Goal: Feedback & Contribution: Submit feedback/report problem

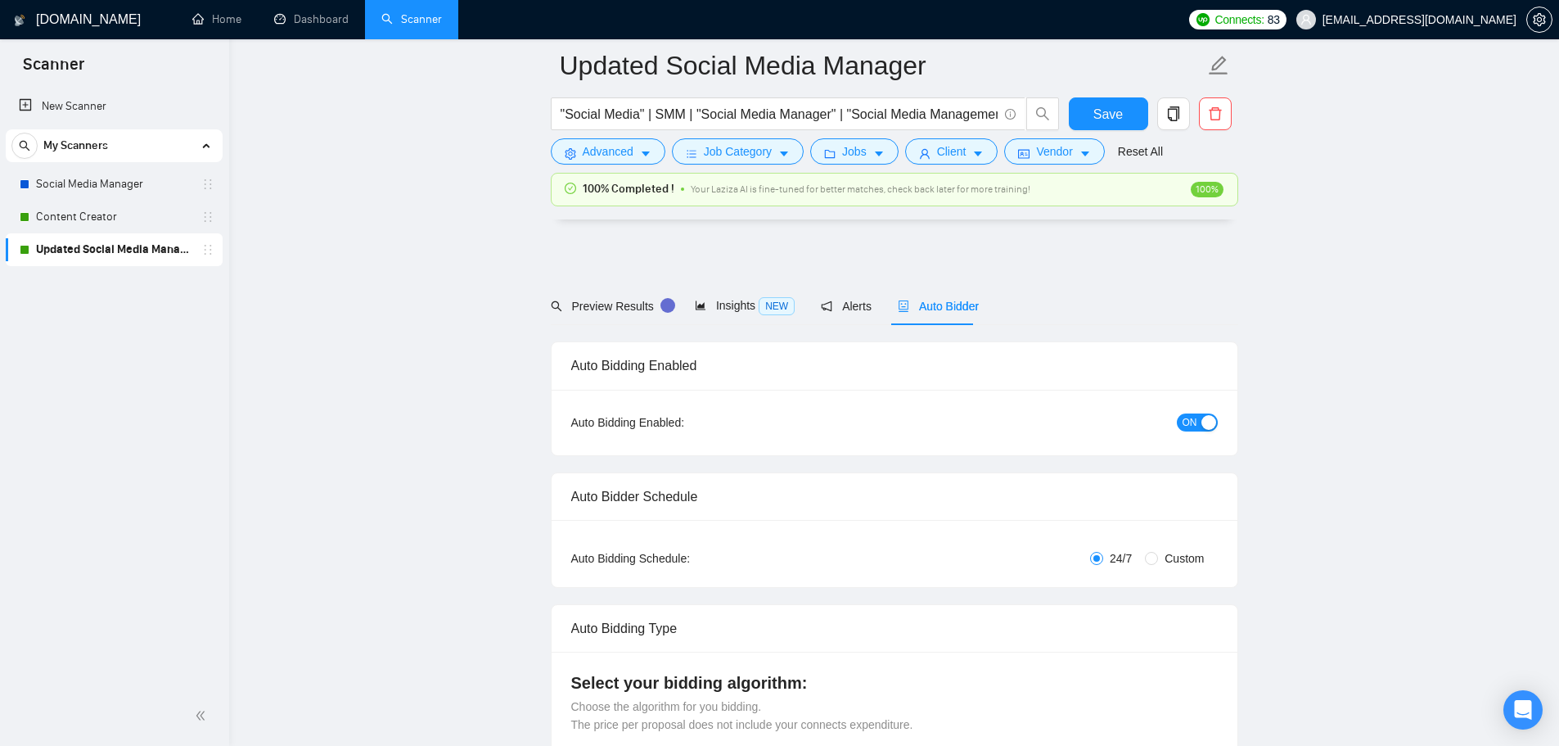
scroll to position [4342, 0]
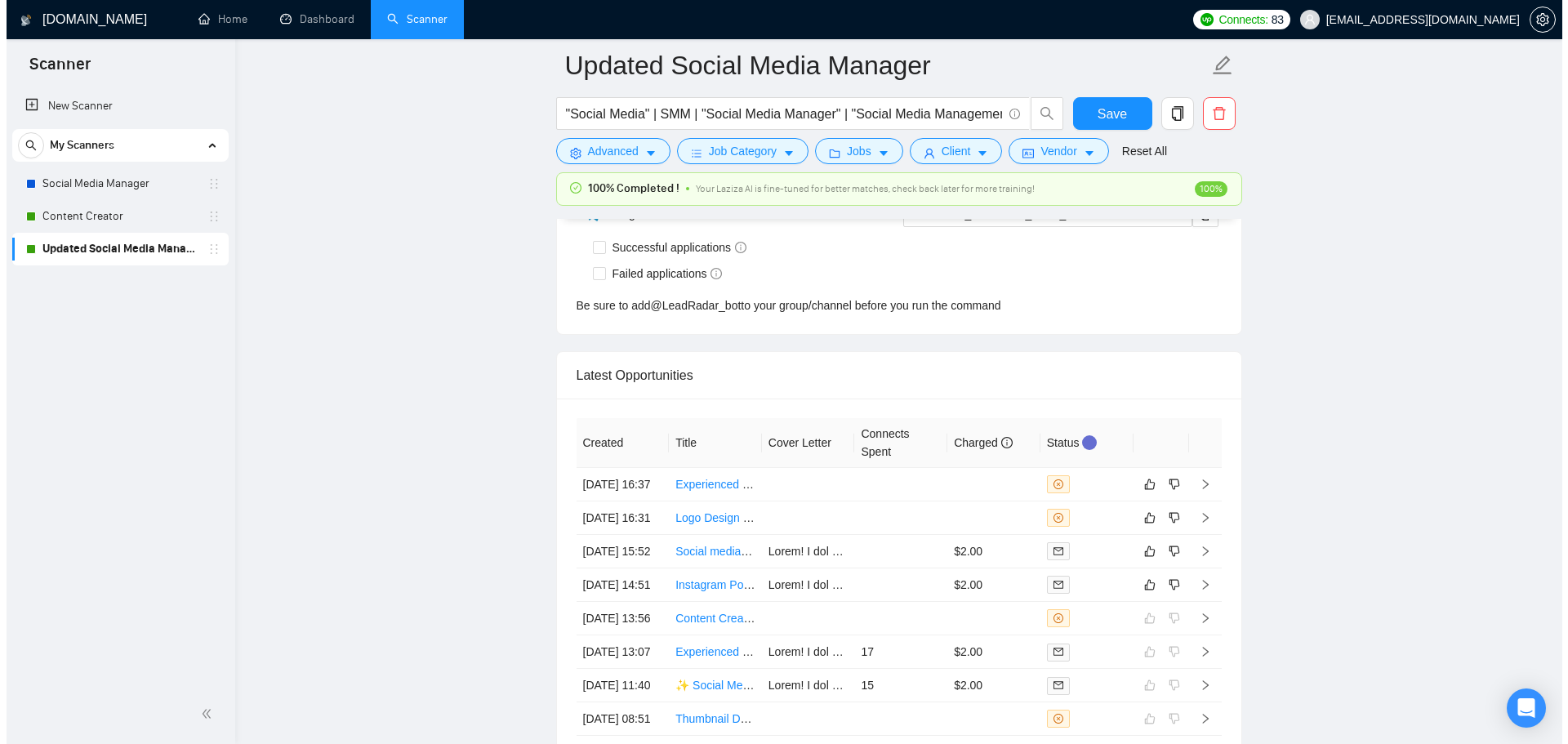
scroll to position [4502, 0]
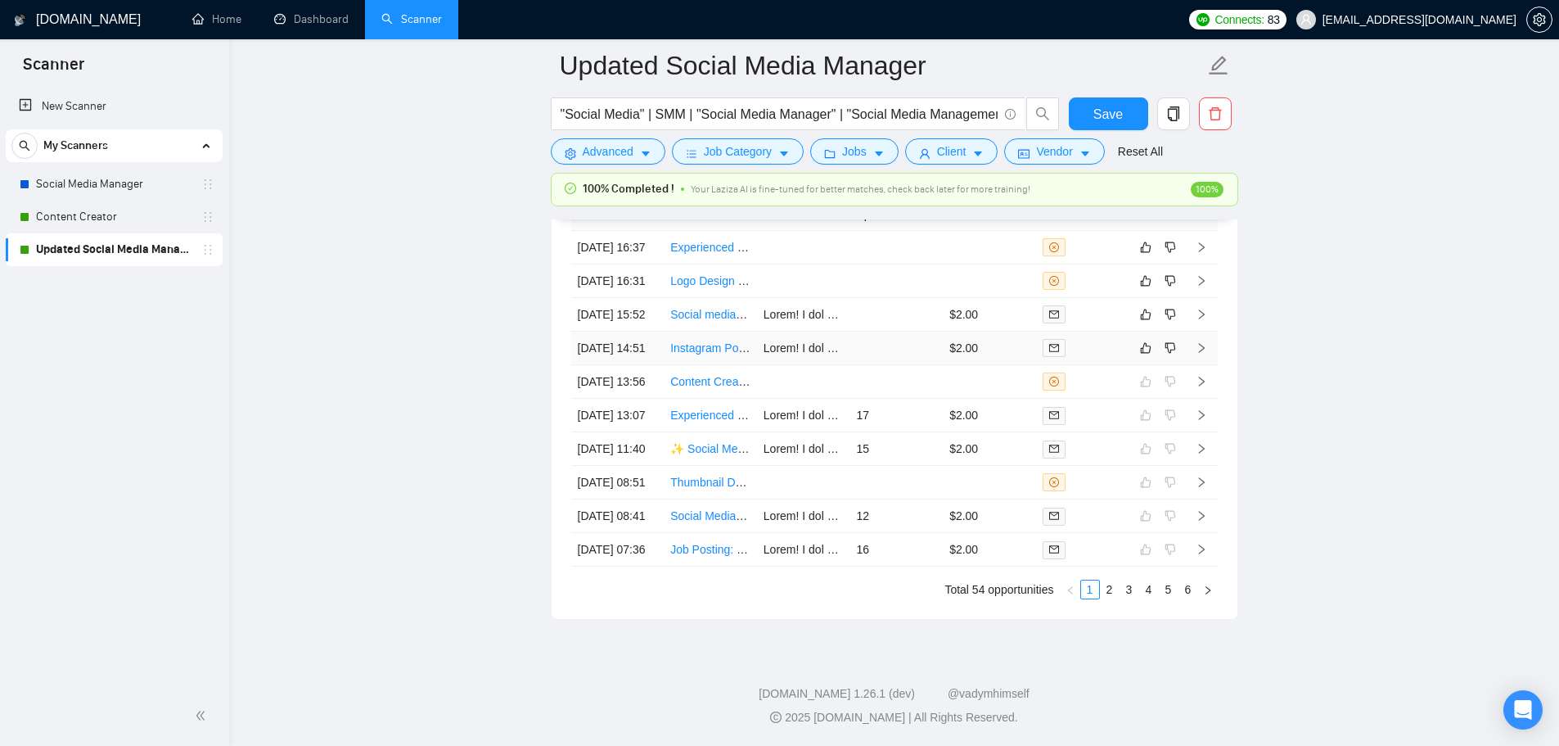
click at [875, 365] on td at bounding box center [896, 349] width 93 height 34
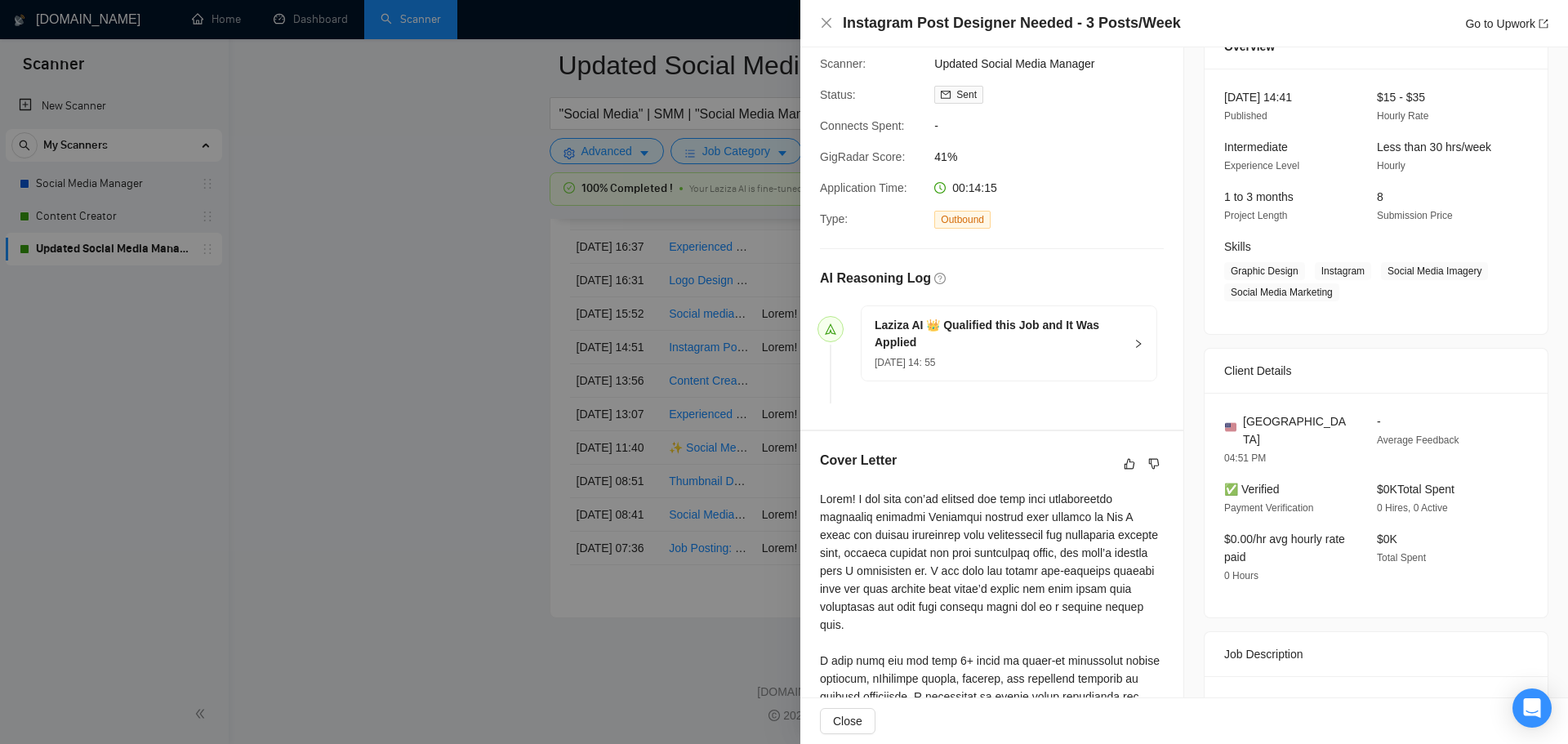
scroll to position [245, 0]
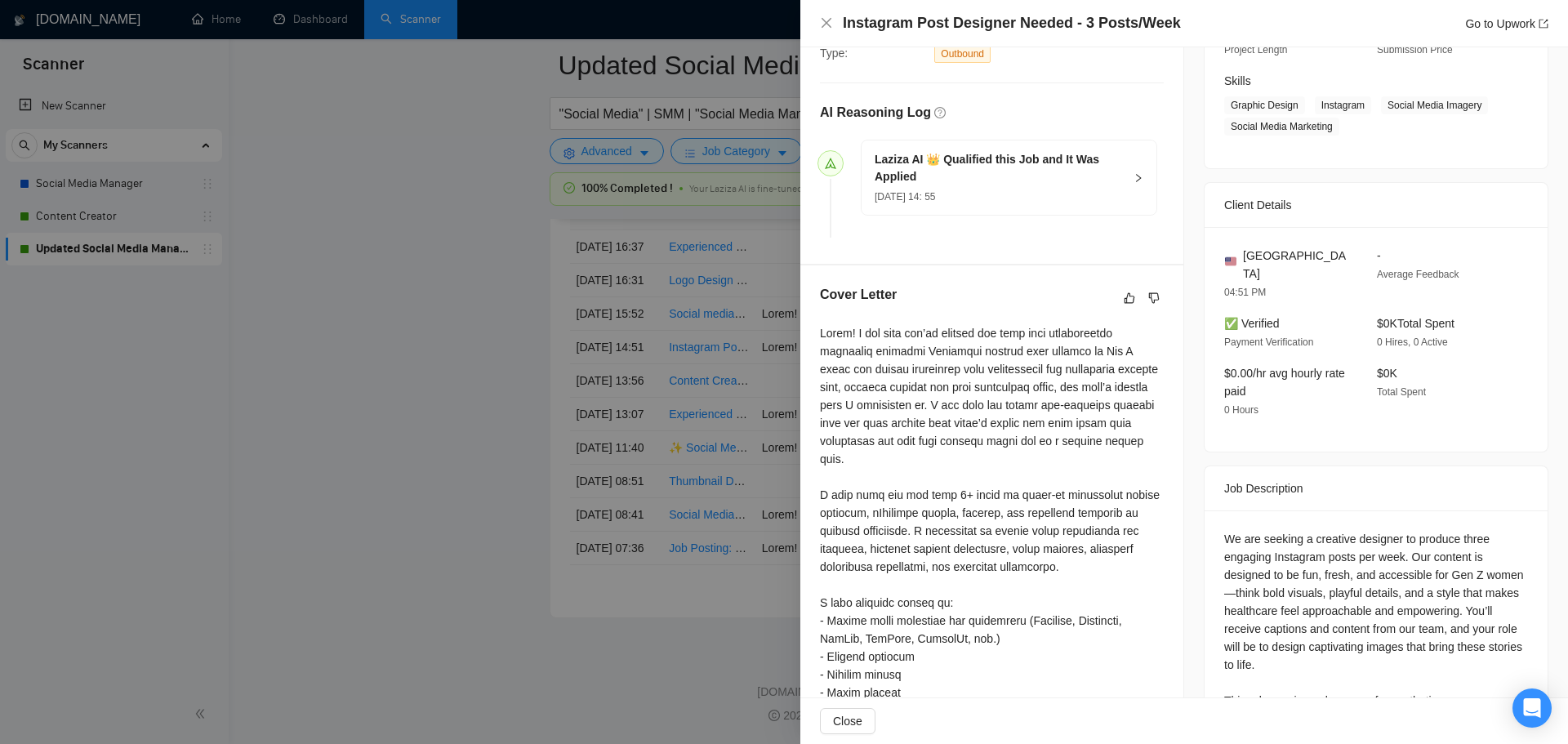
click at [1105, 465] on div at bounding box center [991, 674] width 344 height 700
click at [990, 502] on div at bounding box center [991, 674] width 344 height 700
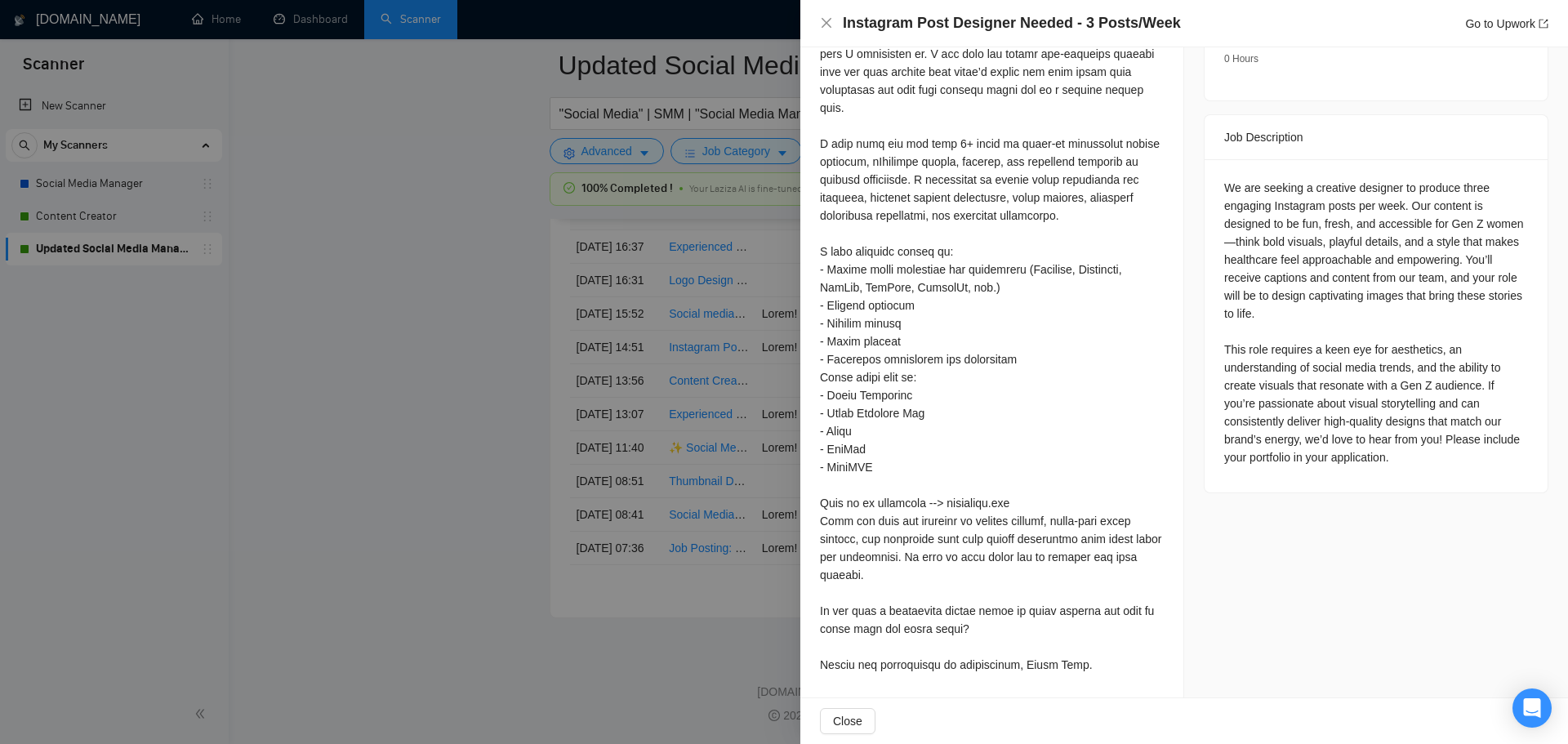
scroll to position [596, 0]
click at [289, 505] on div at bounding box center [784, 372] width 1568 height 744
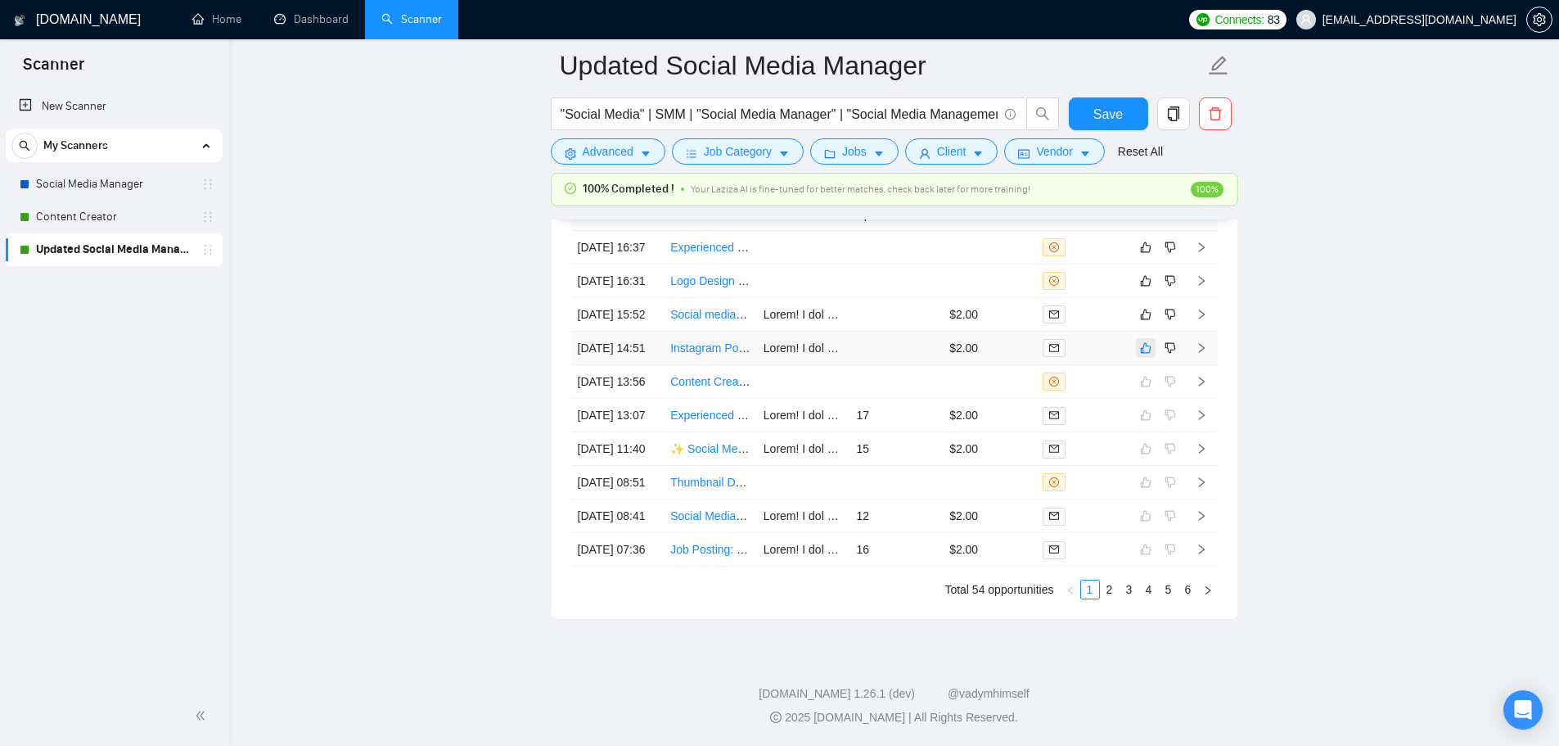
click at [1142, 354] on icon "like" at bounding box center [1145, 347] width 11 height 13
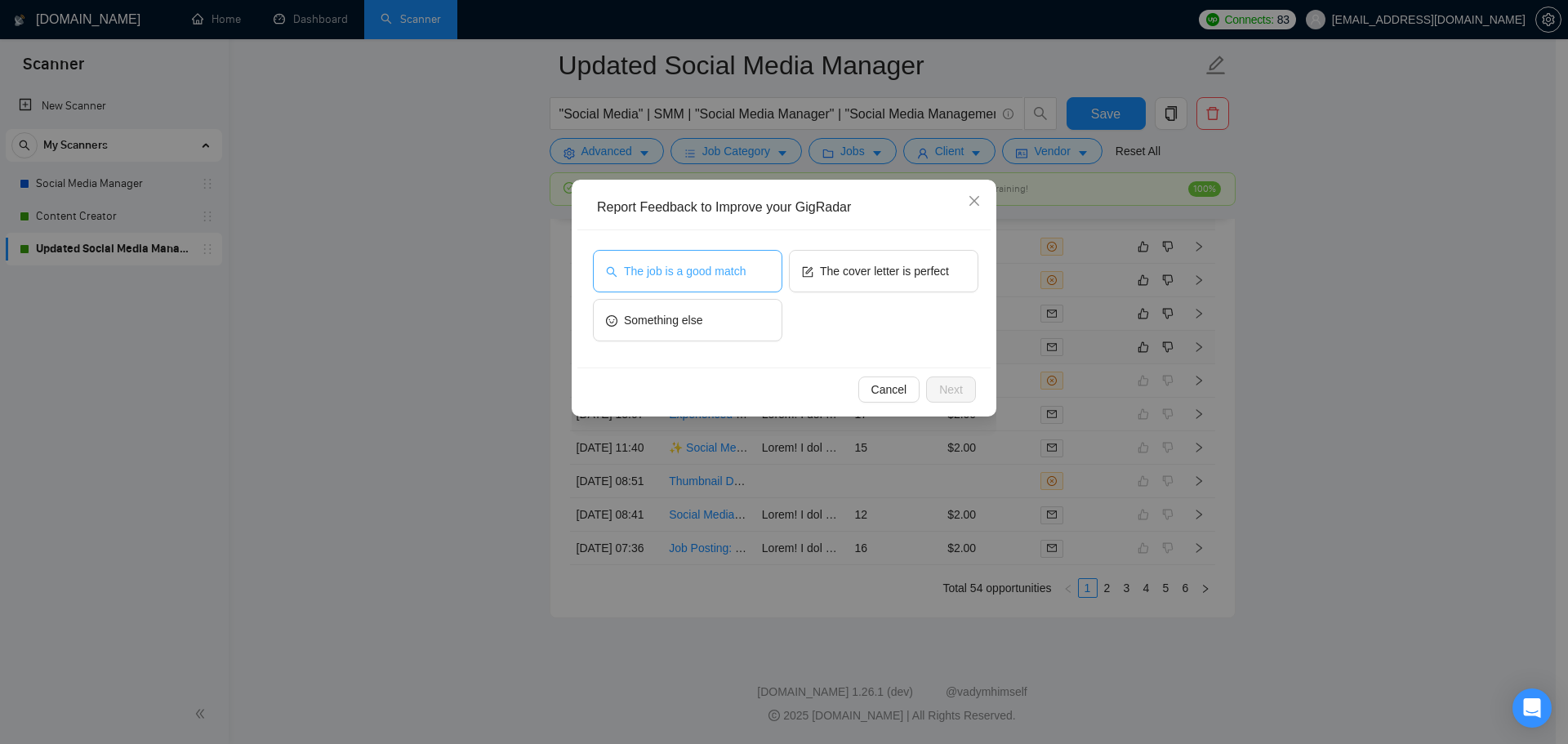
click at [699, 263] on span "The job is a good match" at bounding box center [684, 271] width 122 height 18
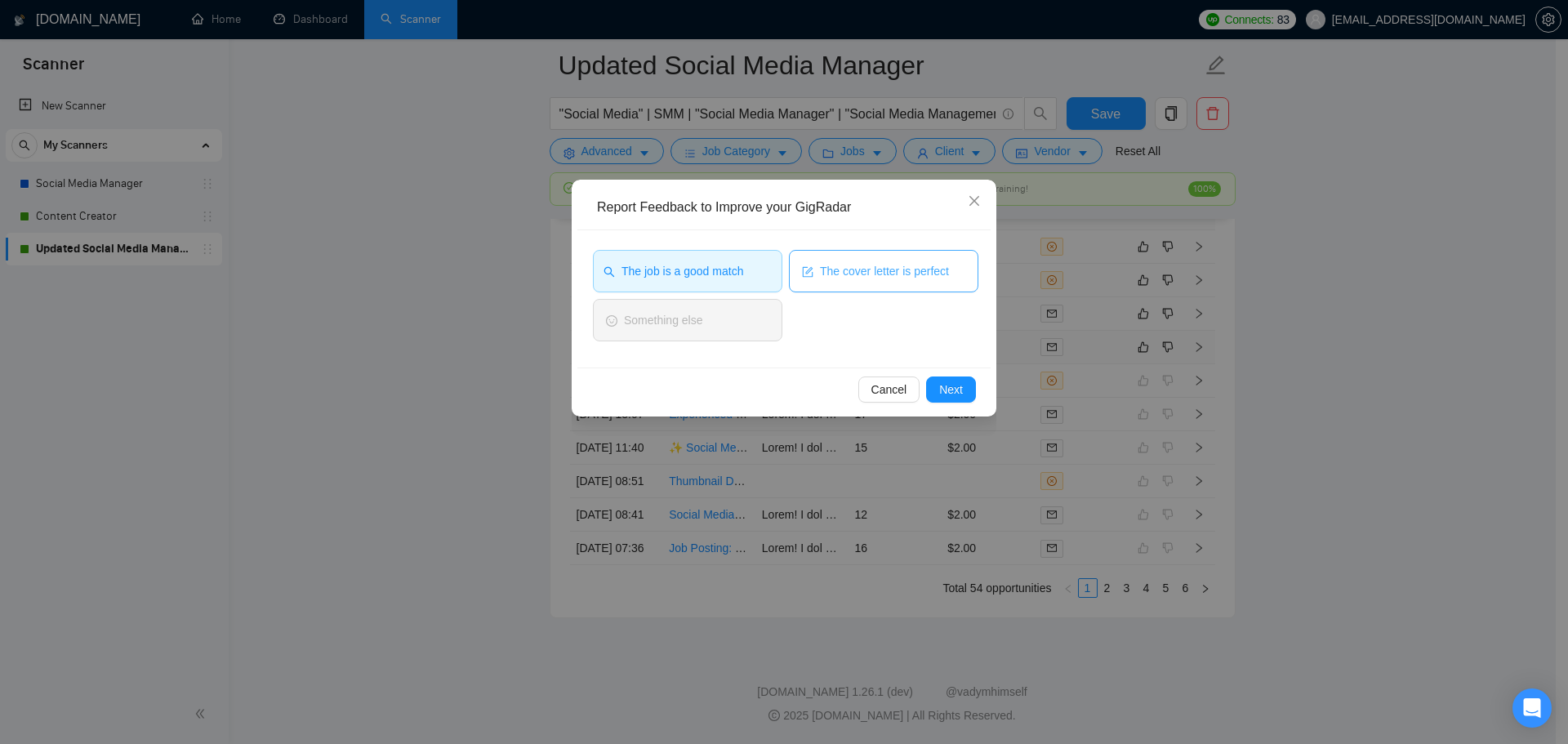
click at [926, 274] on span "The cover letter is perfect" at bounding box center [884, 271] width 129 height 18
click at [952, 405] on div "Cancel Next" at bounding box center [784, 388] width 413 height 43
click at [949, 394] on span "Next" at bounding box center [951, 389] width 24 height 18
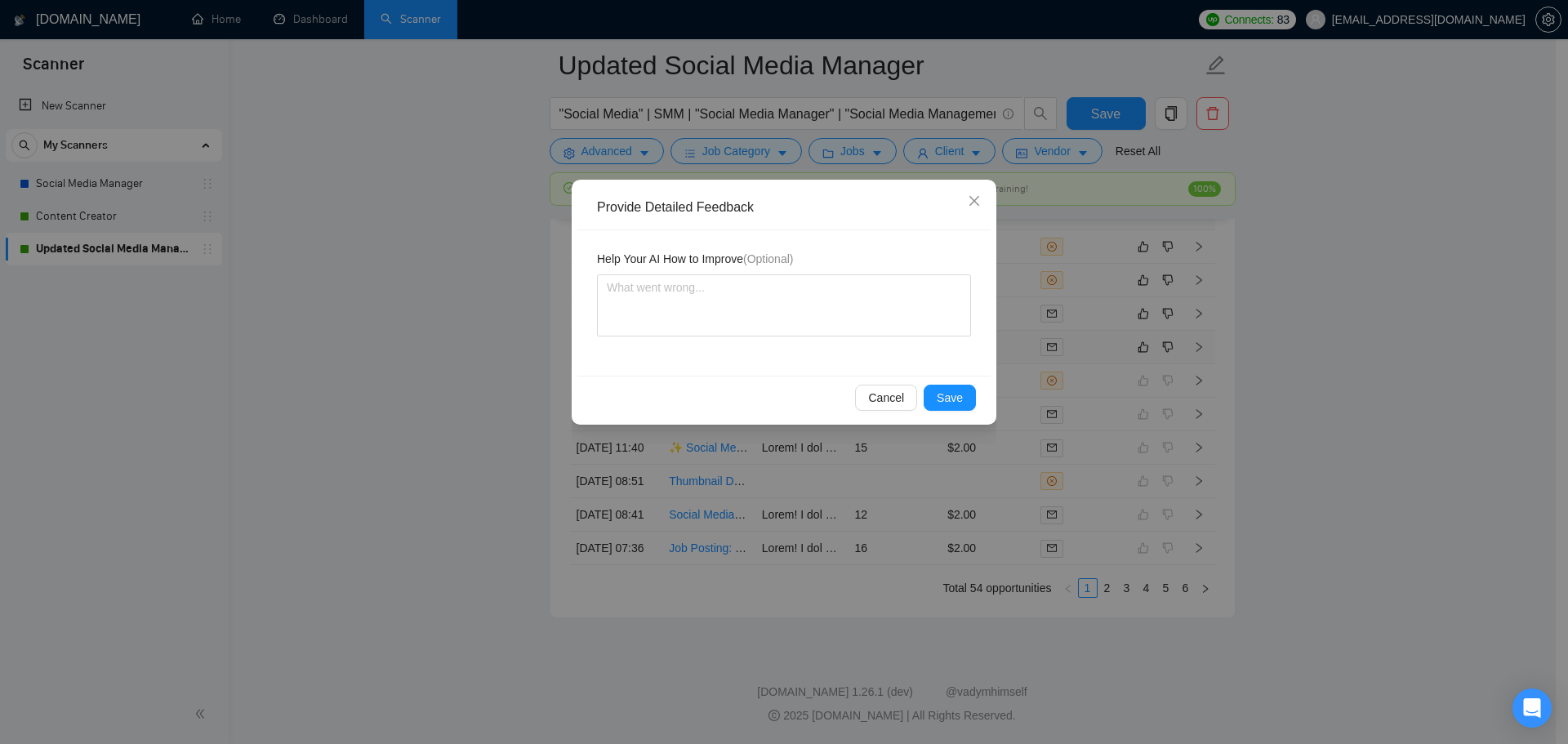
click at [984, 396] on div "Cancel Save" at bounding box center [784, 397] width 413 height 43
click at [961, 396] on span "Save" at bounding box center [950, 398] width 26 height 18
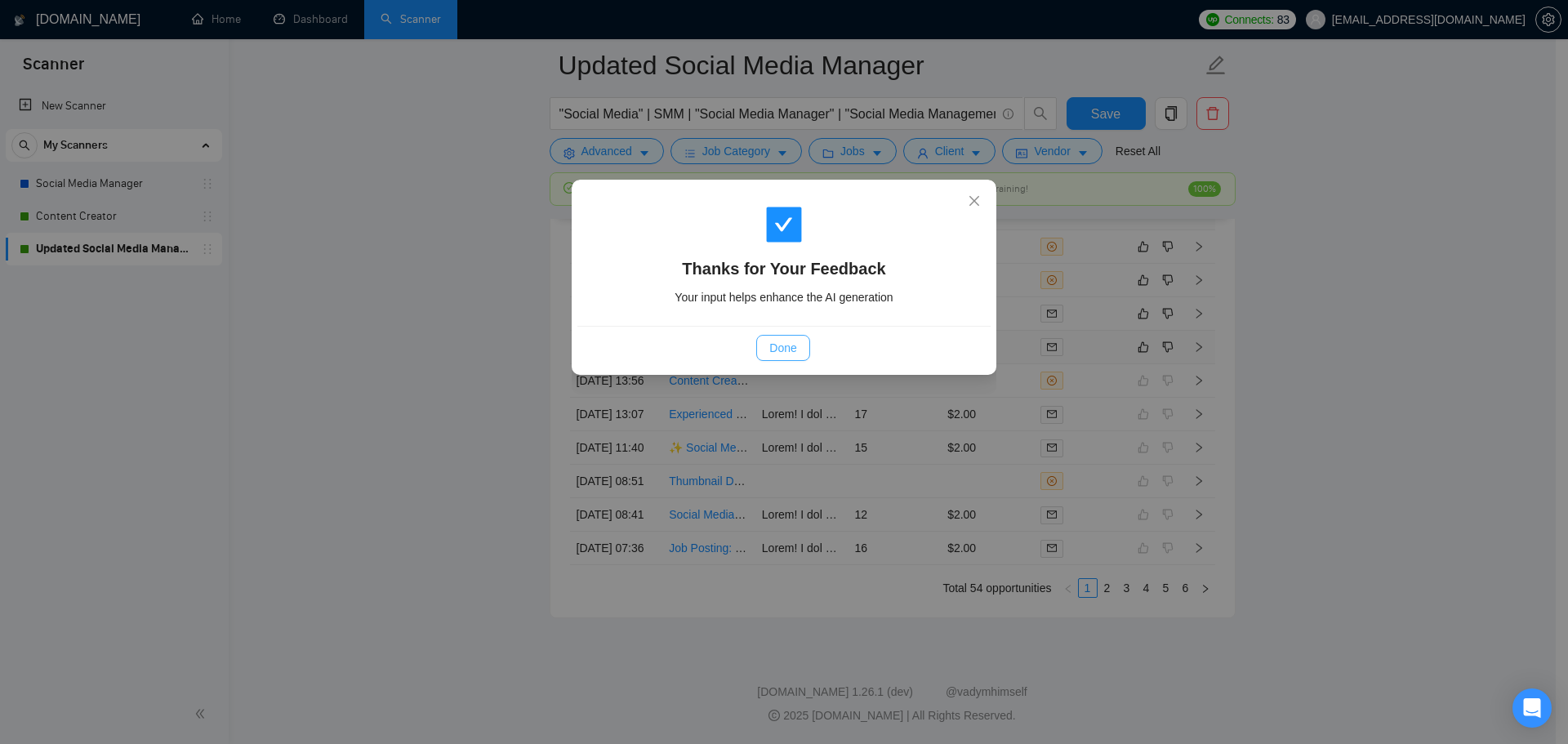
click at [773, 339] on span "Done" at bounding box center [782, 348] width 27 height 18
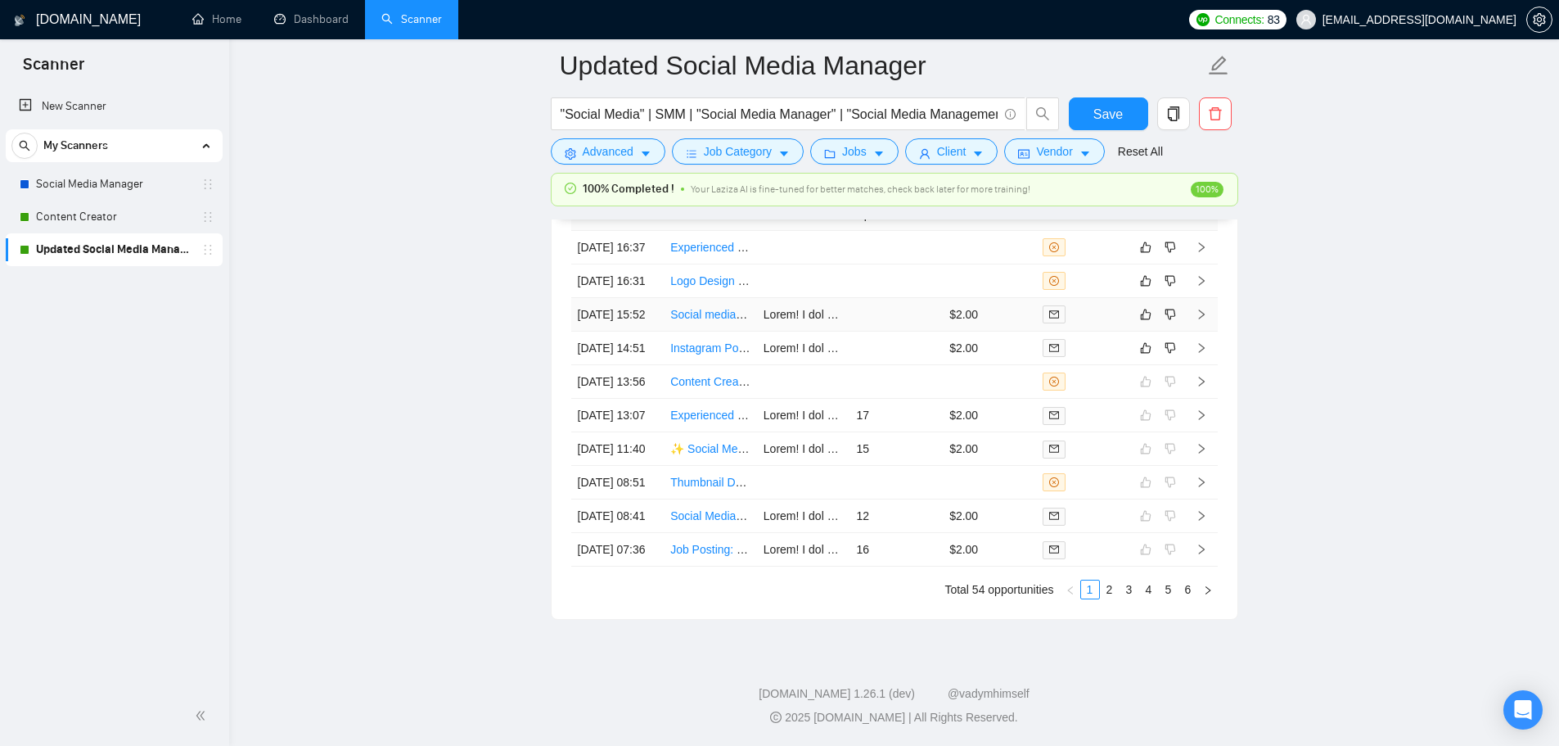
click at [891, 332] on td at bounding box center [896, 315] width 93 height 34
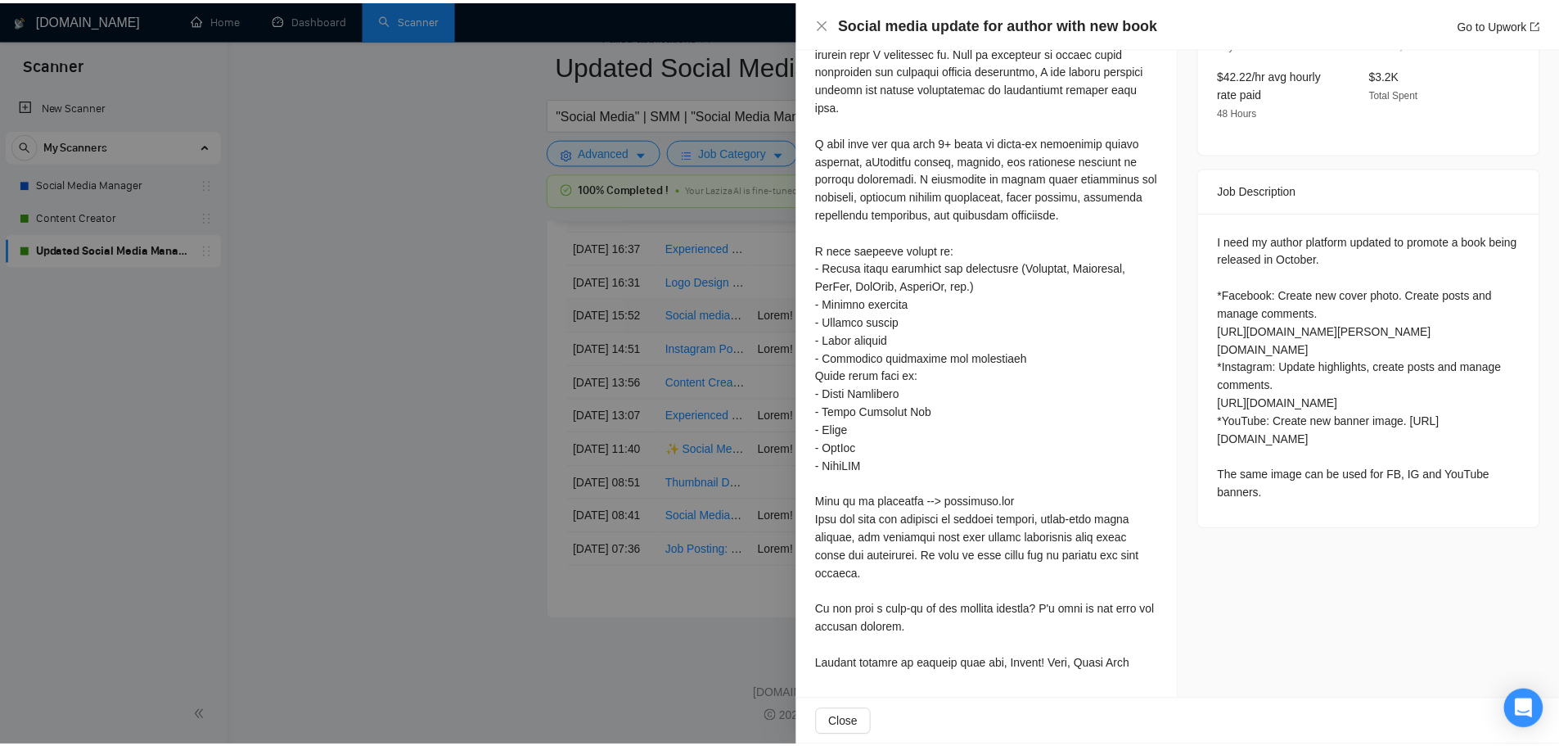
scroll to position [4424, 0]
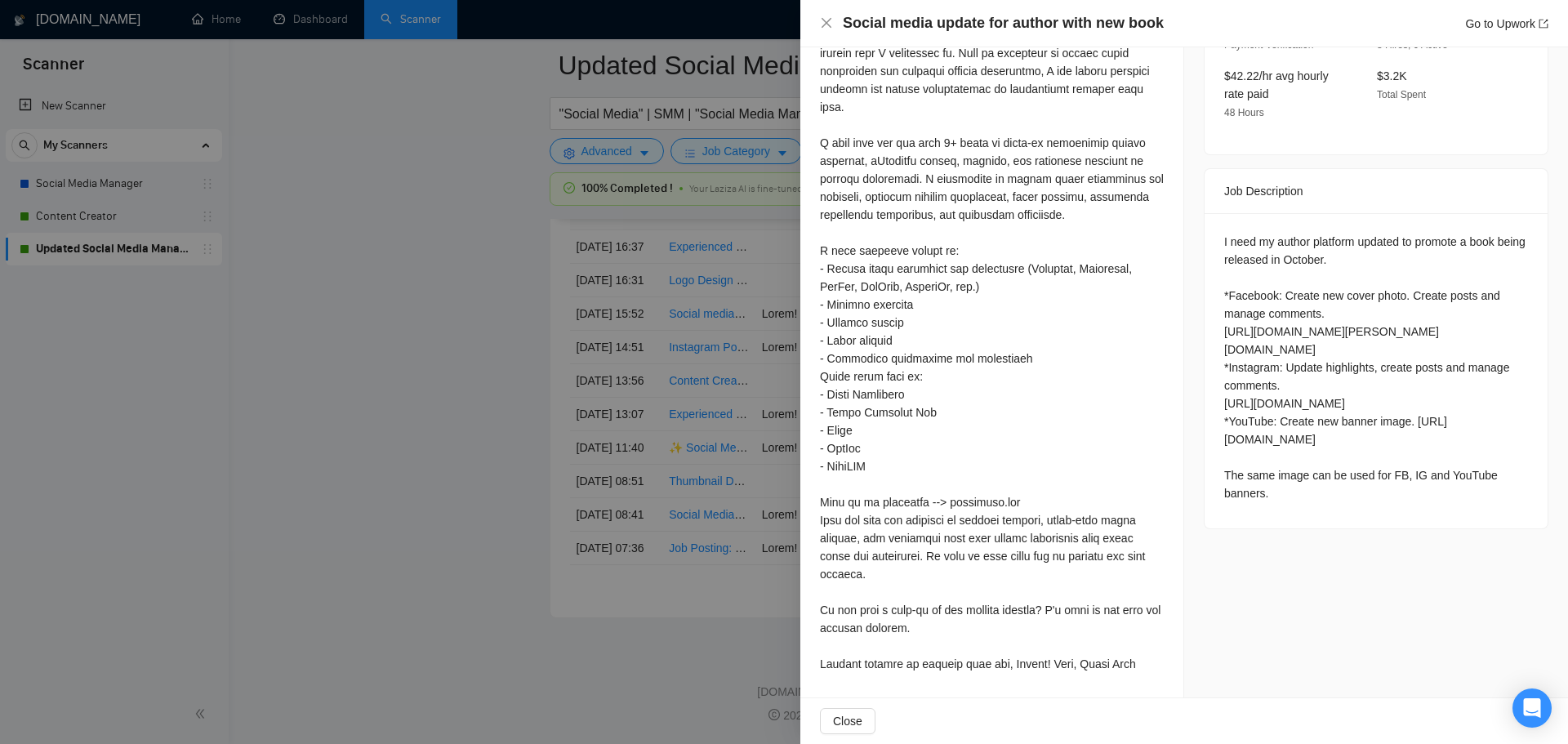
click at [263, 353] on div at bounding box center [784, 372] width 1568 height 744
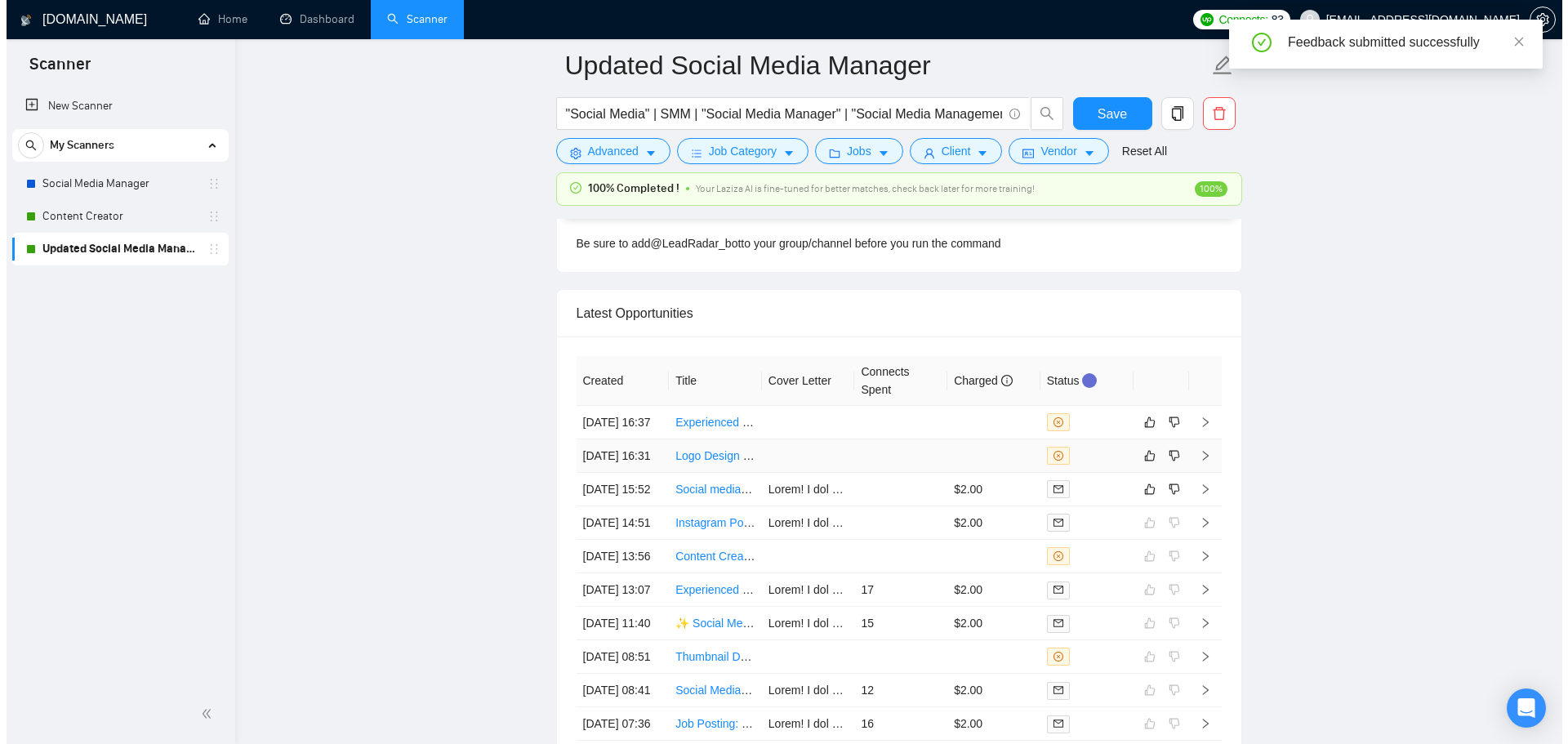
scroll to position [4330, 0]
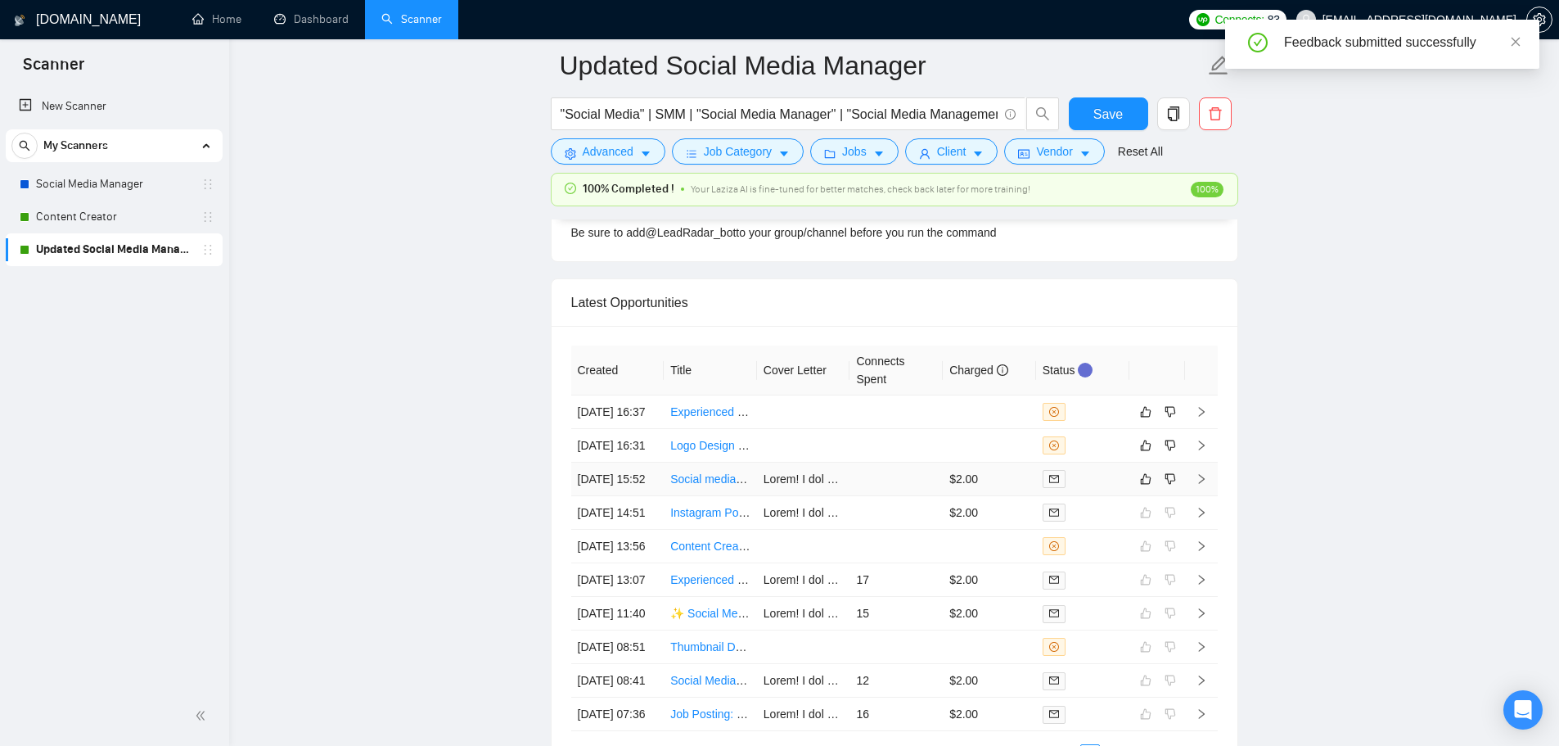
click at [914, 496] on td at bounding box center [896, 479] width 93 height 34
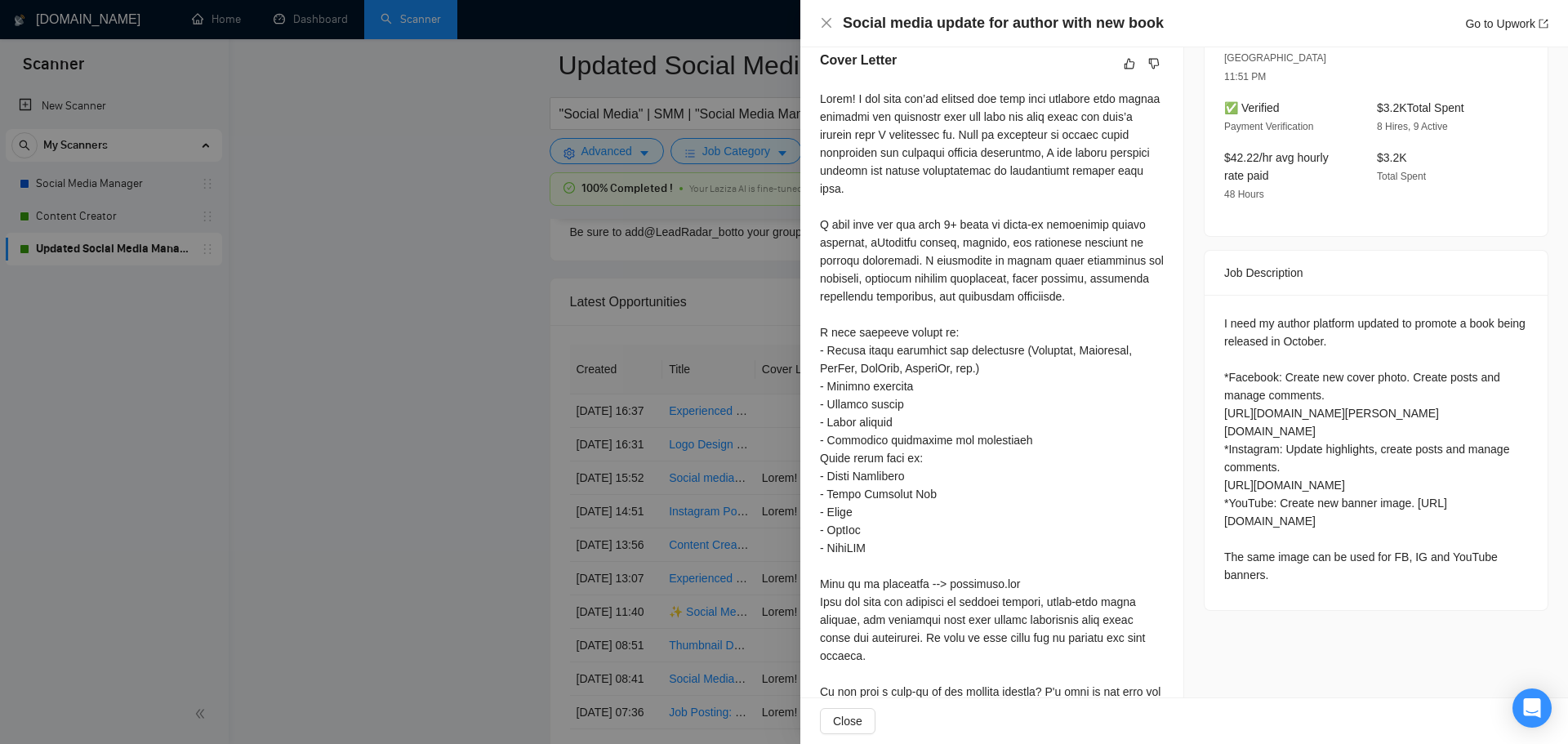
scroll to position [560, 0]
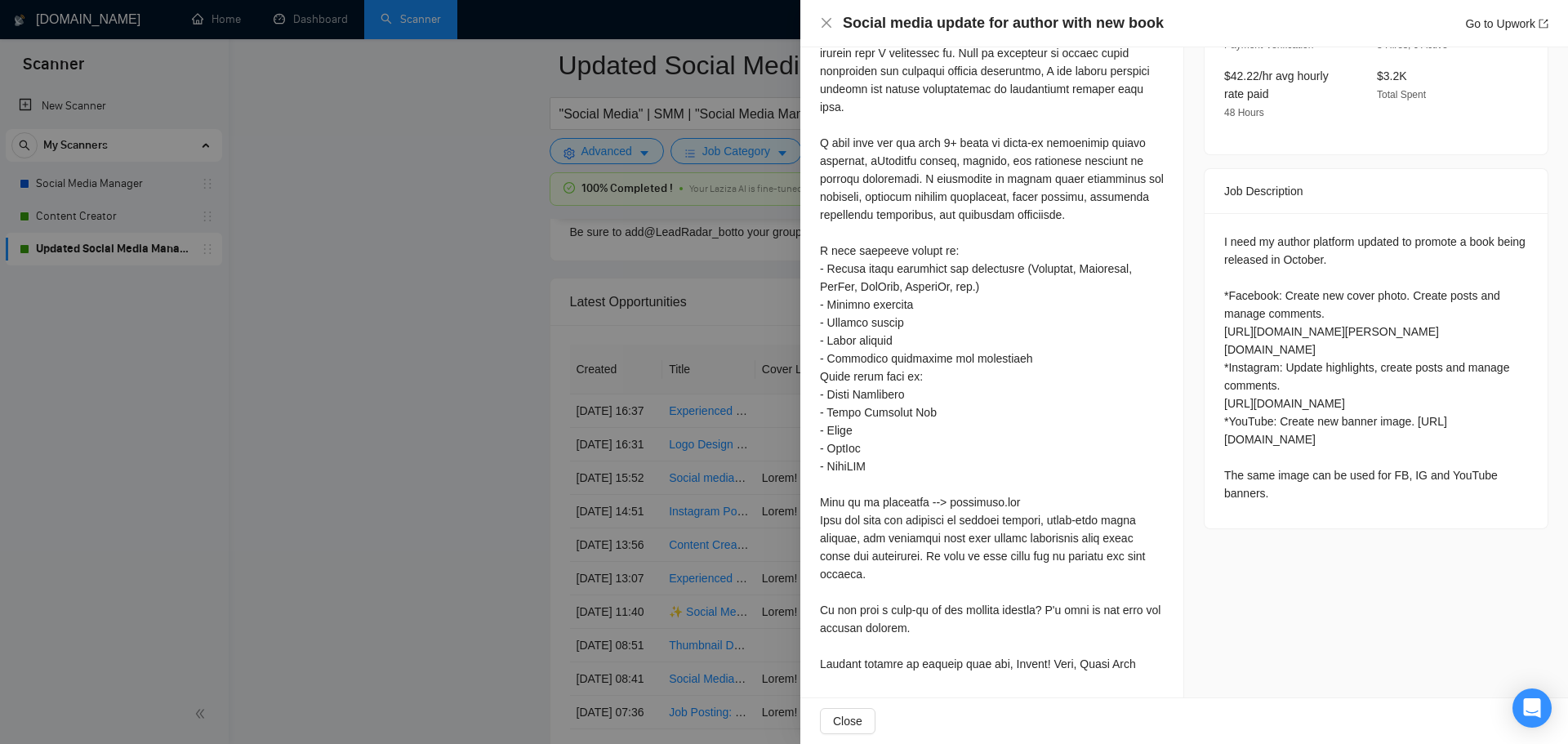
click at [414, 465] on div at bounding box center [784, 372] width 1568 height 744
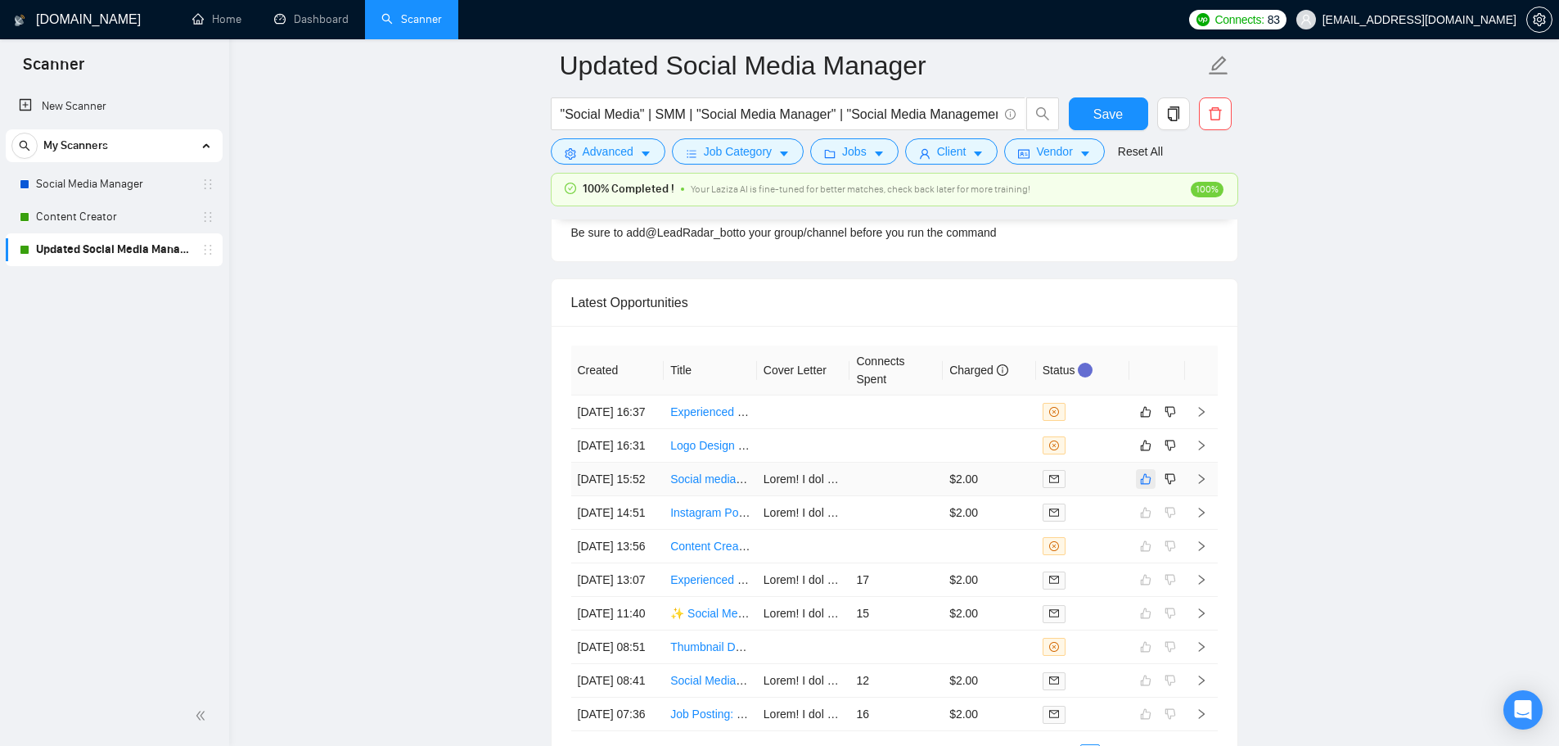
click at [1145, 485] on icon "like" at bounding box center [1145, 478] width 11 height 13
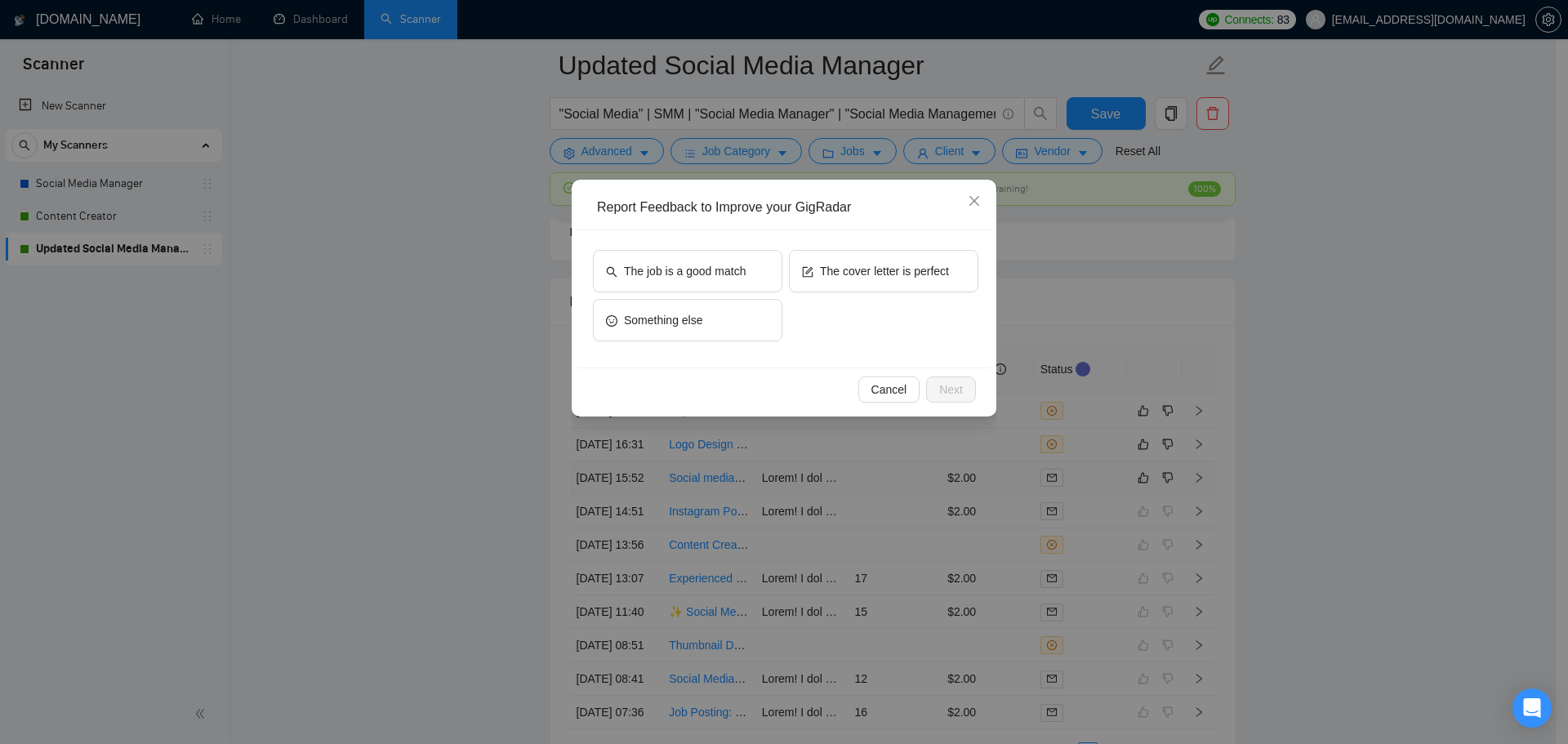
click at [702, 237] on div "The job is a good match The cover letter is perfect Something else" at bounding box center [784, 299] width 413 height 138
click at [726, 279] on span "The job is a good match" at bounding box center [684, 271] width 122 height 18
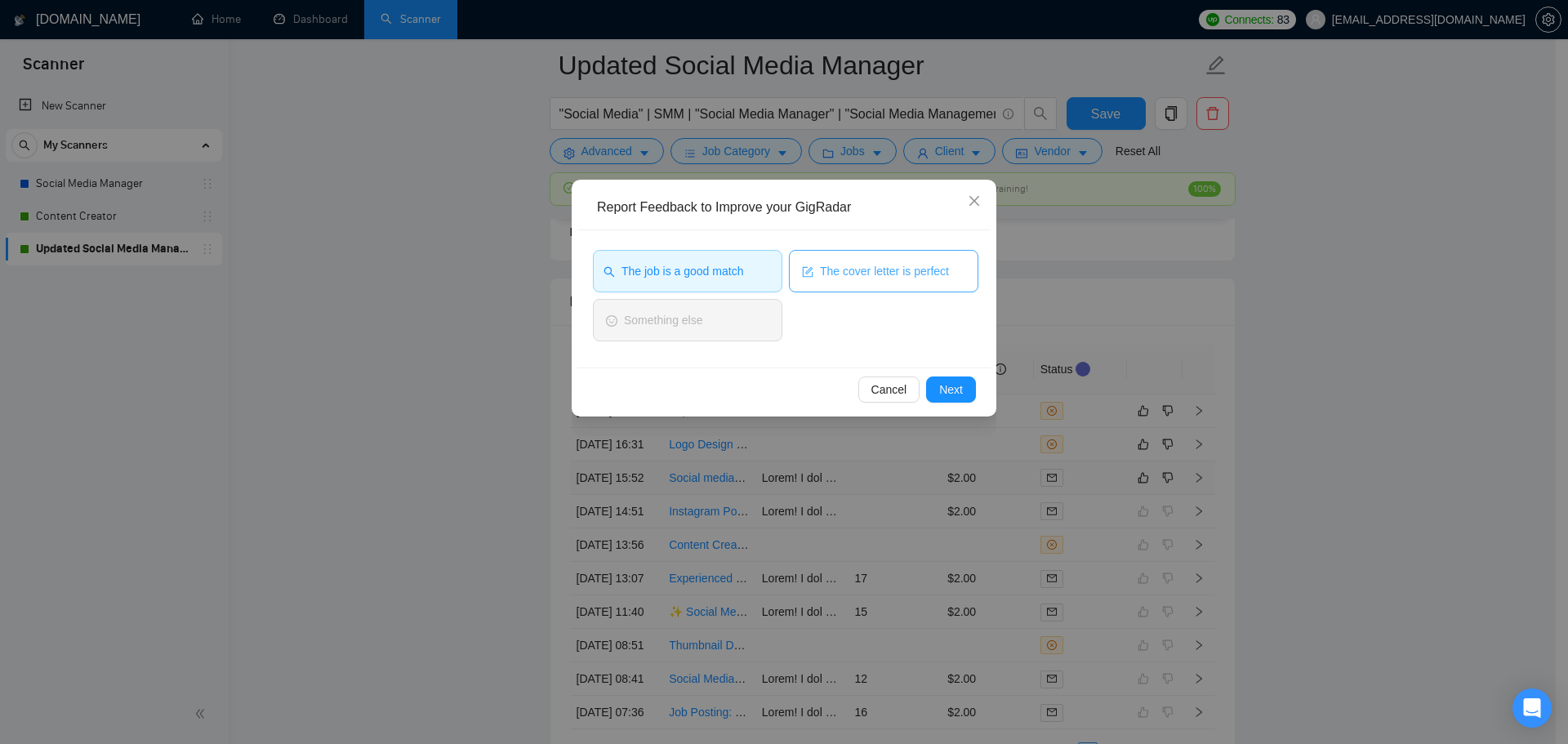
click at [857, 281] on button "The cover letter is perfect" at bounding box center [884, 270] width 190 height 43
click at [950, 396] on span "Next" at bounding box center [951, 389] width 24 height 18
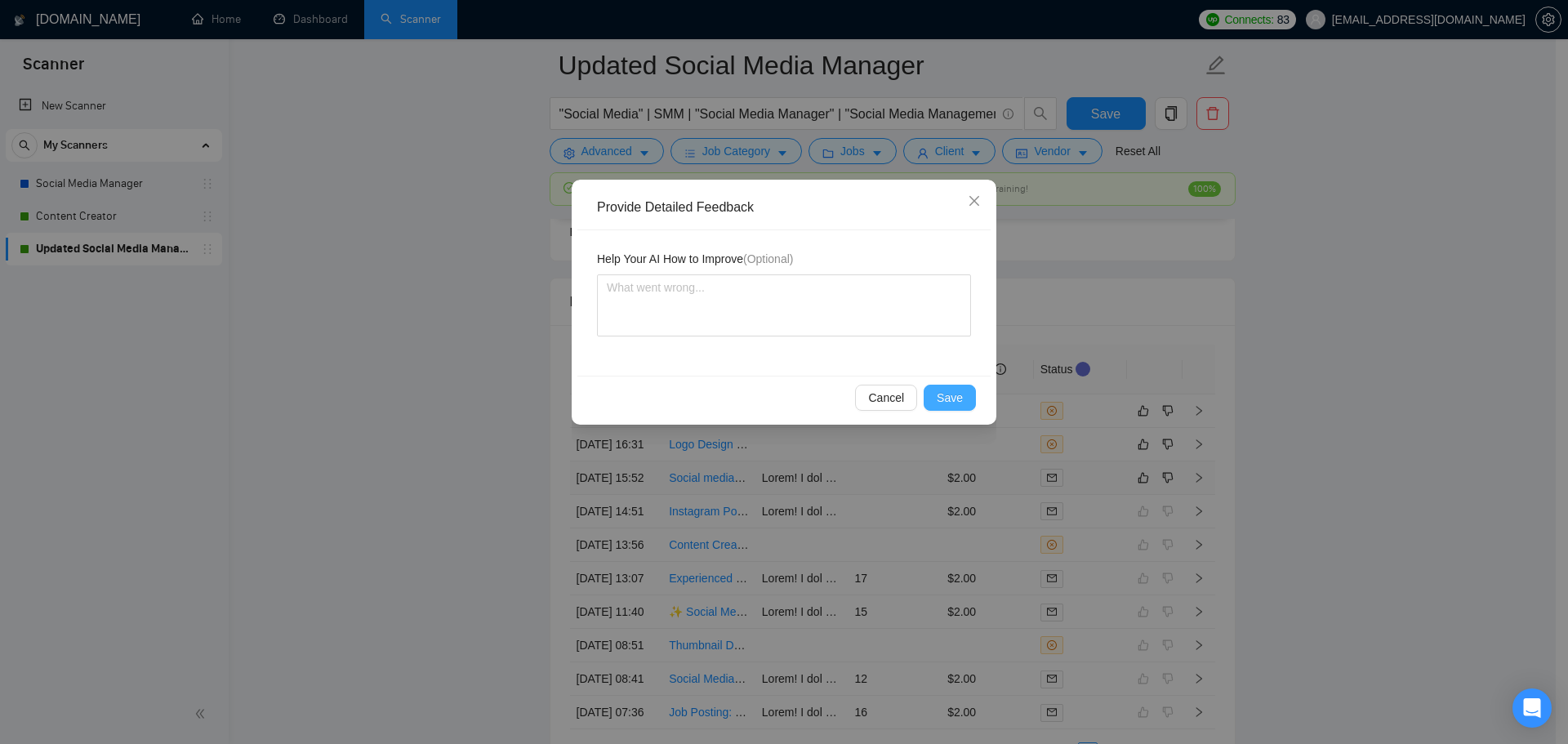
click at [950, 396] on span "Save" at bounding box center [950, 398] width 26 height 18
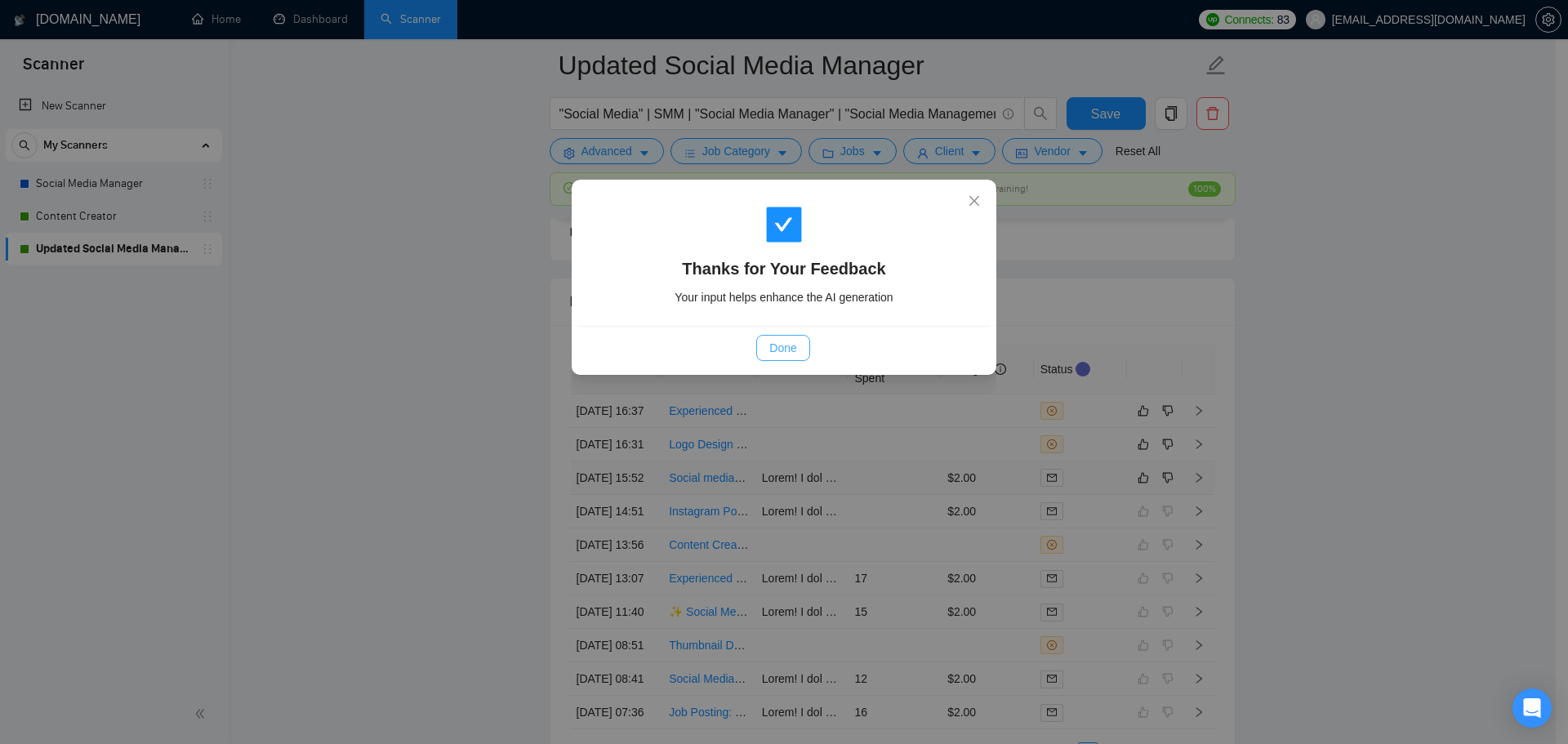
click at [803, 345] on button "Done" at bounding box center [782, 348] width 53 height 26
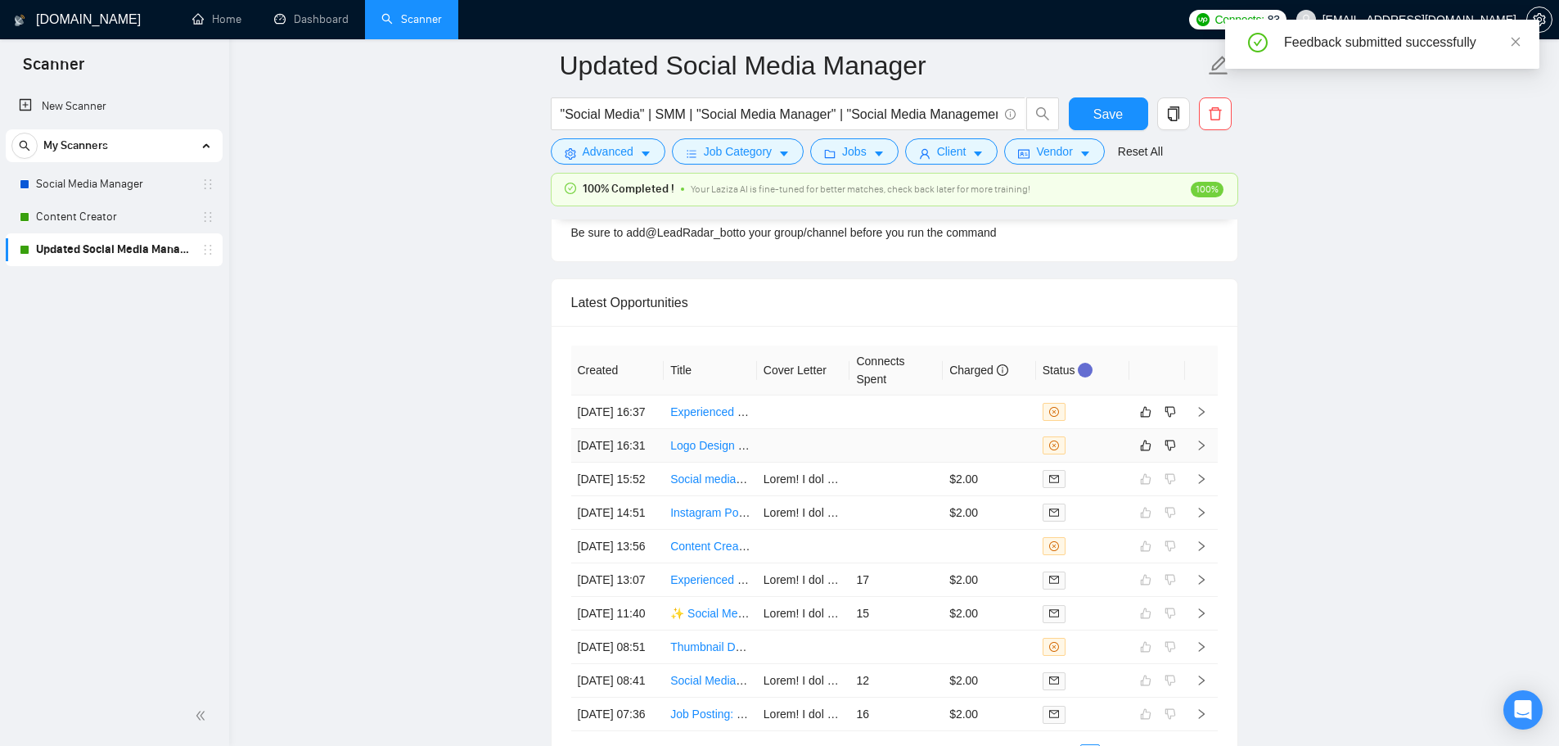
click at [930, 462] on td at bounding box center [896, 446] width 93 height 34
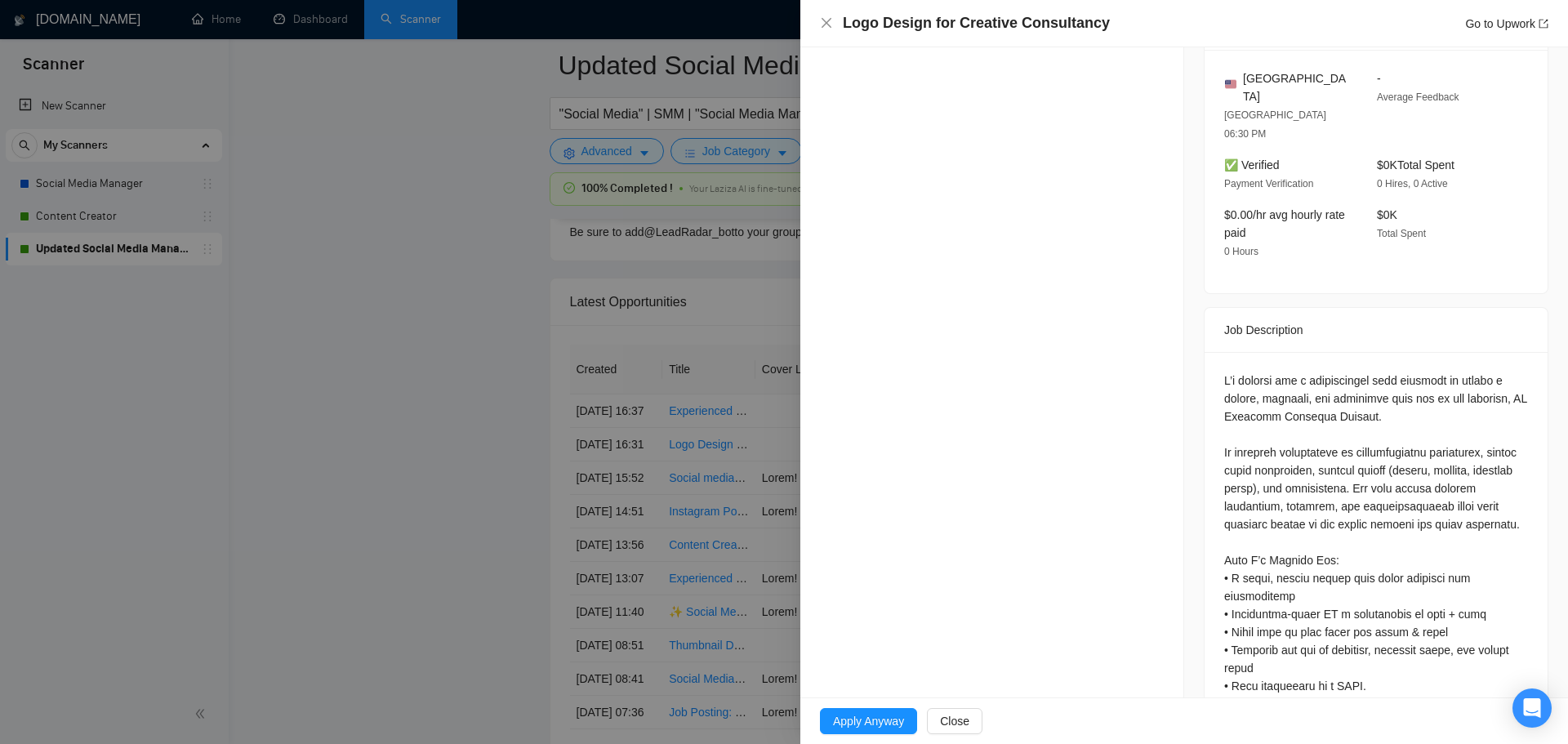
scroll to position [271, 0]
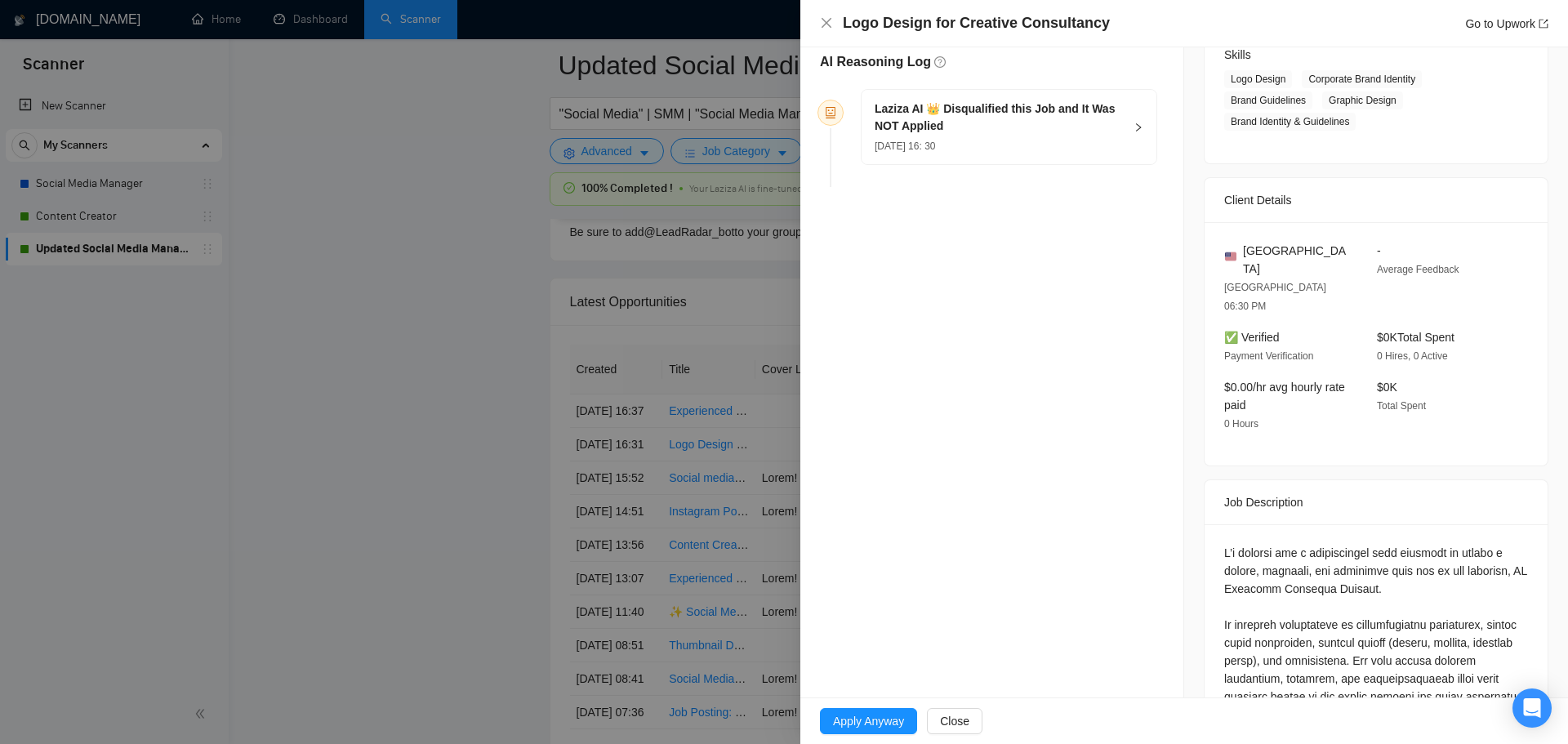
click at [951, 154] on div "Laziza AI 👑 Disqualified this Job and It Was NOT Applied 16 Sep, 2025 16: 30" at bounding box center [1008, 127] width 294 height 74
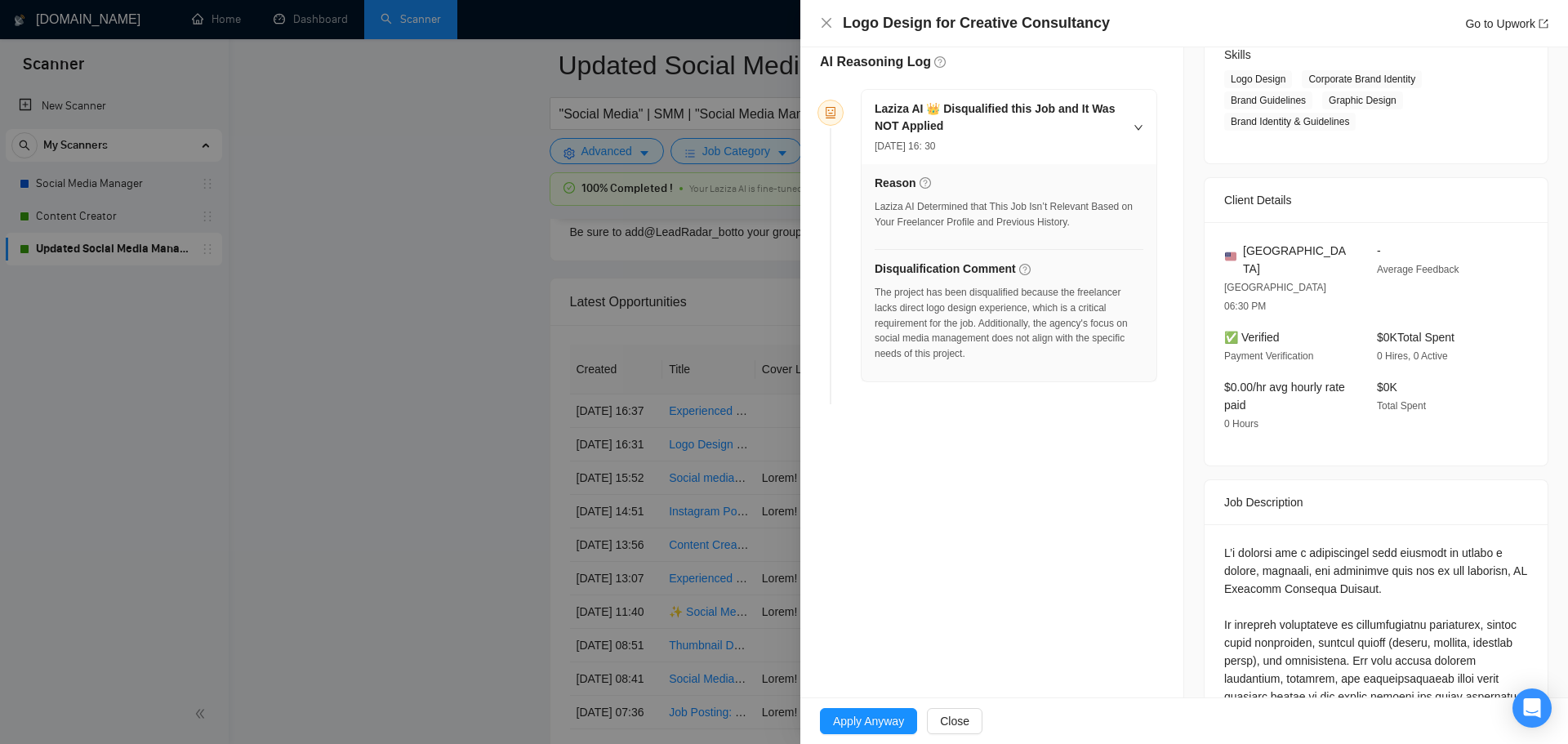
click at [410, 462] on div at bounding box center [784, 372] width 1568 height 744
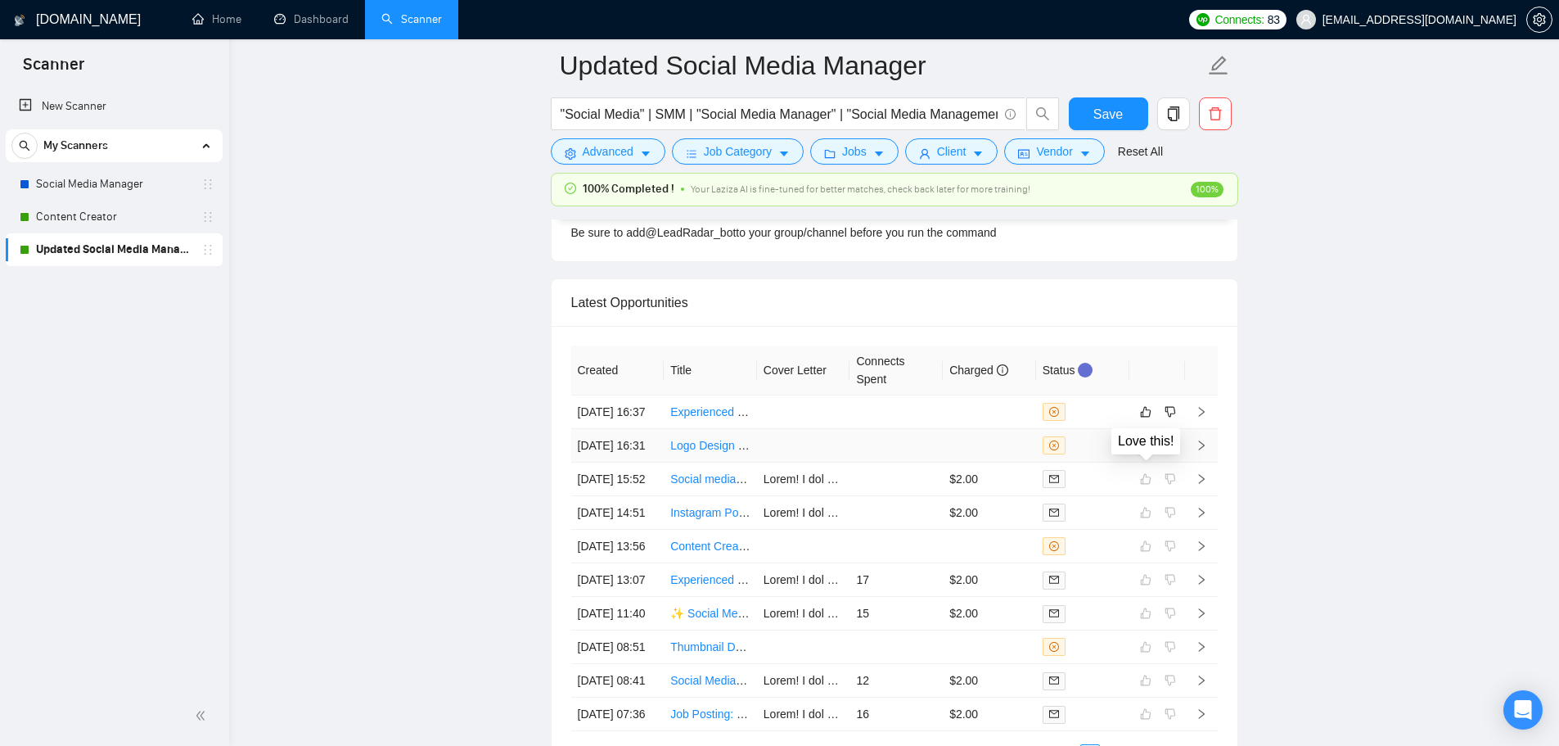
click at [1149, 451] on icon "like" at bounding box center [1145, 445] width 11 height 11
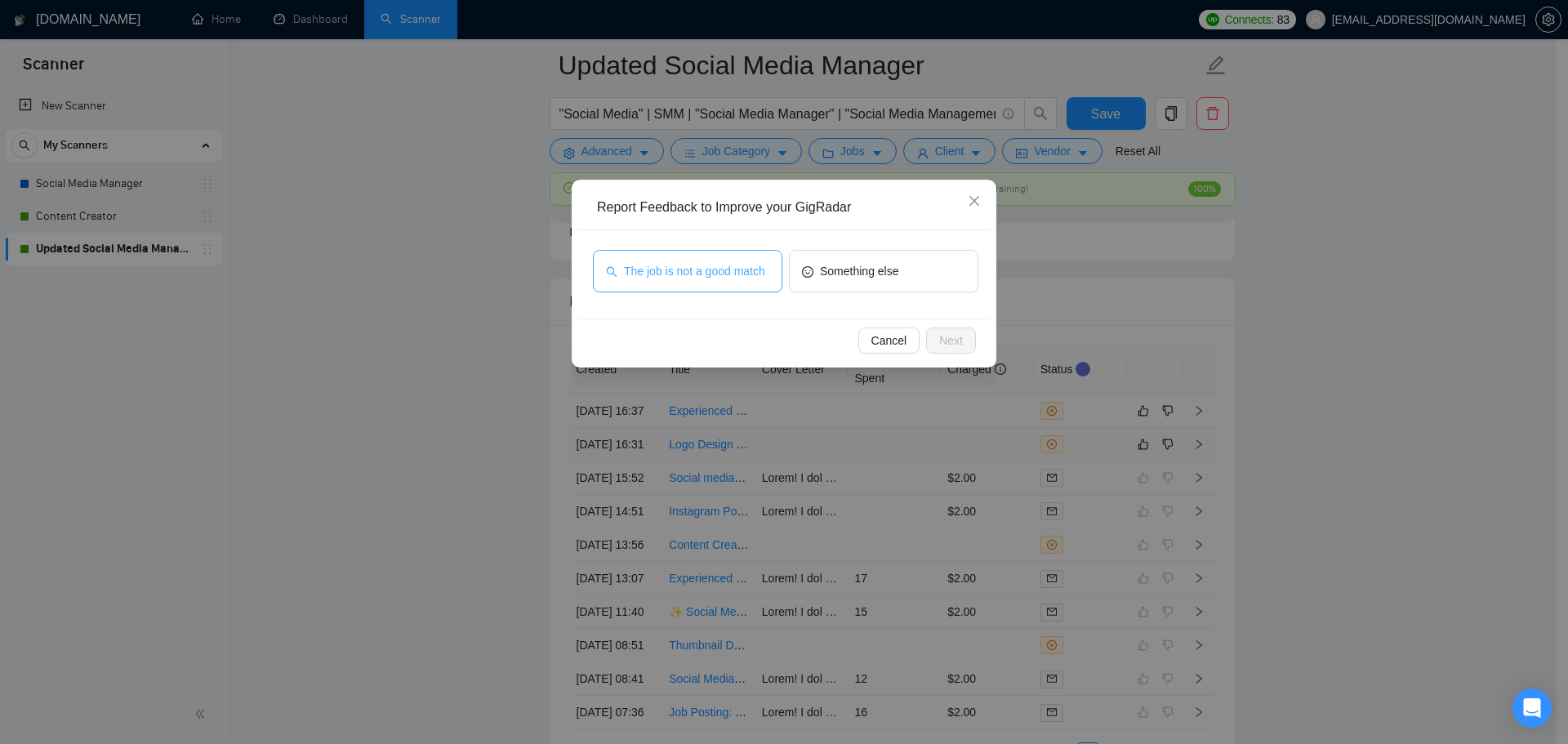
click at [713, 262] on span "The job is not a good match" at bounding box center [694, 271] width 142 height 18
click at [968, 337] on button "Next" at bounding box center [951, 340] width 50 height 26
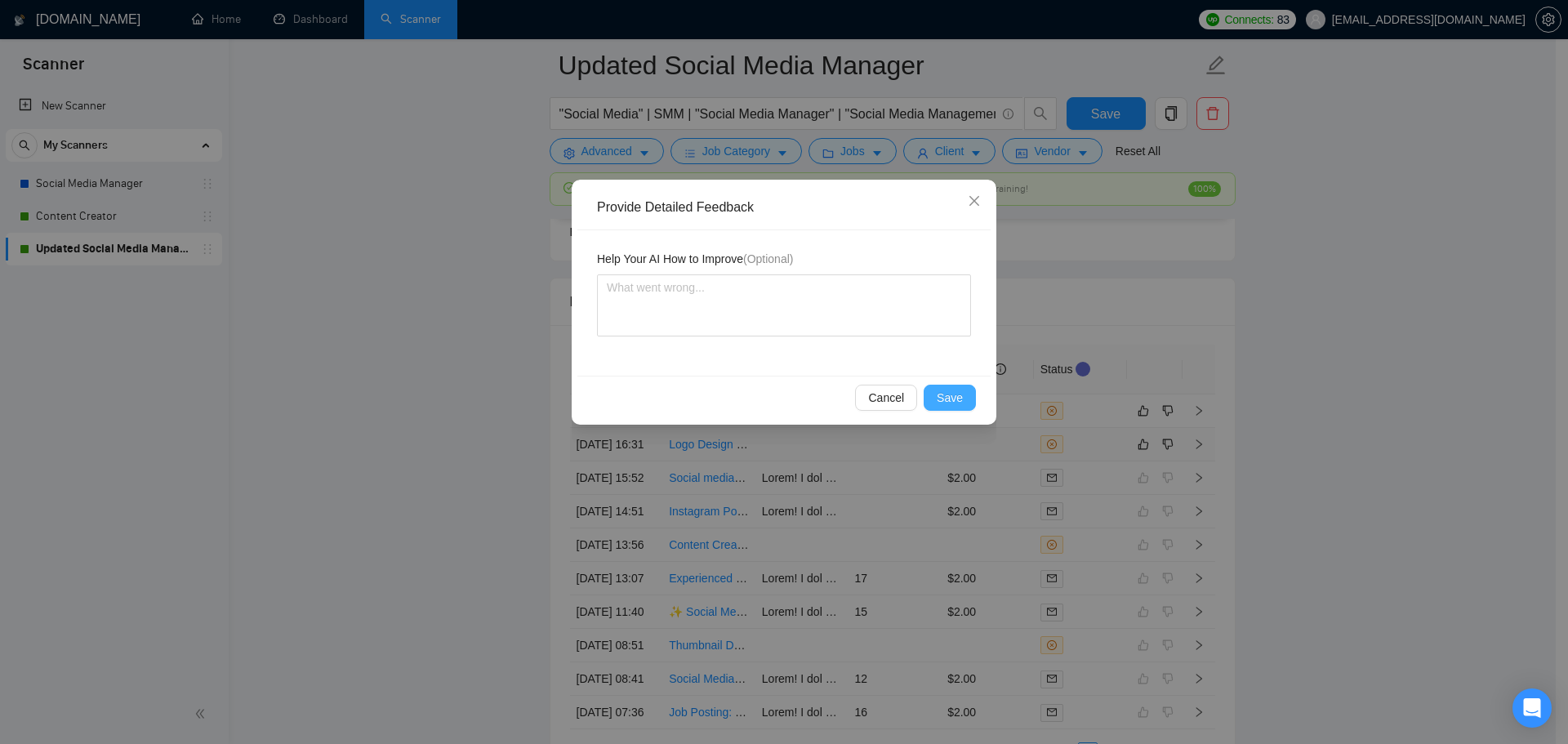
click at [956, 400] on span "Save" at bounding box center [950, 398] width 26 height 18
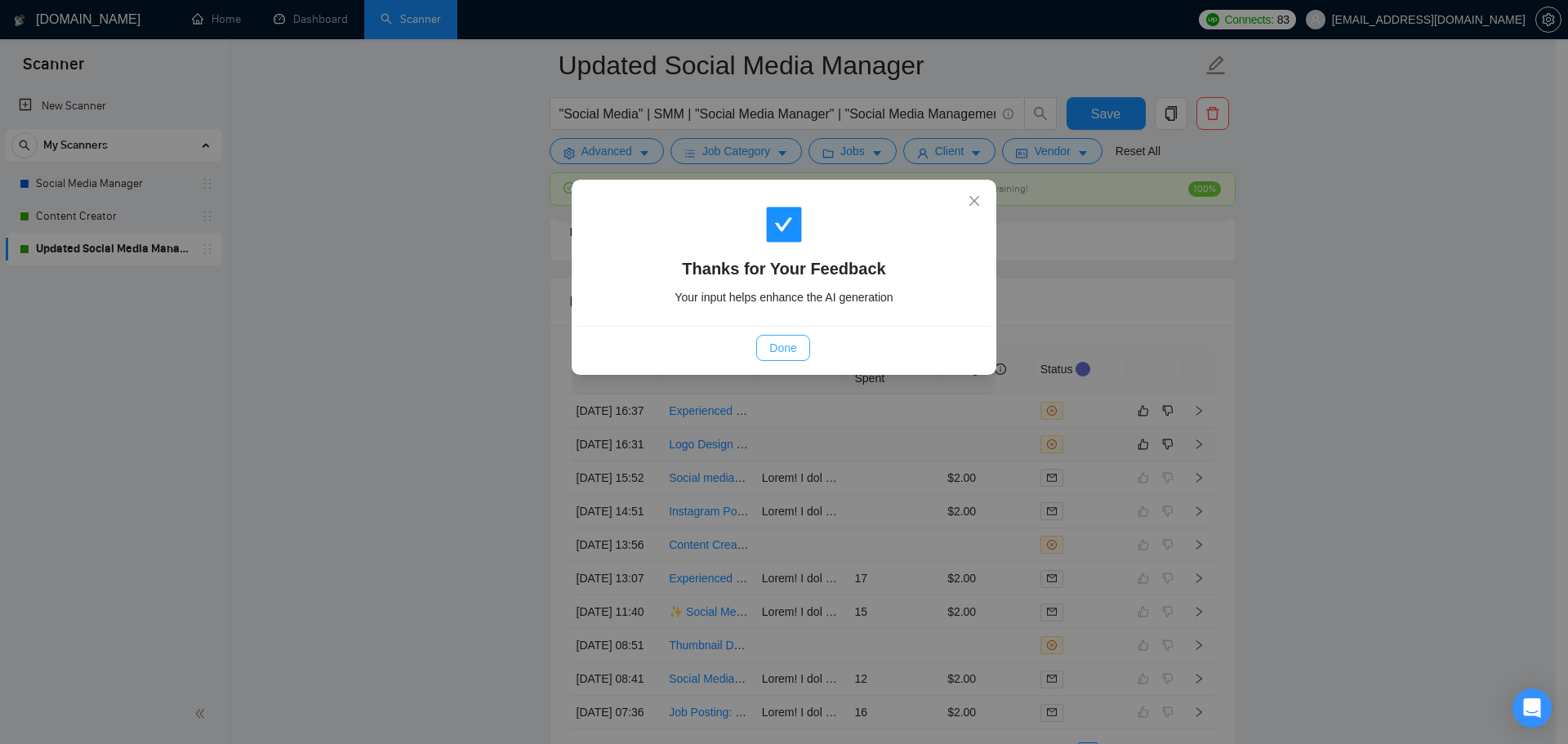
click at [796, 350] on span "Done" at bounding box center [782, 348] width 27 height 18
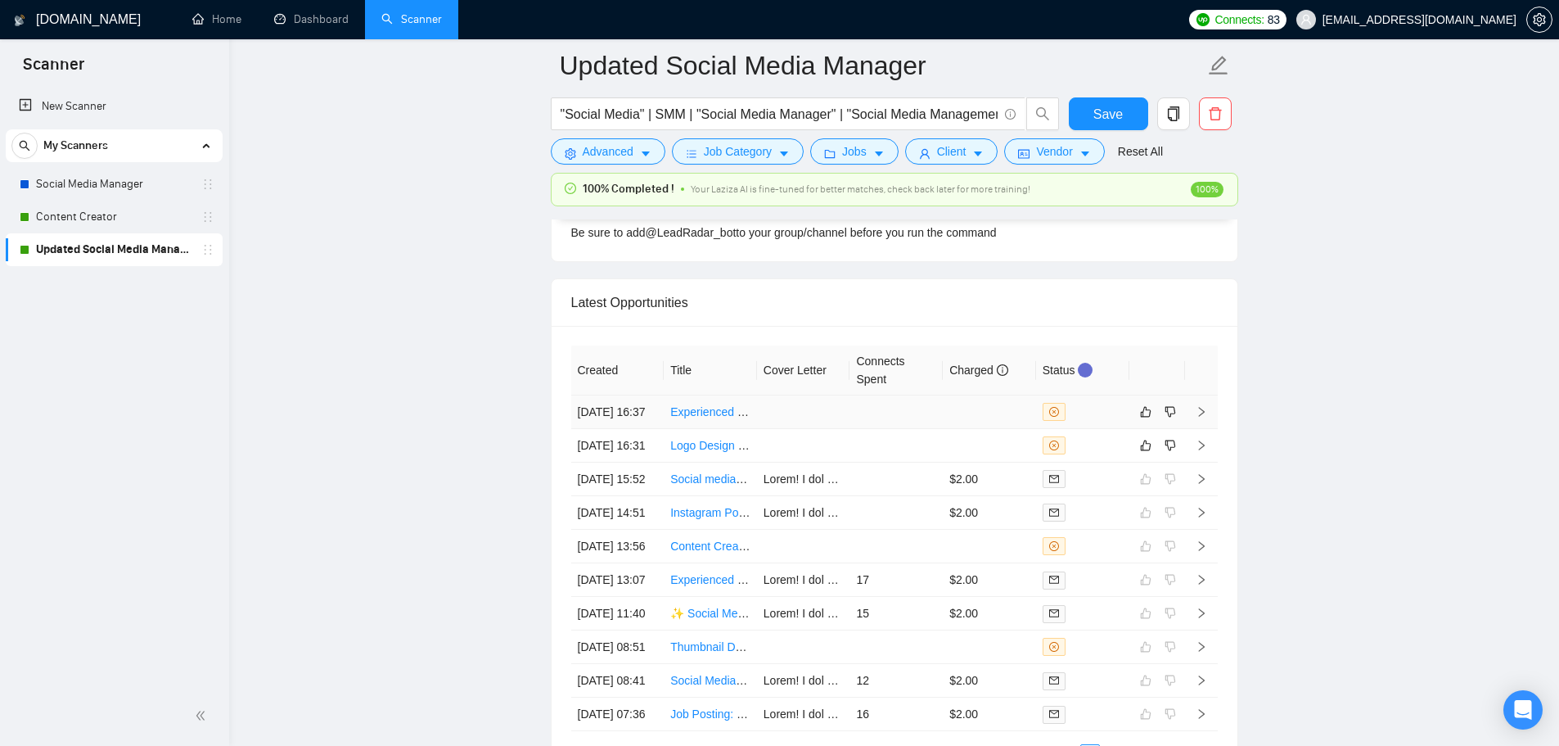
click at [898, 426] on td at bounding box center [896, 412] width 93 height 34
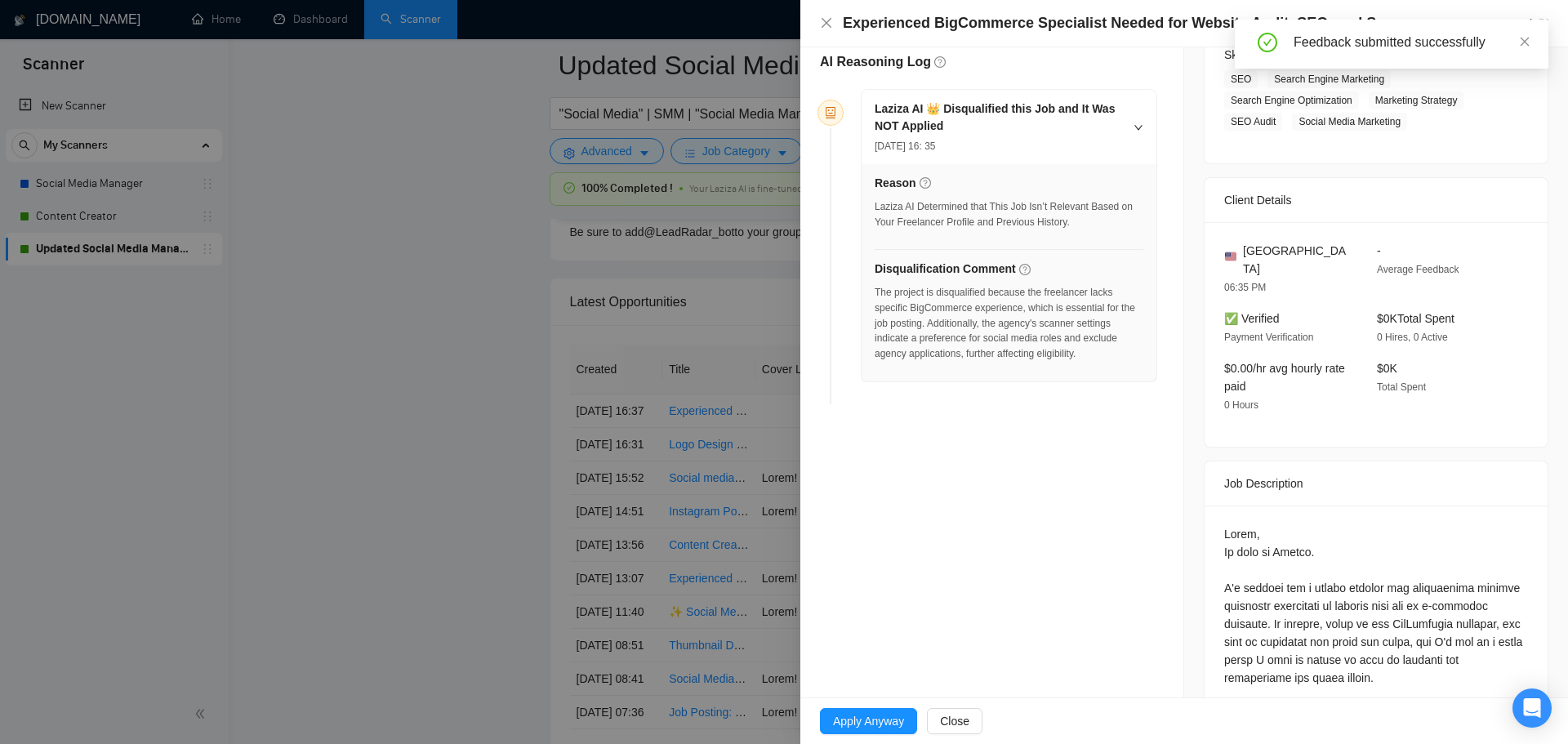
click at [678, 442] on div at bounding box center [784, 372] width 1568 height 744
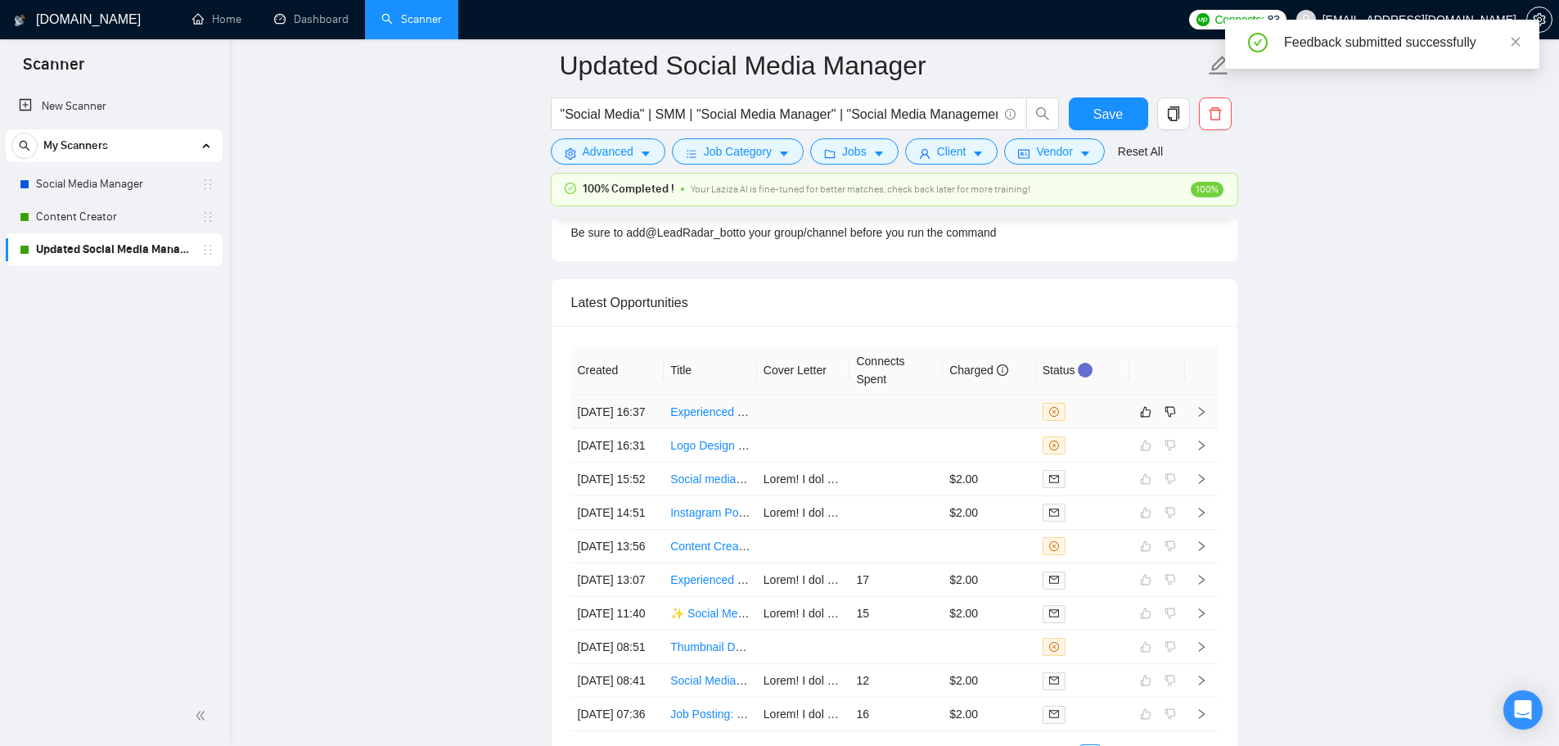
click at [845, 428] on td at bounding box center [803, 412] width 93 height 34
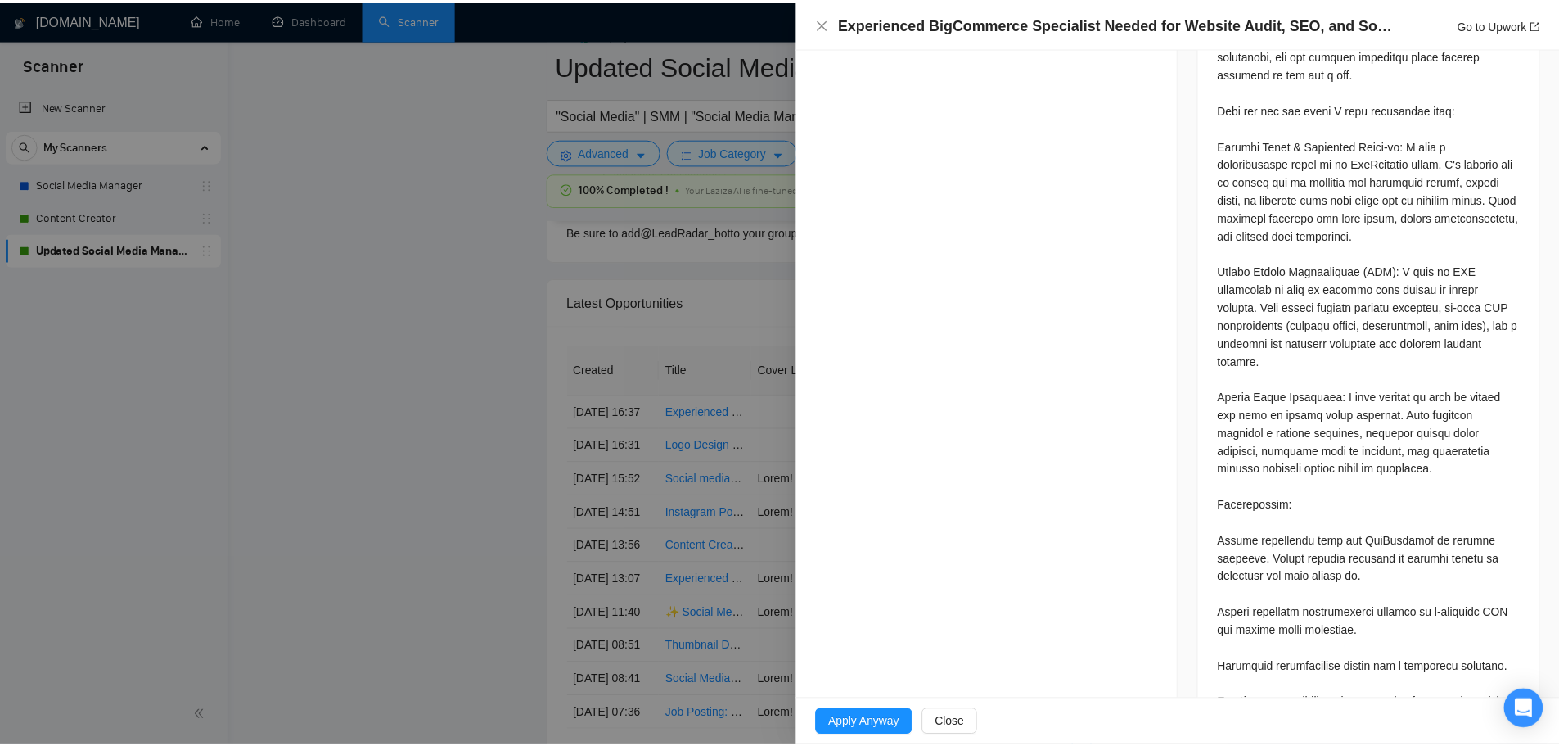
scroll to position [984, 0]
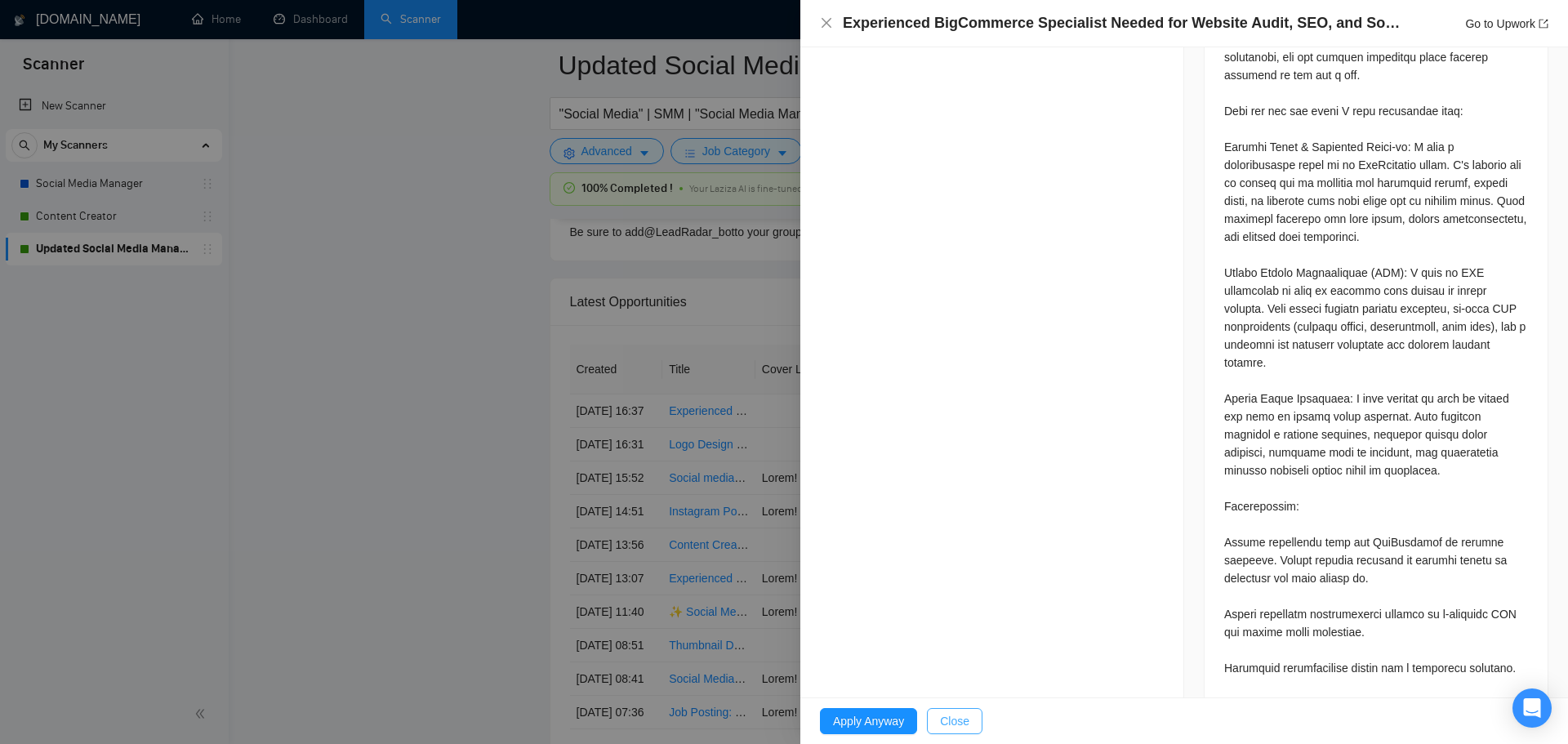
click at [951, 725] on span "Close" at bounding box center [954, 721] width 29 height 18
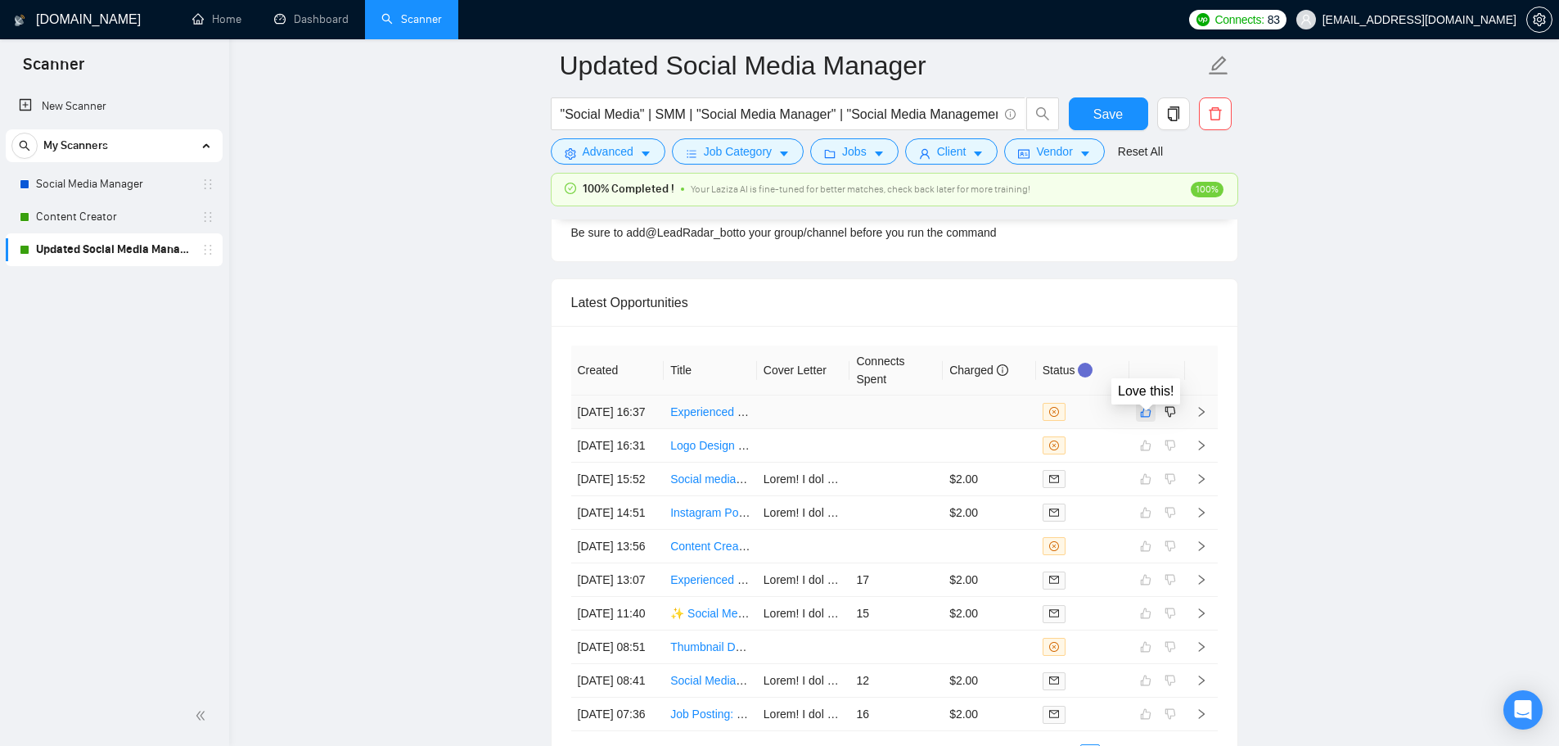
click at [1140, 418] on icon "like" at bounding box center [1145, 411] width 11 height 13
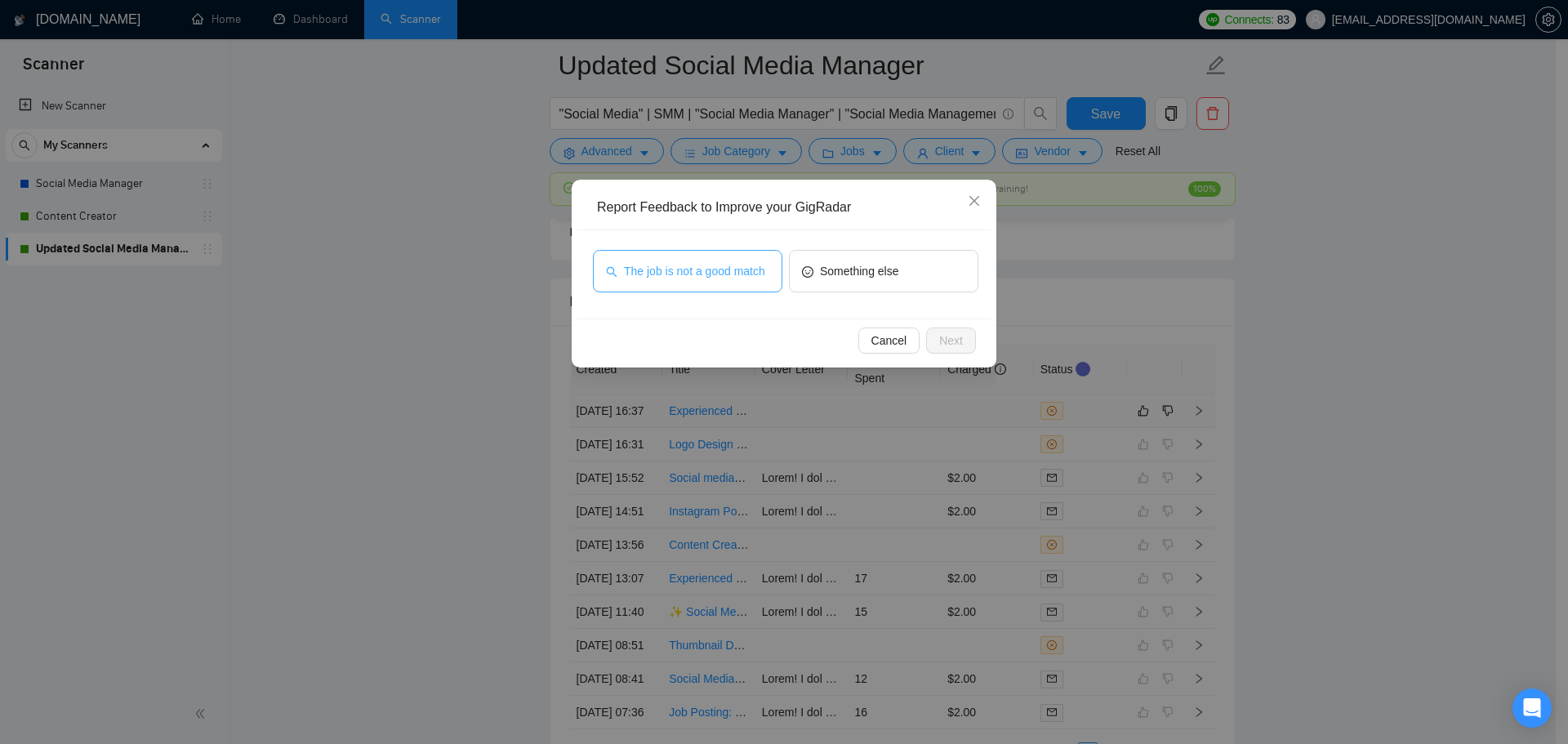
click at [700, 279] on span "The job is not a good match" at bounding box center [694, 271] width 142 height 18
click at [958, 344] on span "Next" at bounding box center [951, 340] width 24 height 18
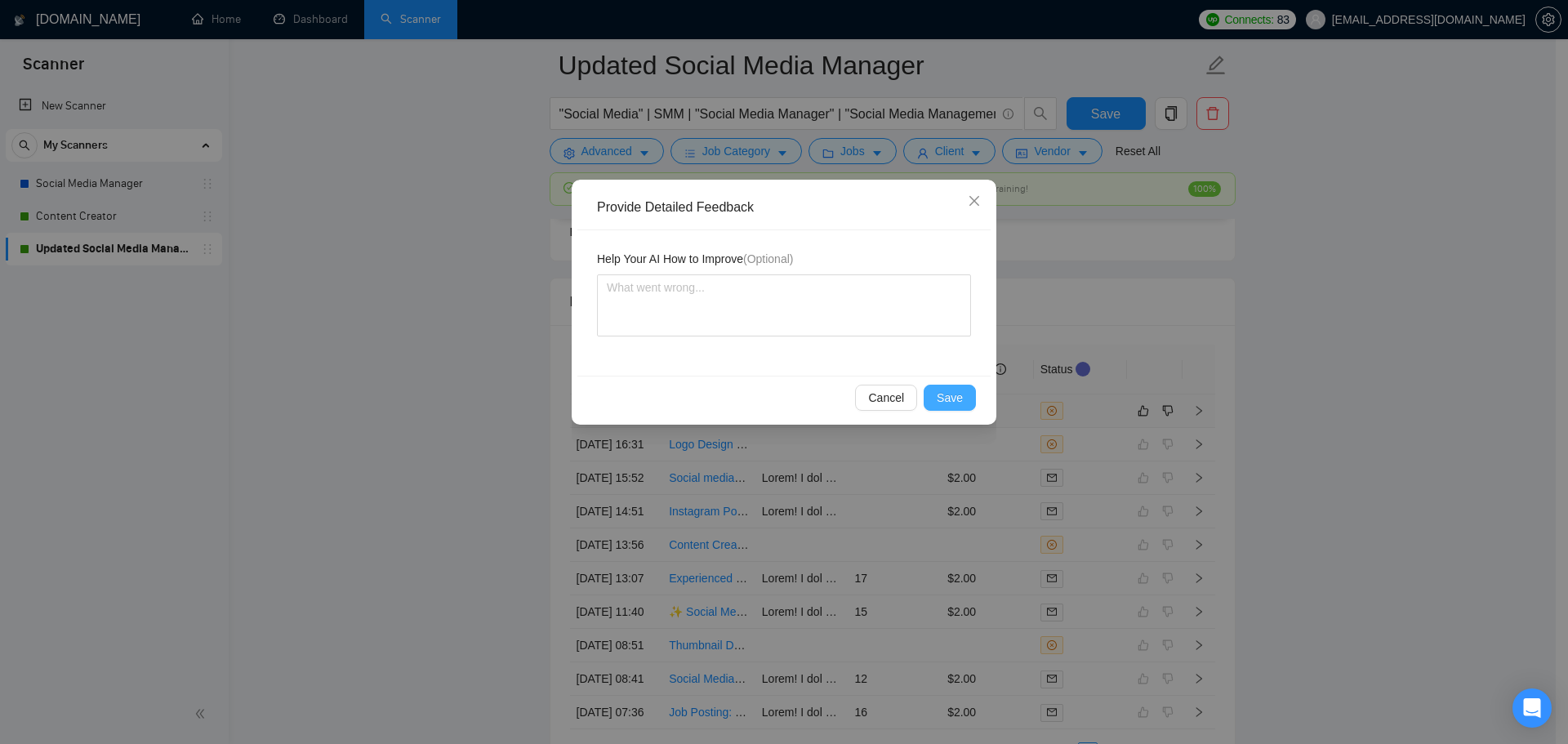
click at [947, 403] on span "Save" at bounding box center [950, 398] width 26 height 18
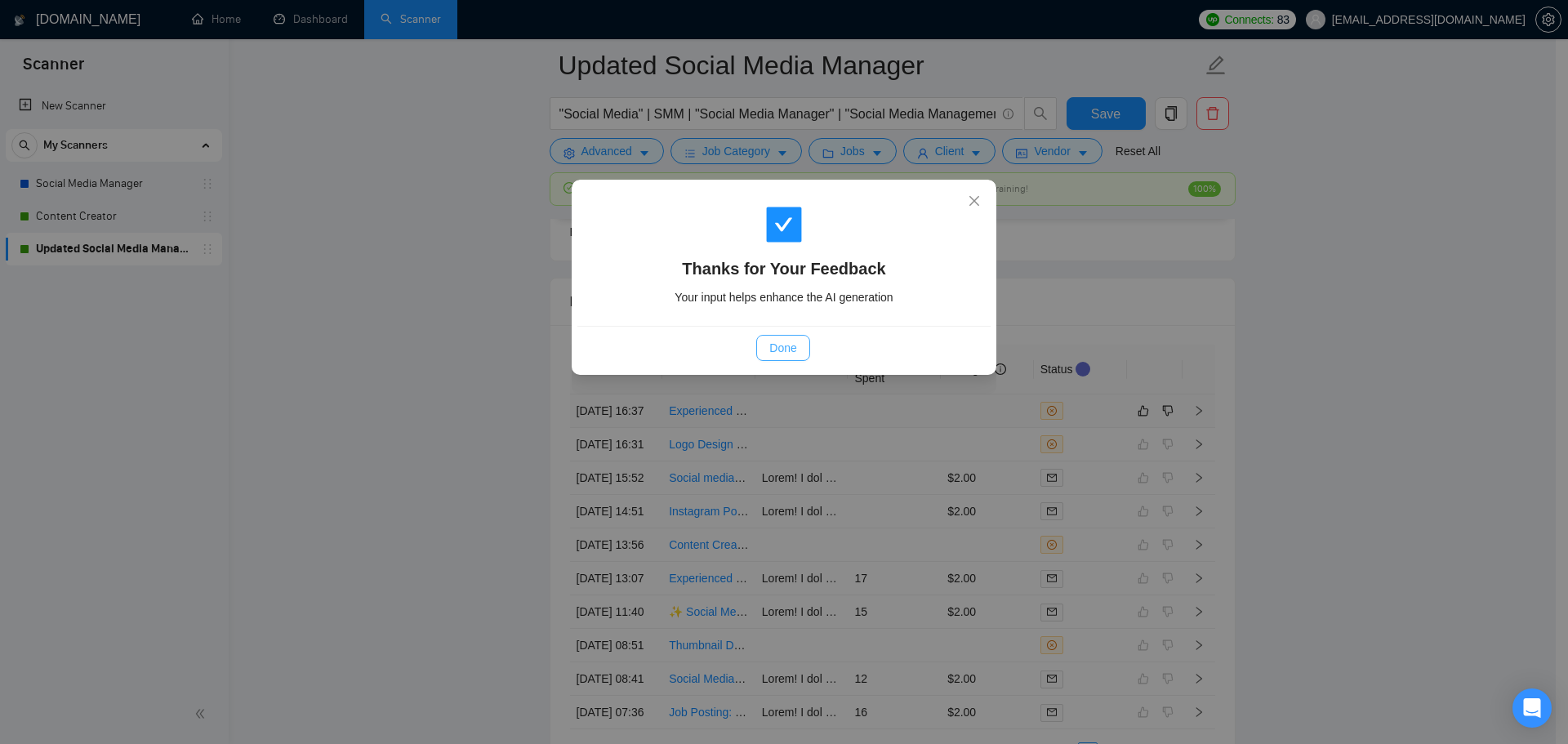
click at [754, 345] on div "Done" at bounding box center [783, 348] width 385 height 26
click at [790, 363] on div "Done" at bounding box center [784, 347] width 413 height 43
click at [790, 360] on button "Done" at bounding box center [782, 348] width 53 height 26
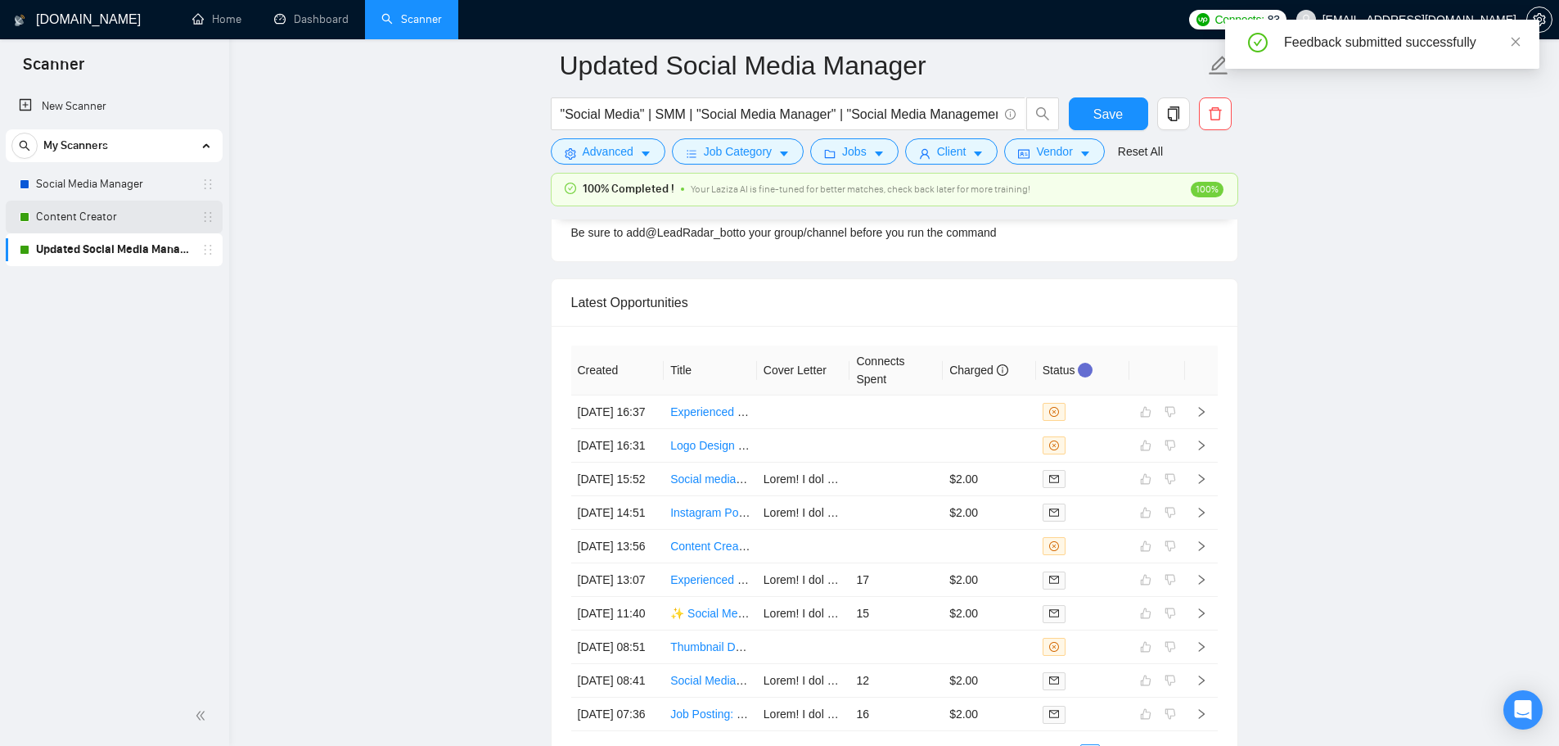
click at [64, 215] on link "Content Creator" at bounding box center [114, 217] width 156 height 33
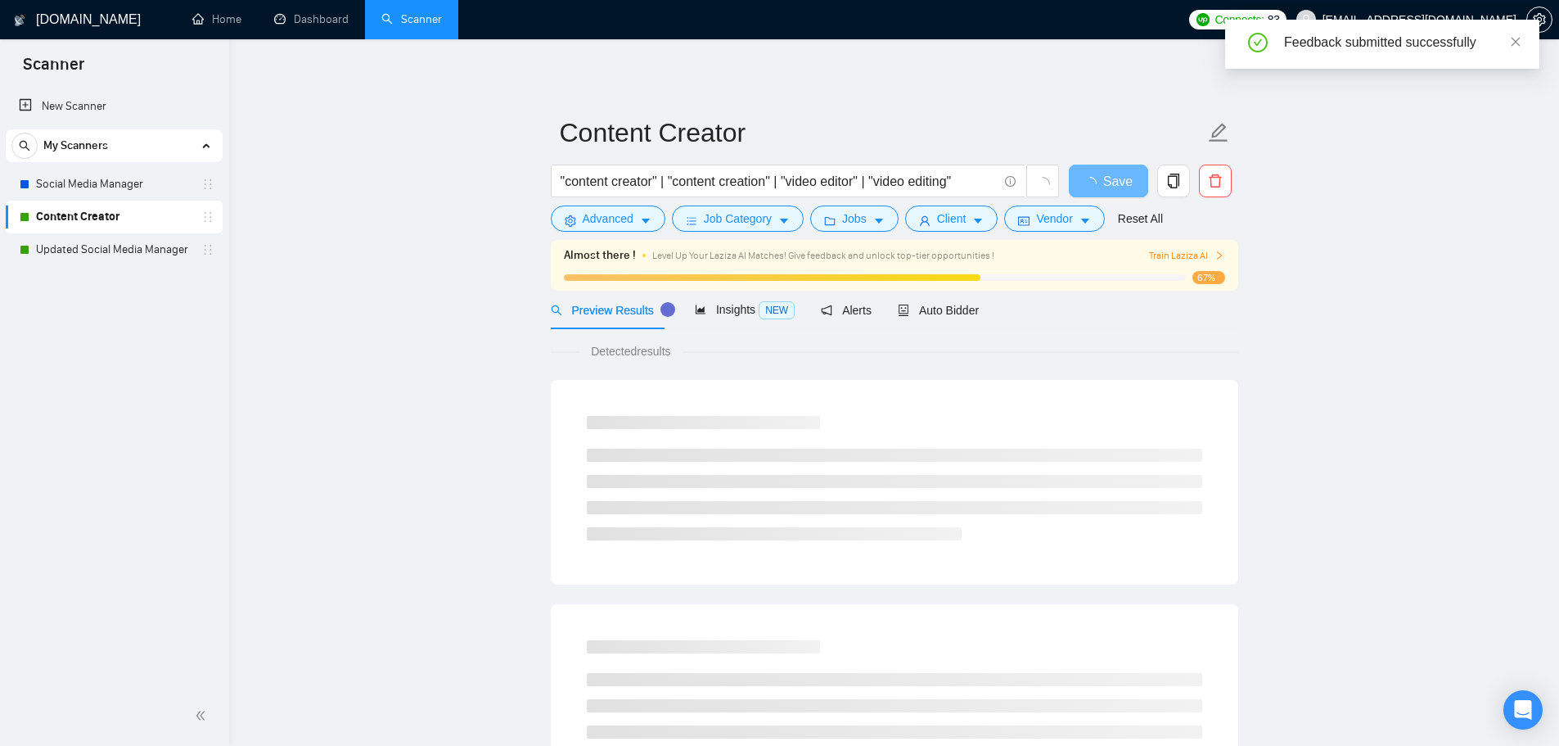
click at [889, 301] on div "Preview Results Insights NEW Alerts Auto Bidder" at bounding box center [765, 310] width 429 height 38
click at [899, 305] on icon "robot" at bounding box center [904, 310] width 10 height 11
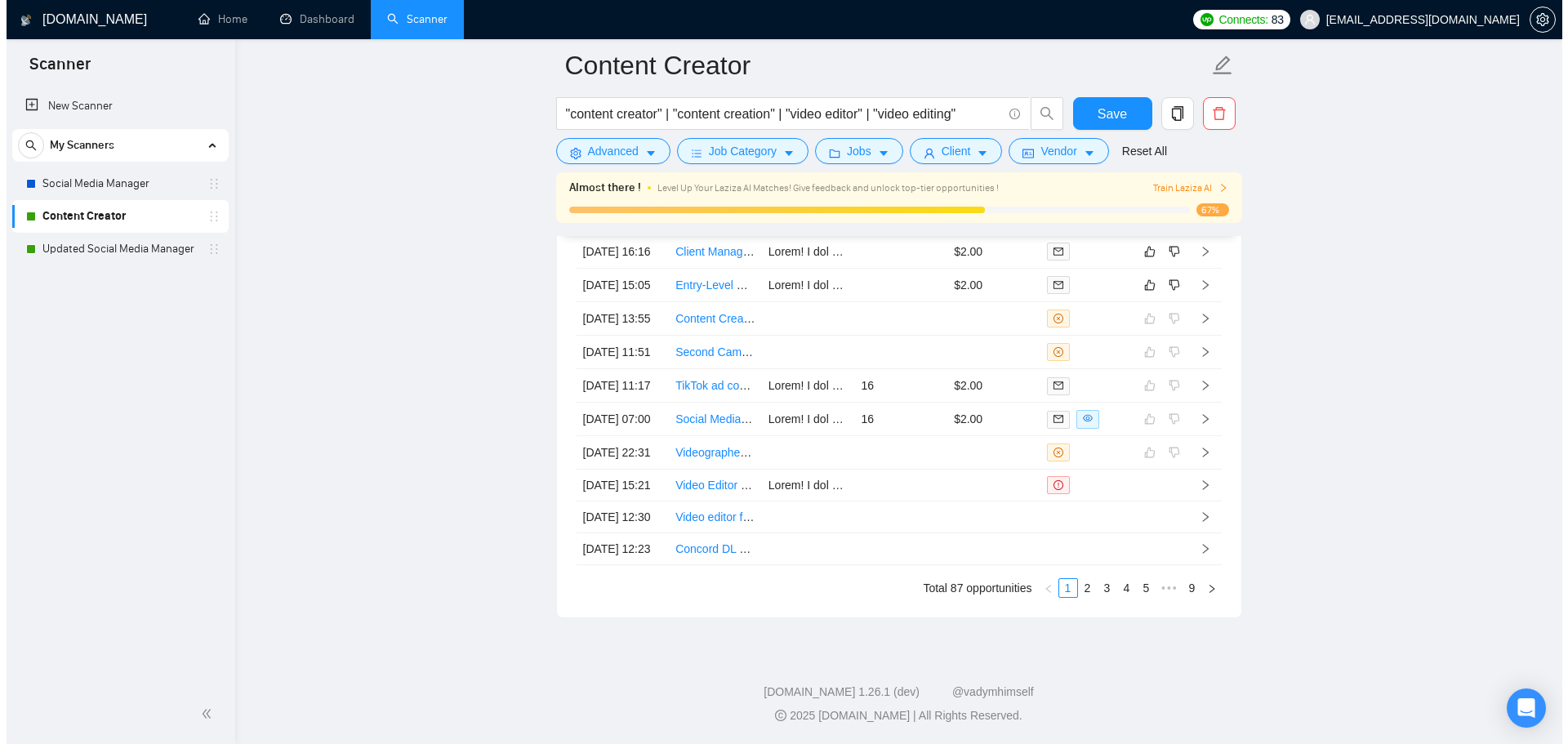
scroll to position [4321, 0]
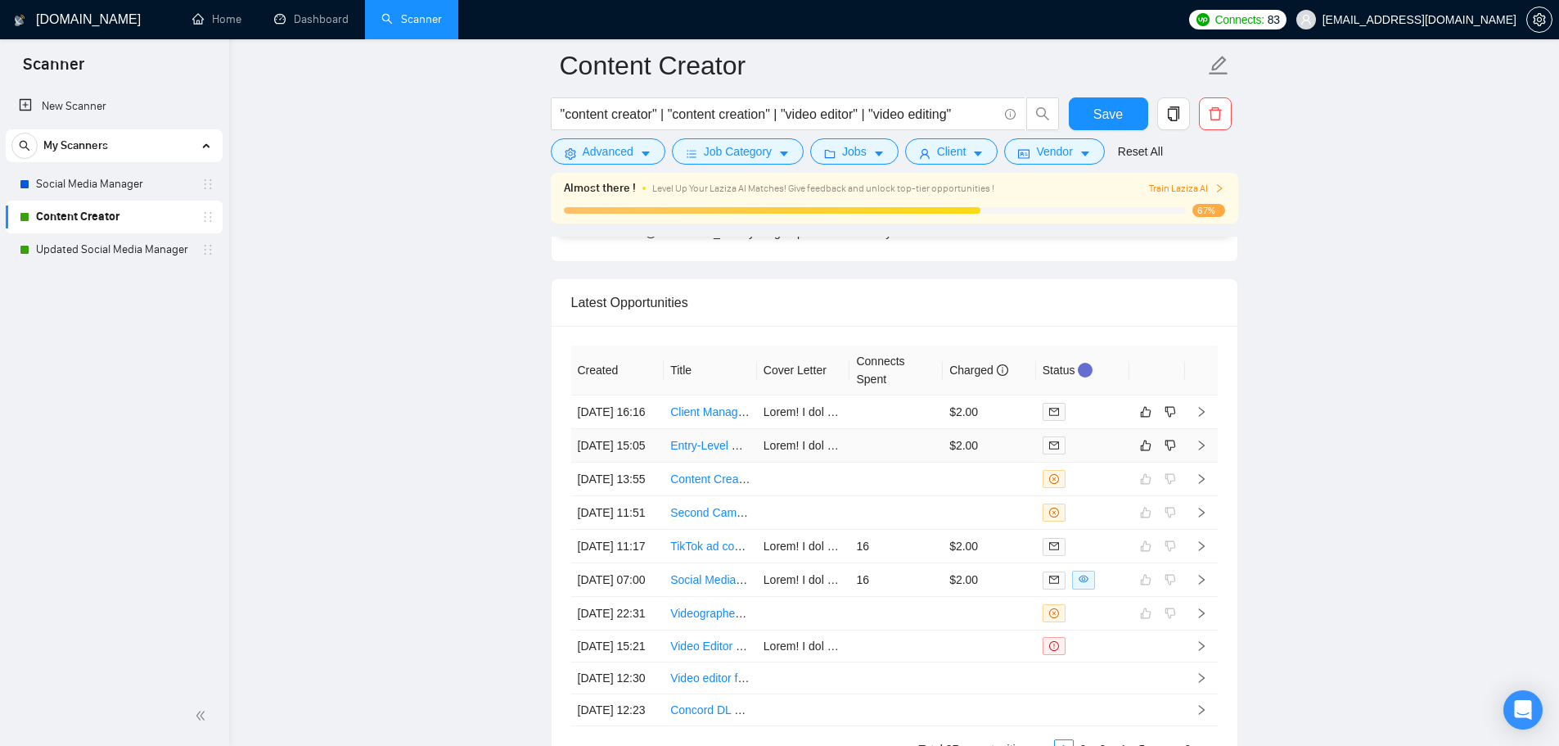
click at [909, 462] on td at bounding box center [896, 446] width 93 height 34
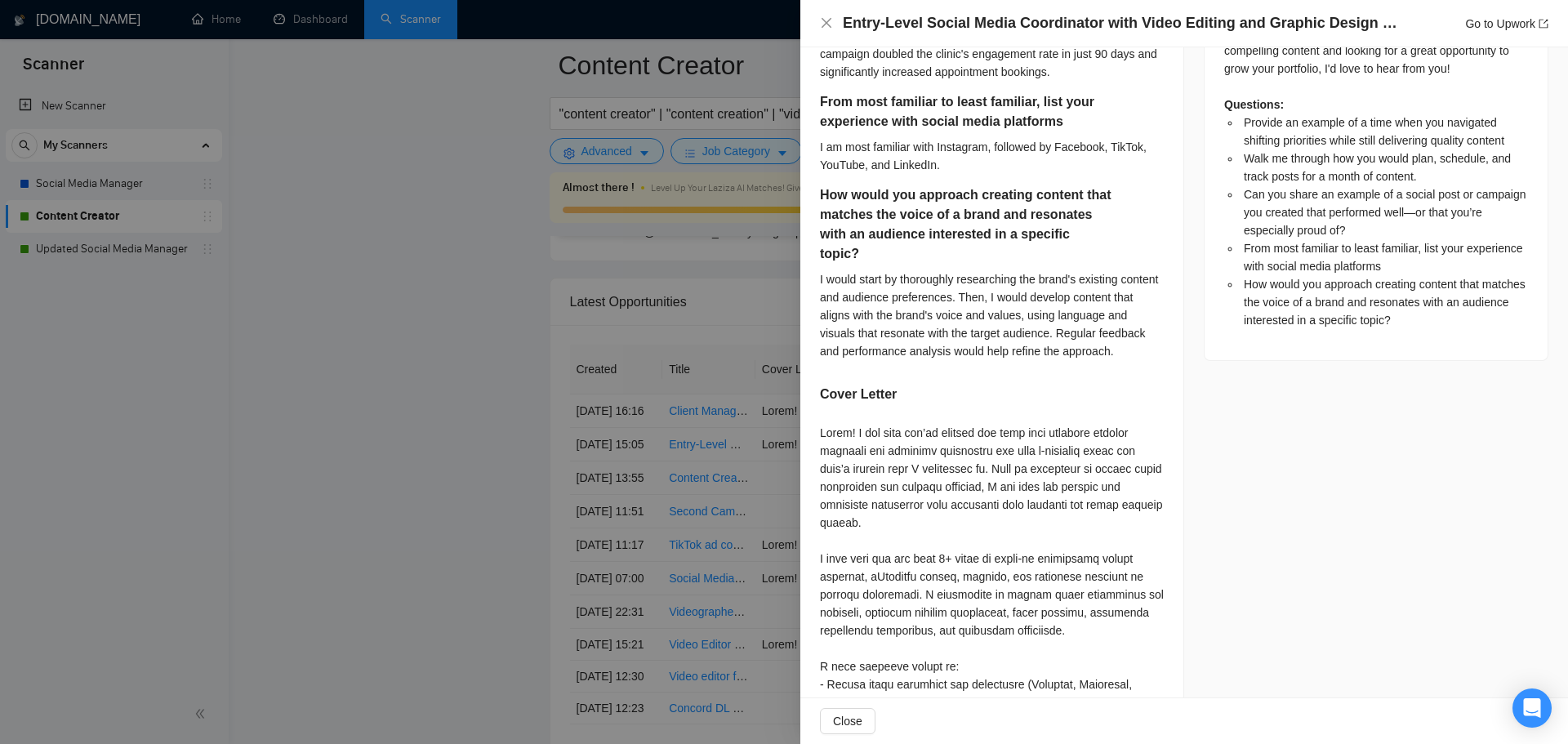
scroll to position [960, 0]
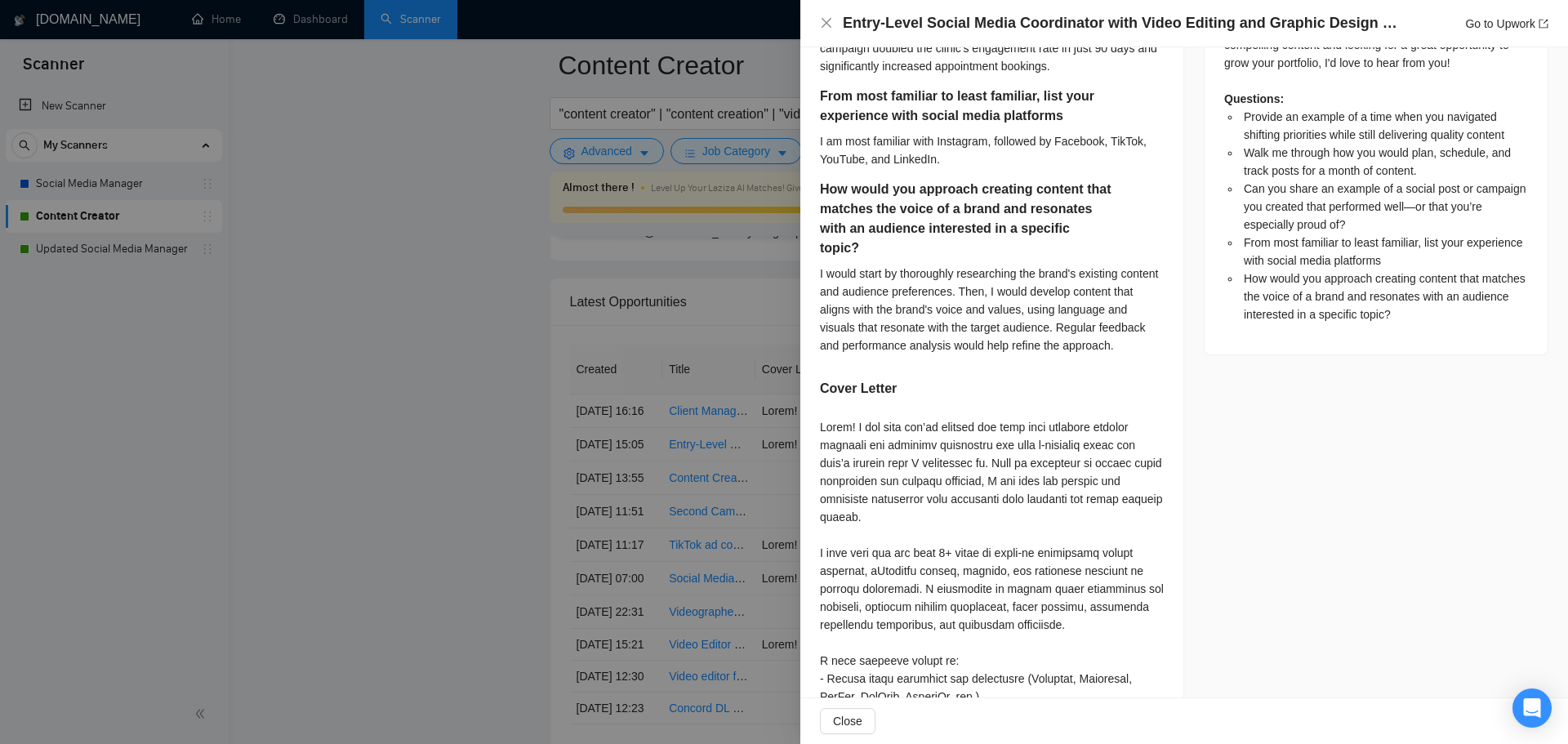
click at [597, 502] on div at bounding box center [784, 372] width 1568 height 744
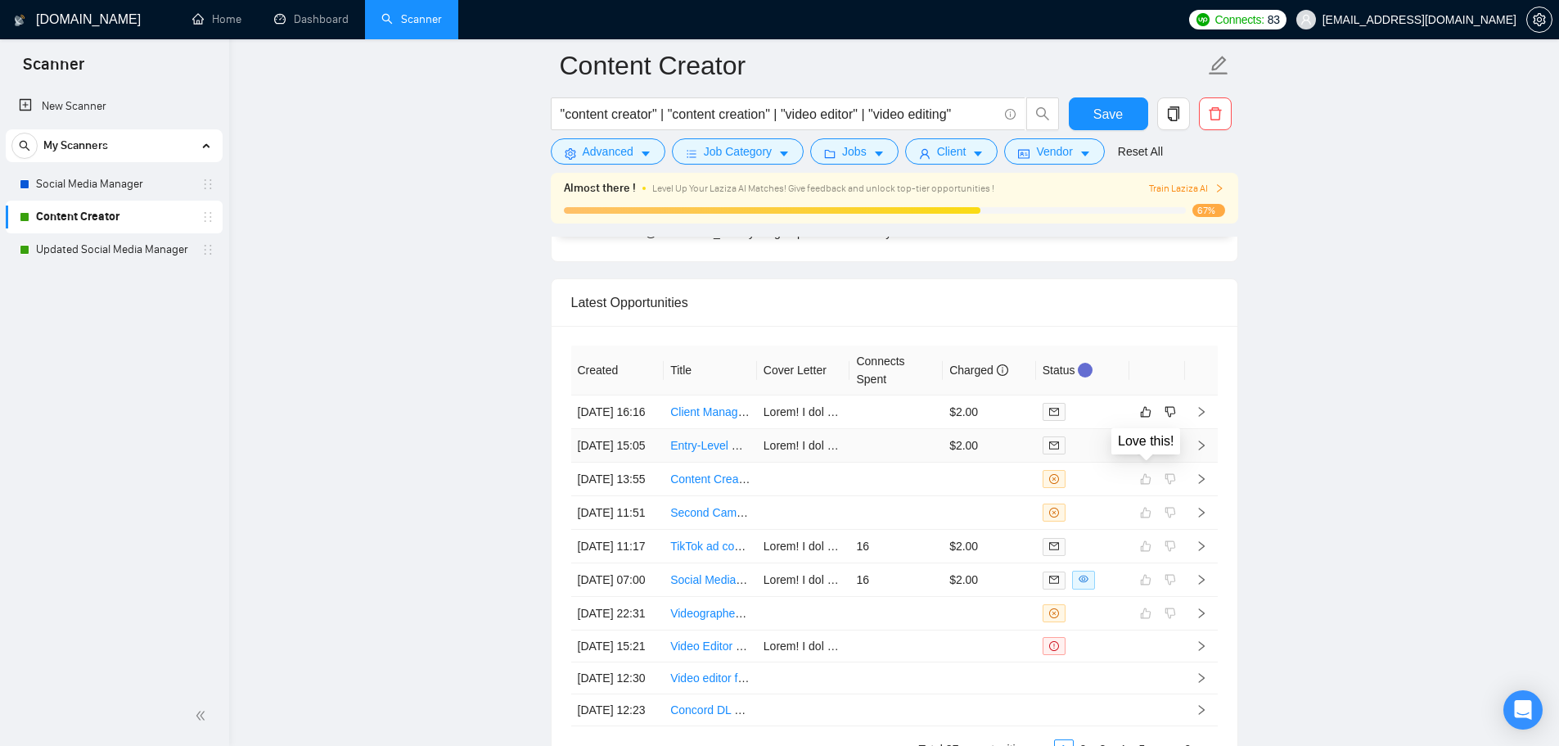
click at [1150, 451] on icon "like" at bounding box center [1145, 445] width 11 height 11
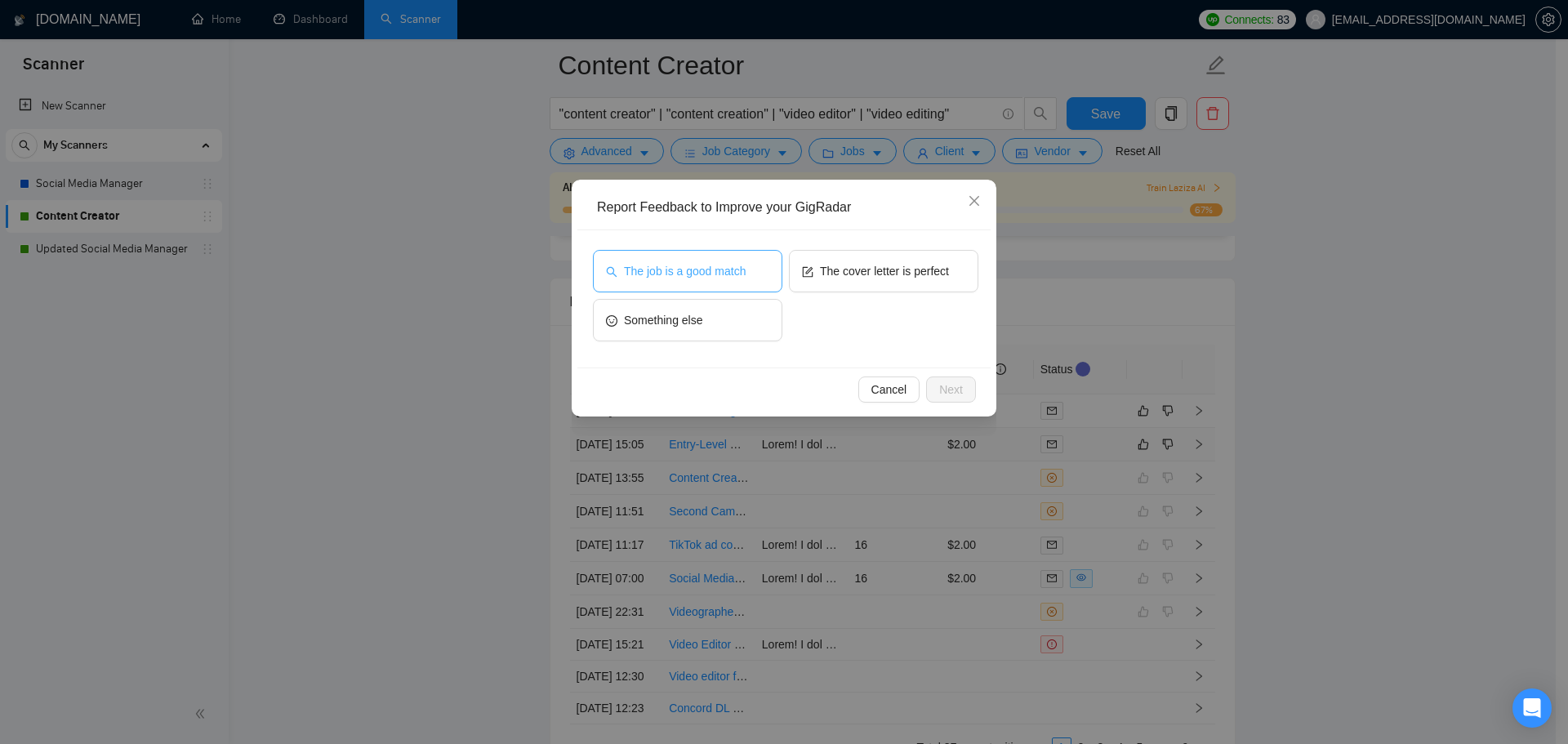
click at [690, 269] on span "The job is a good match" at bounding box center [684, 271] width 122 height 18
click at [957, 393] on span "Next" at bounding box center [951, 389] width 24 height 18
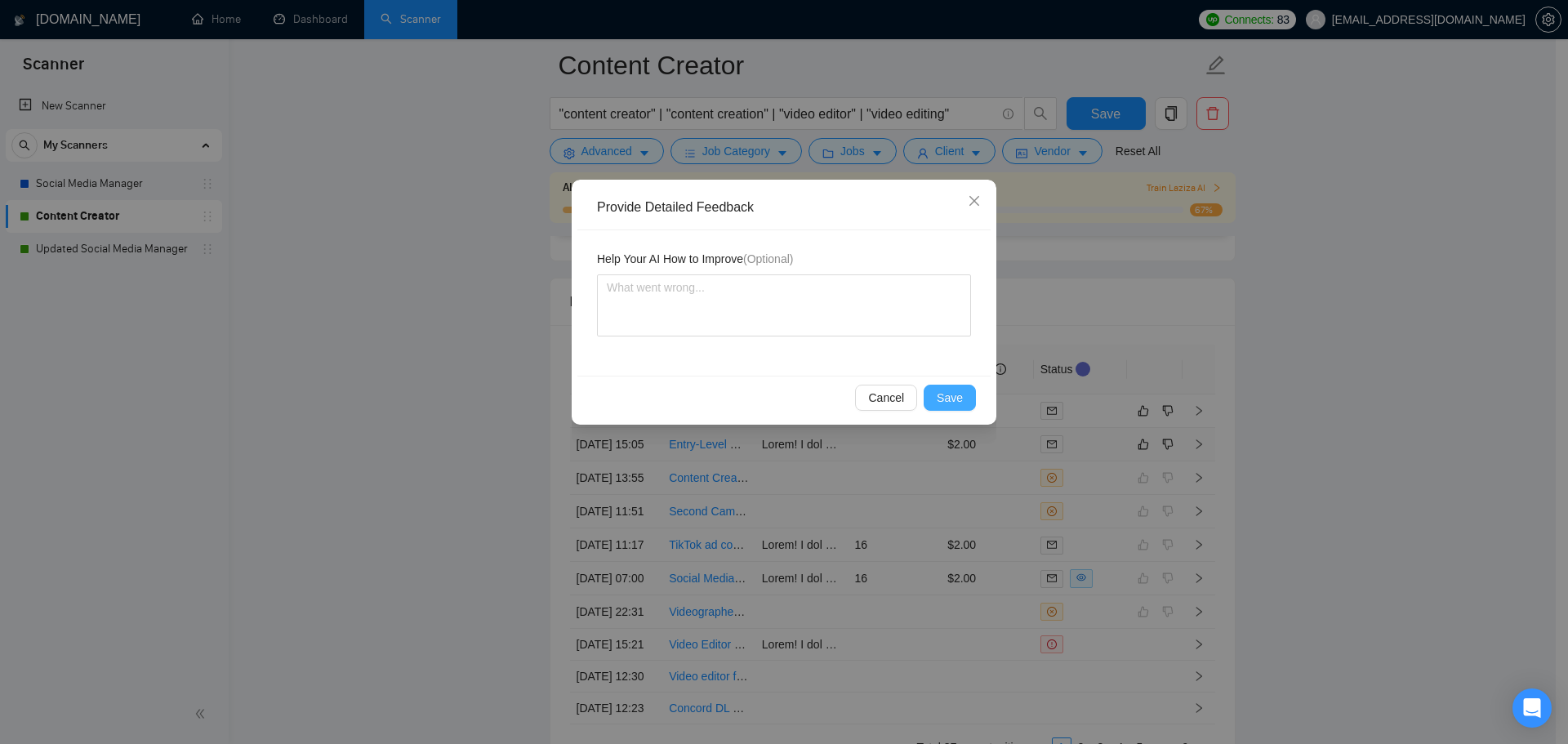
click at [944, 398] on span "Save" at bounding box center [950, 398] width 26 height 18
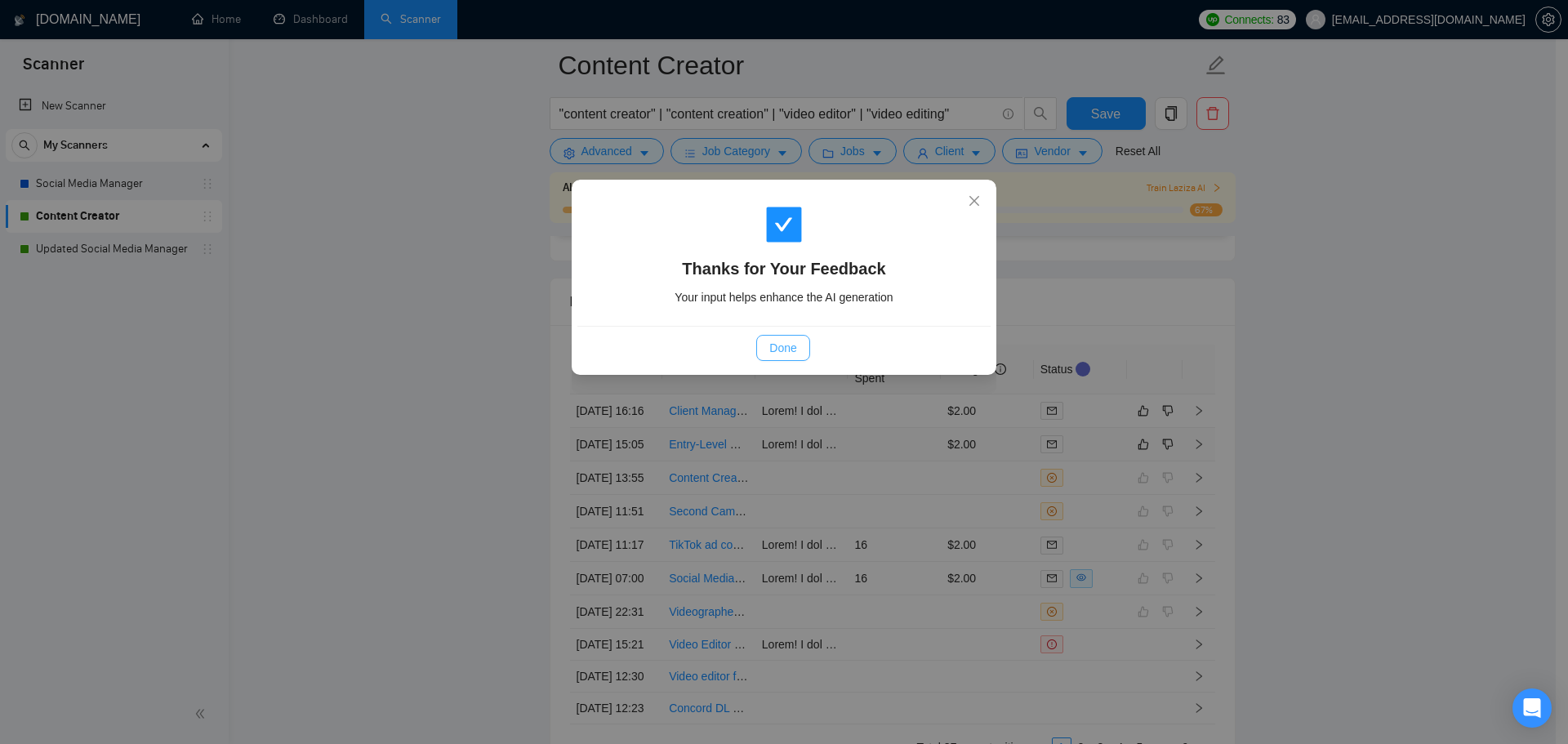
click at [796, 352] on span "Done" at bounding box center [782, 348] width 27 height 18
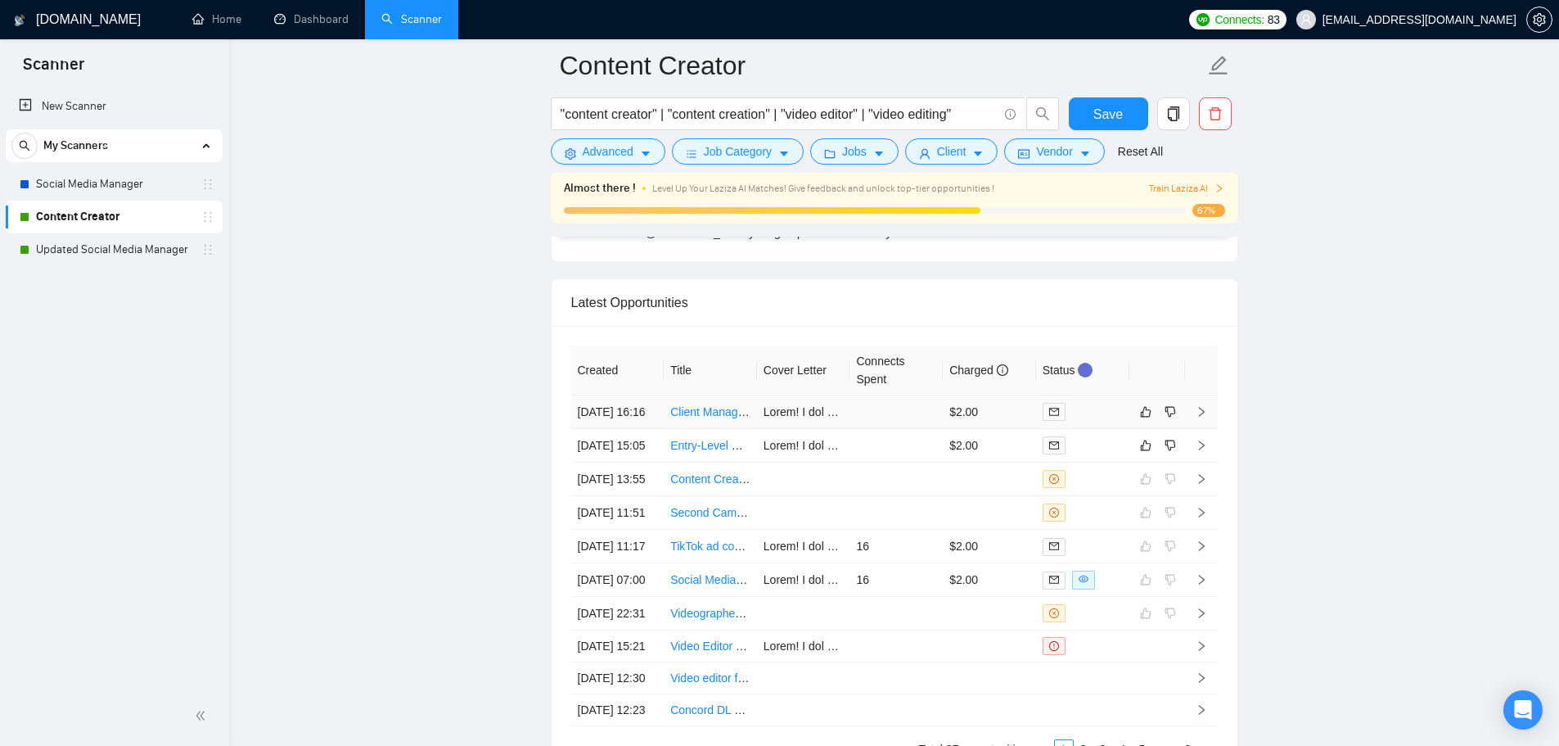
click at [890, 433] on tbody "16 Sep, 2025 16:16 Client Manager for Micro Agency $2.00 16 Sep, 2025 15:05 Ent…" at bounding box center [894, 560] width 647 height 331
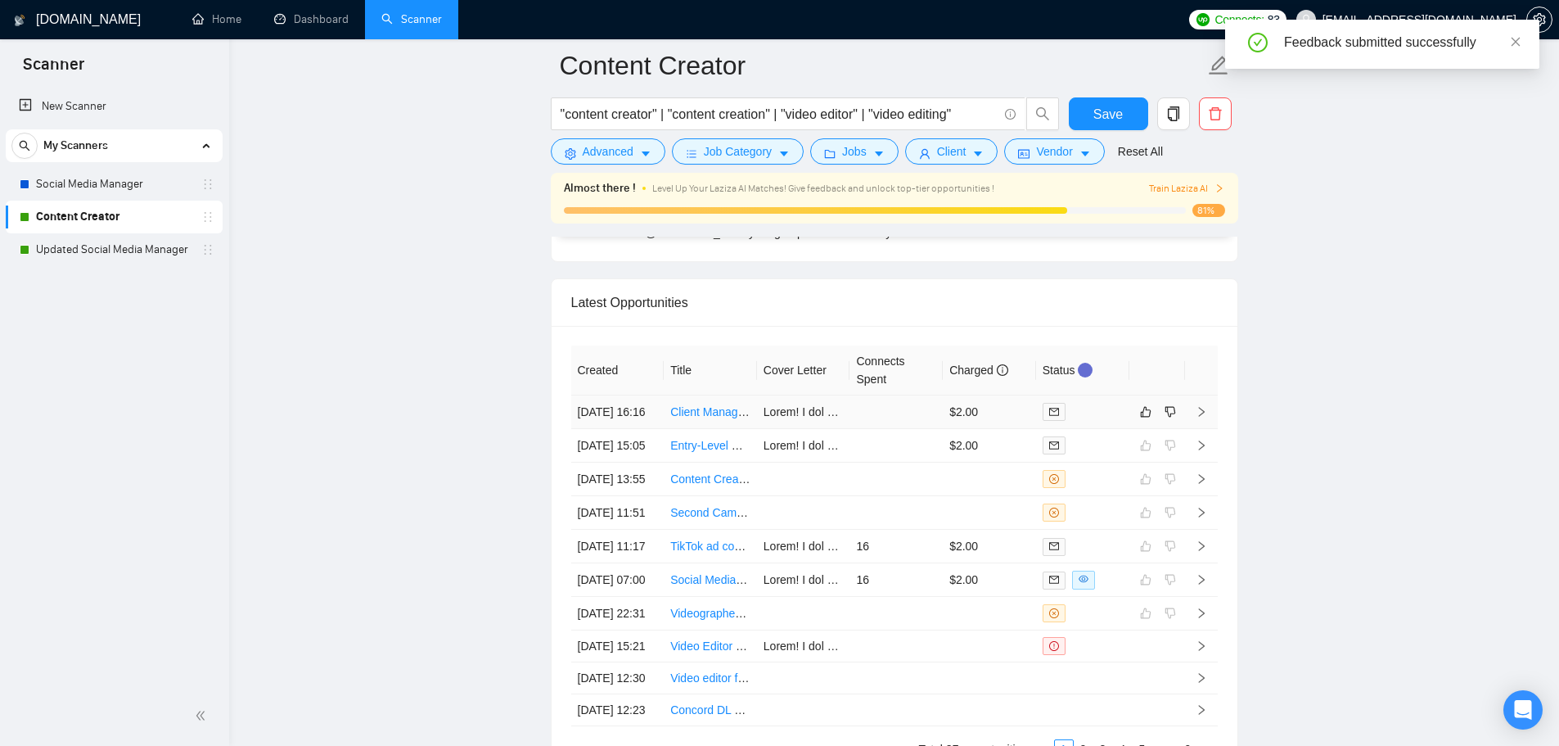
click at [893, 429] on td at bounding box center [896, 412] width 93 height 34
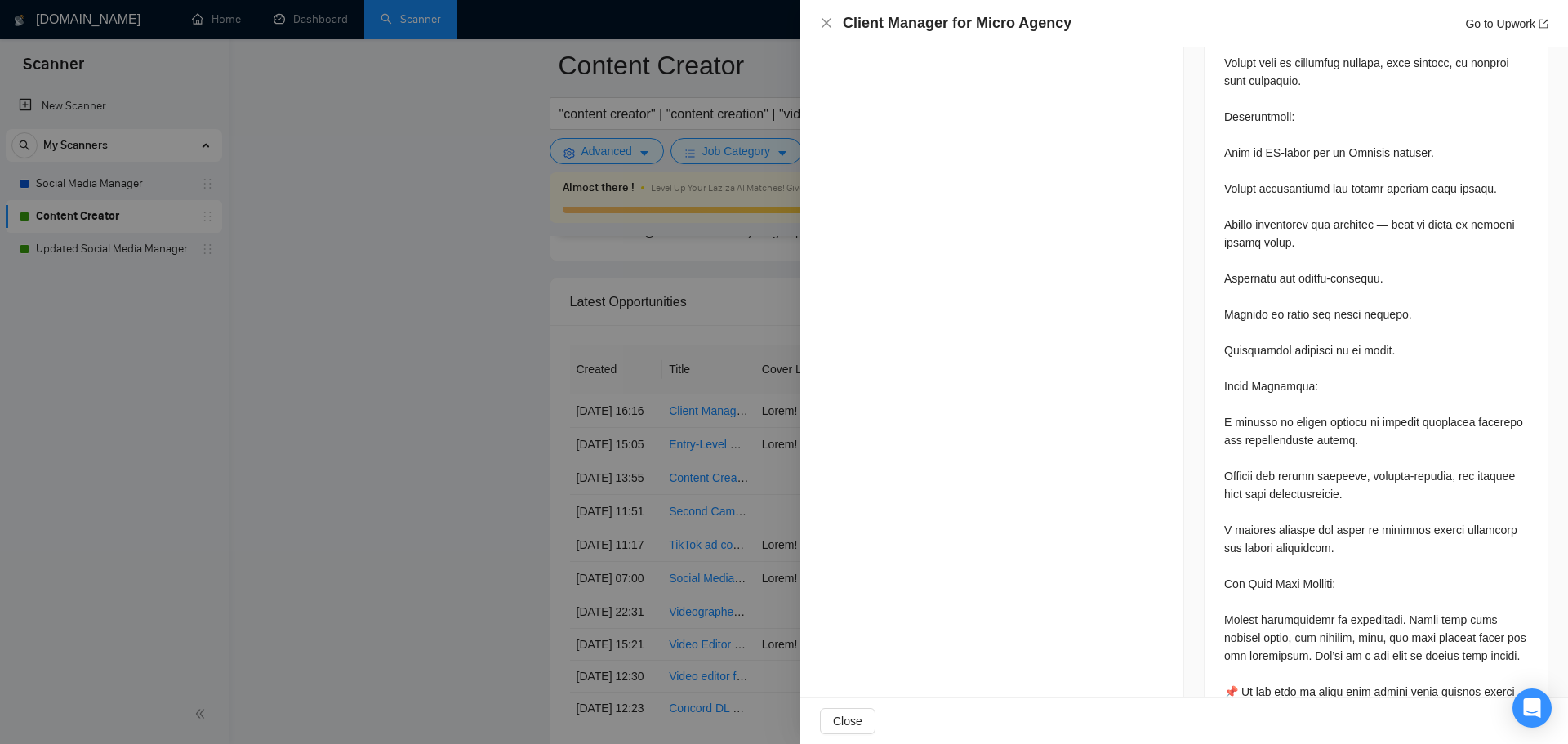
scroll to position [1533, 0]
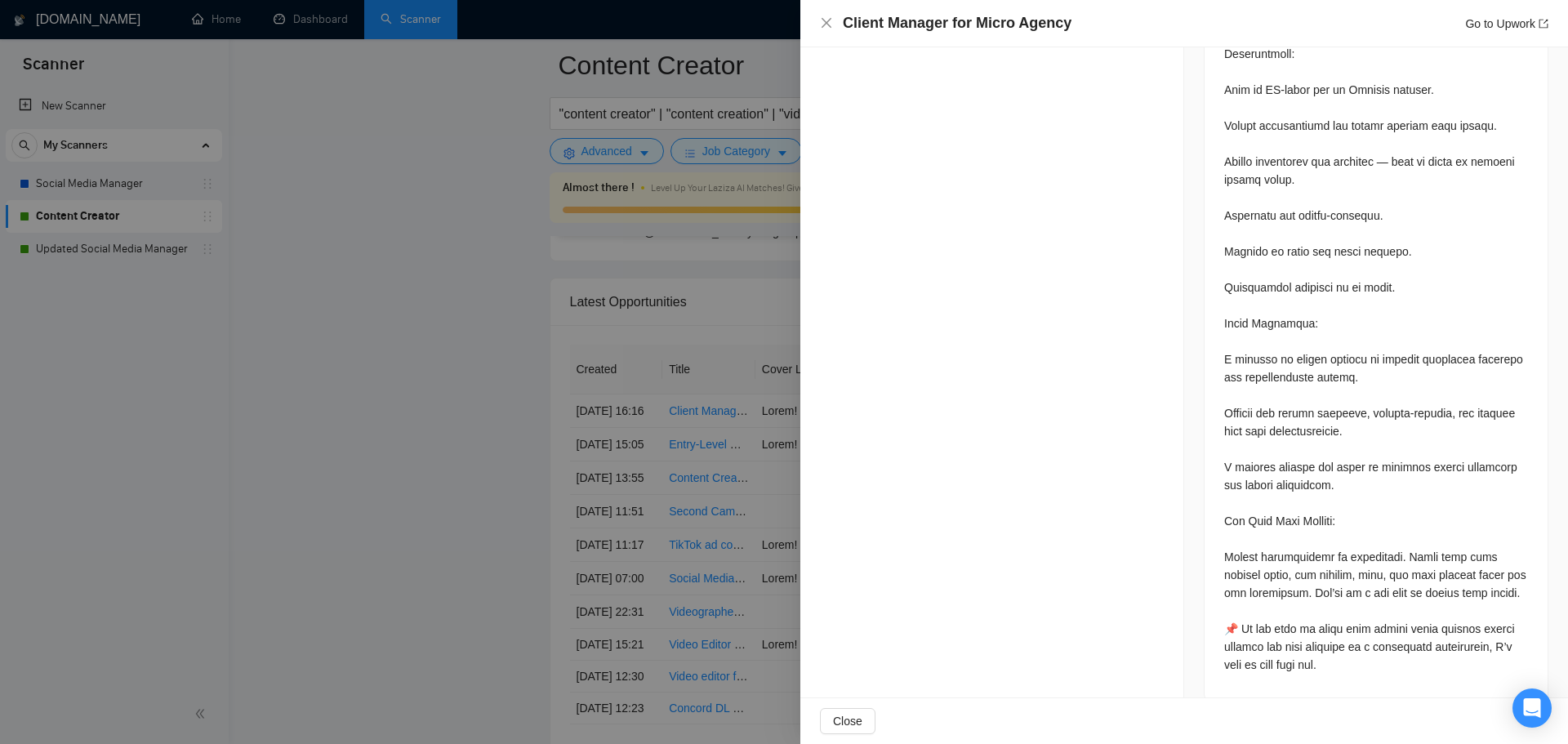
click at [542, 427] on div at bounding box center [784, 372] width 1568 height 744
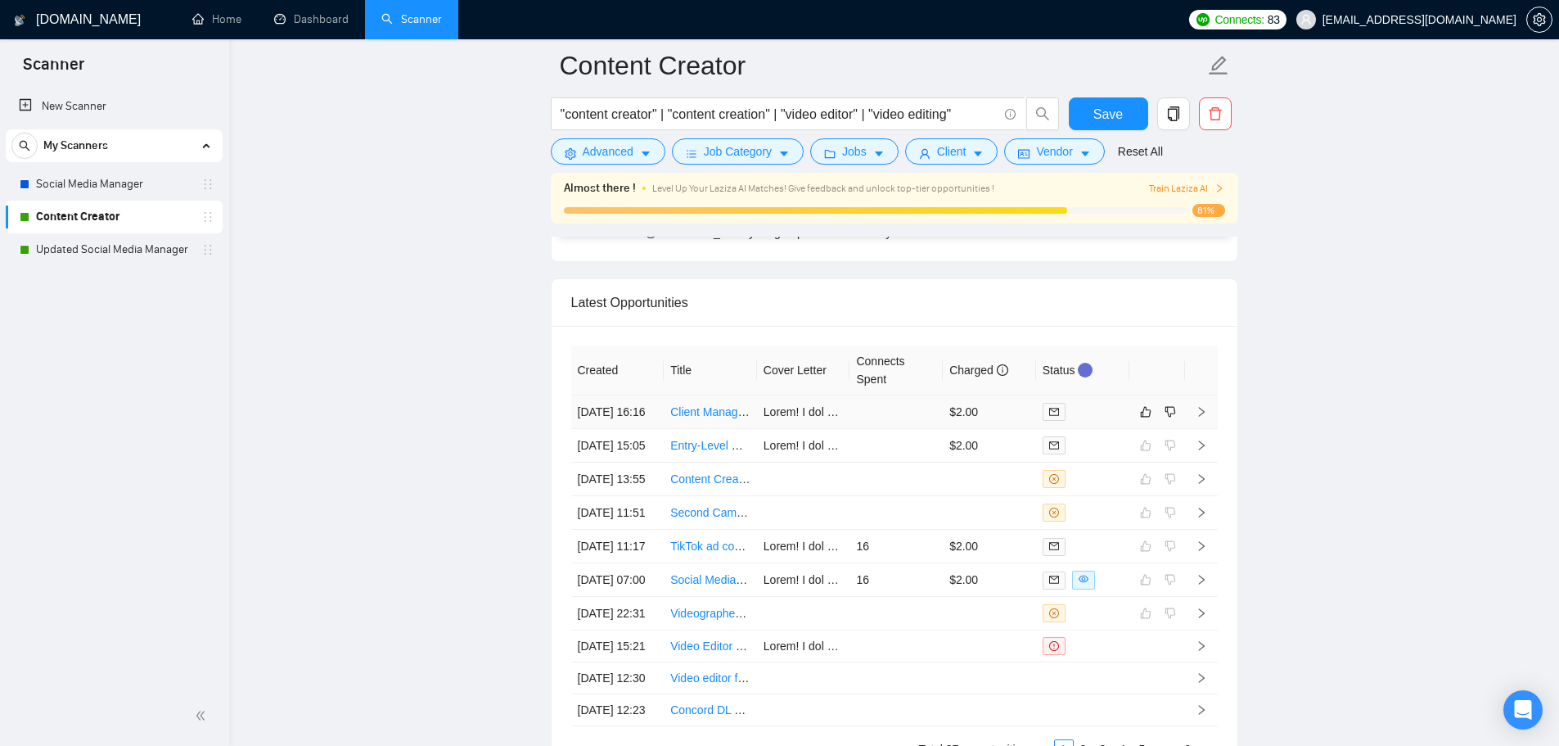
click at [894, 423] on td at bounding box center [896, 412] width 93 height 34
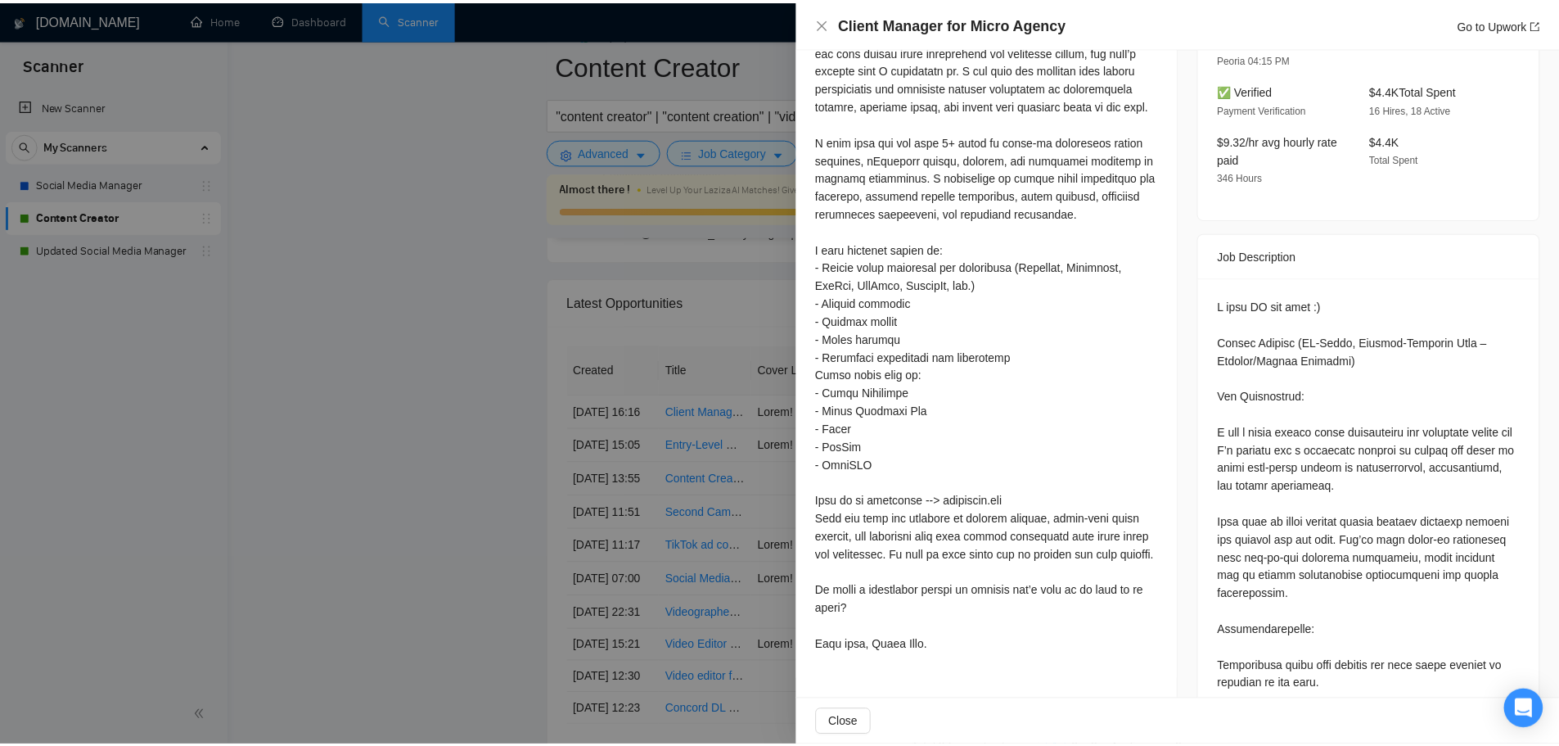
scroll to position [637, 0]
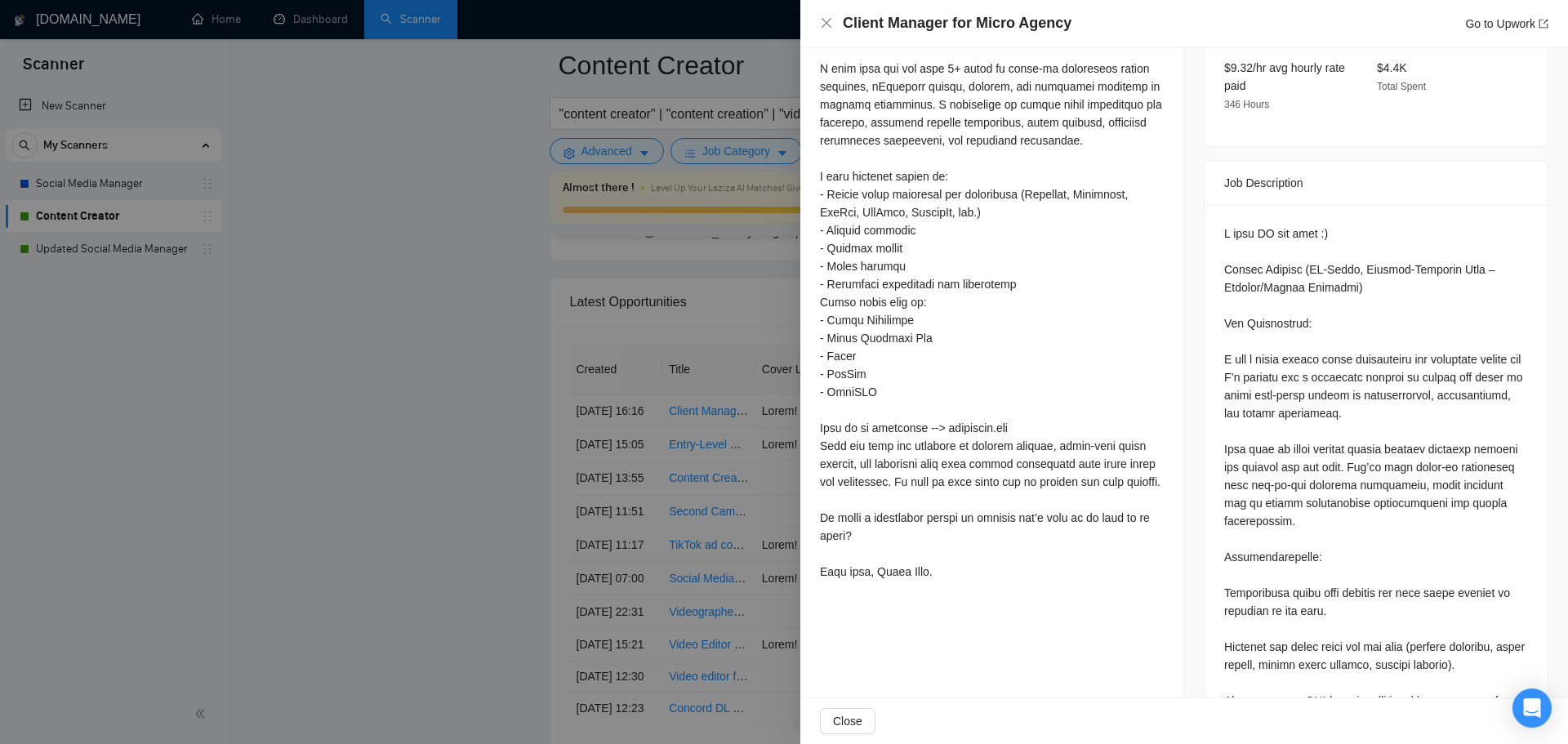
click at [625, 522] on div at bounding box center [784, 372] width 1568 height 744
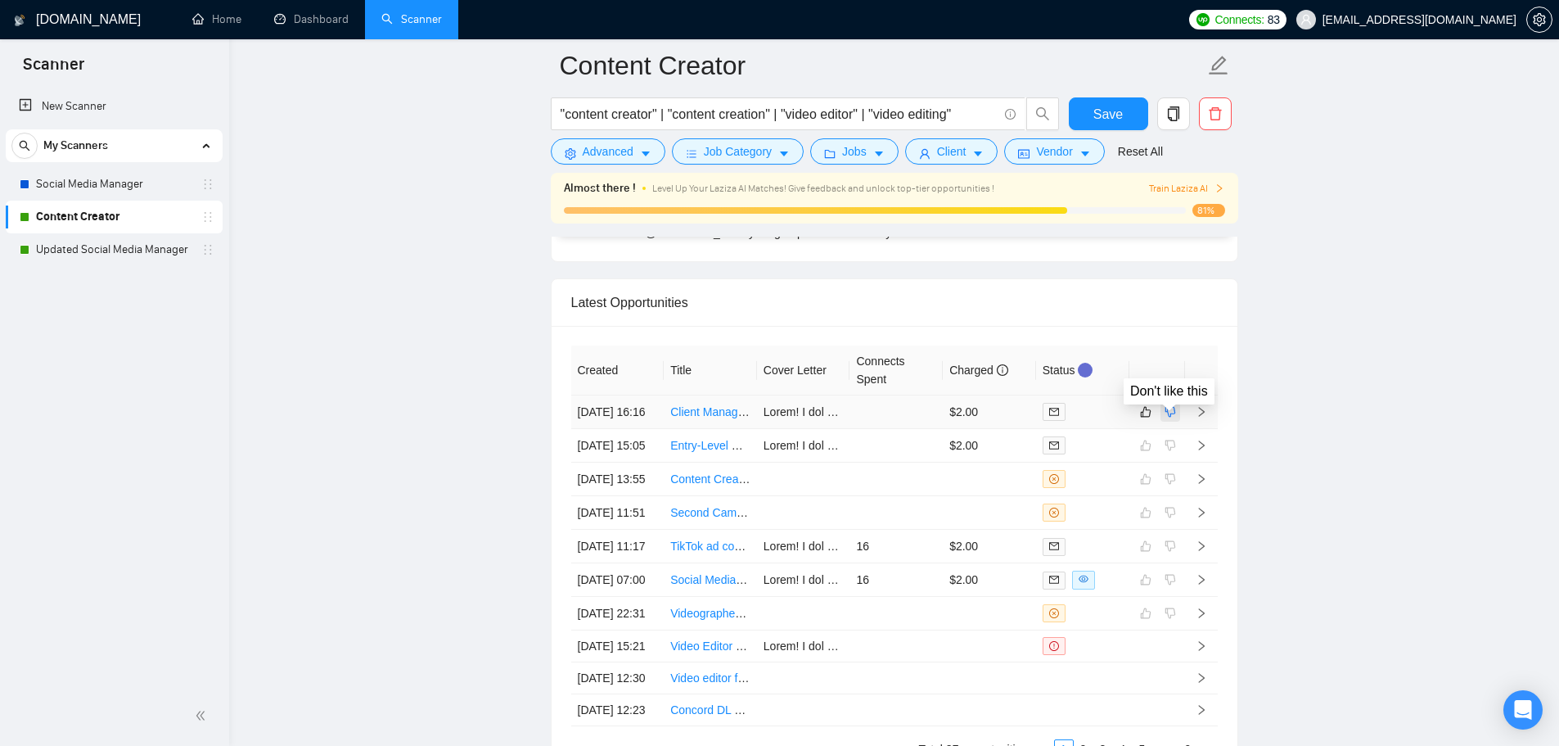
click at [1175, 418] on icon "dislike" at bounding box center [1170, 411] width 11 height 13
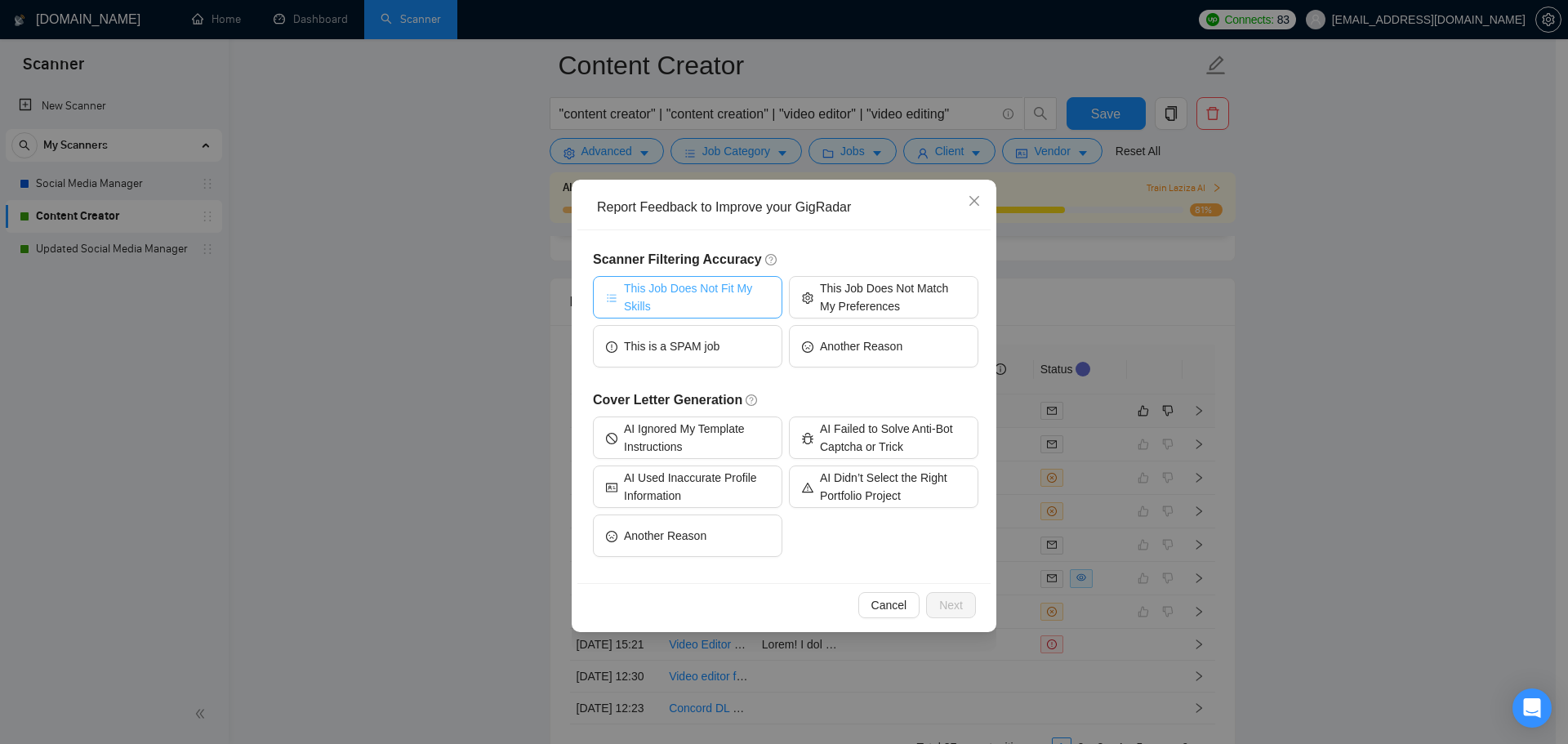
click at [693, 293] on span "This Job Does Not Fit My Skills" at bounding box center [696, 297] width 146 height 36
click at [957, 608] on span "Next" at bounding box center [951, 605] width 24 height 18
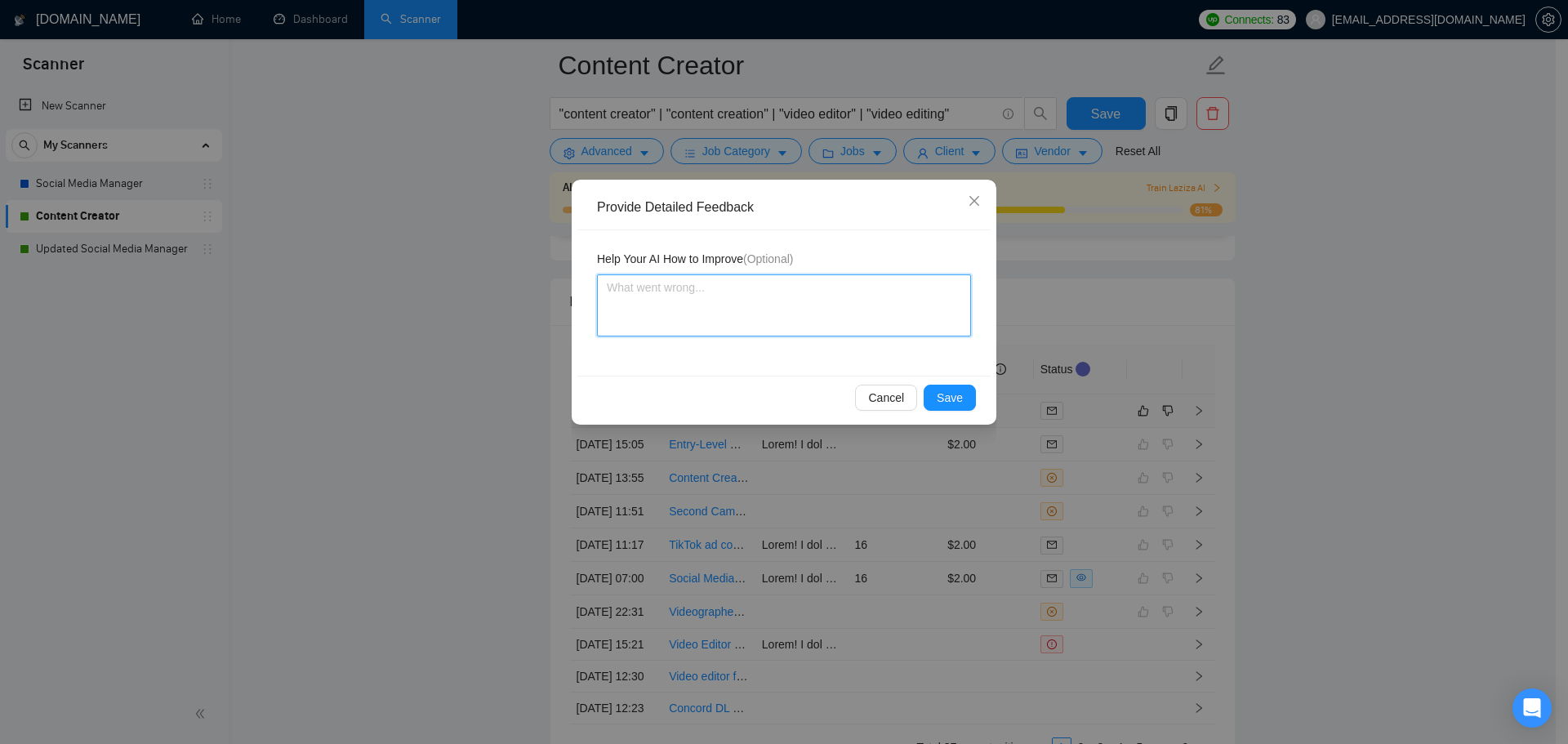
click at [750, 285] on textarea at bounding box center [783, 305] width 374 height 62
type textarea "T"
type textarea "Th"
type textarea "Thi"
type textarea "This"
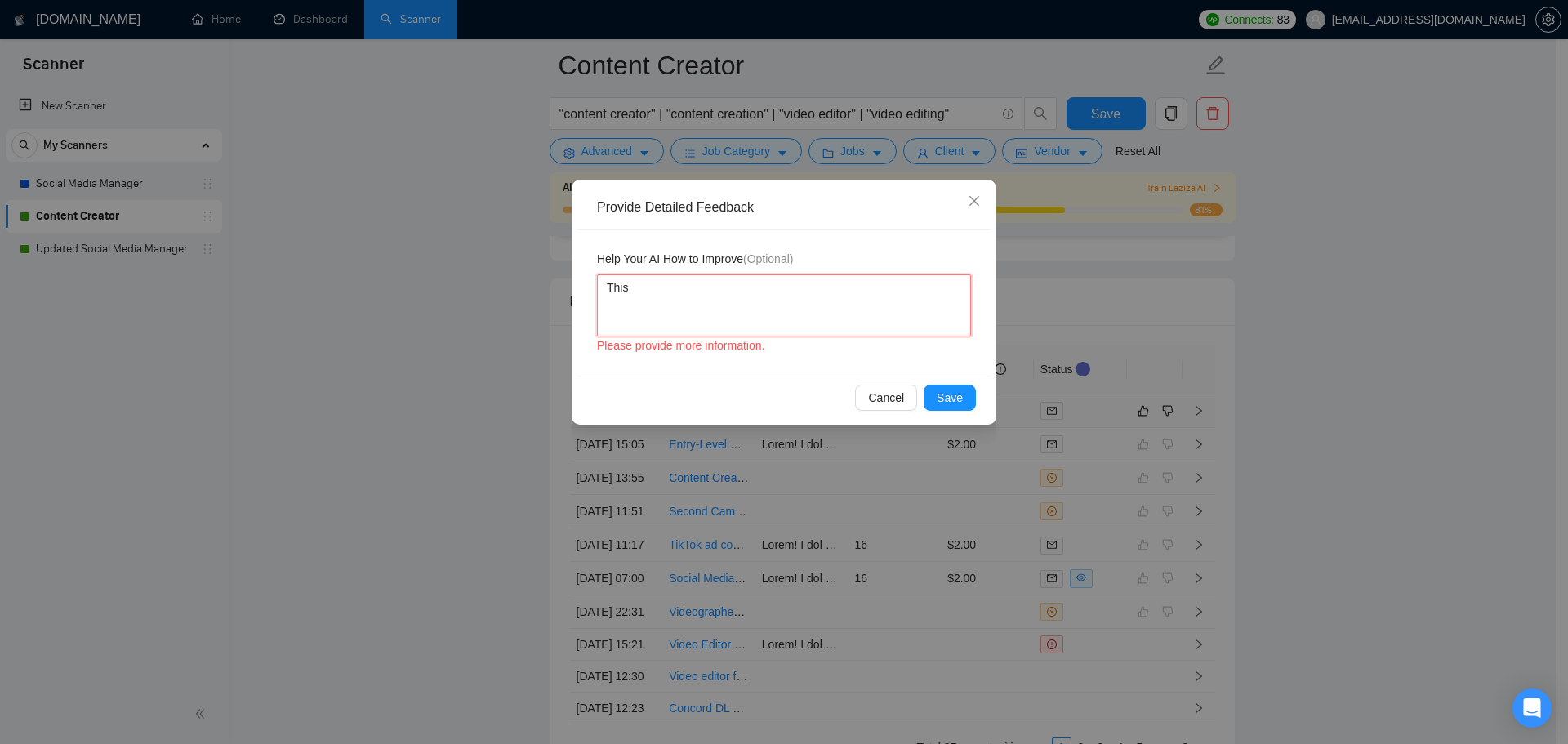
type textarea "This"
type textarea "This j"
type textarea "This jo"
type textarea "This job"
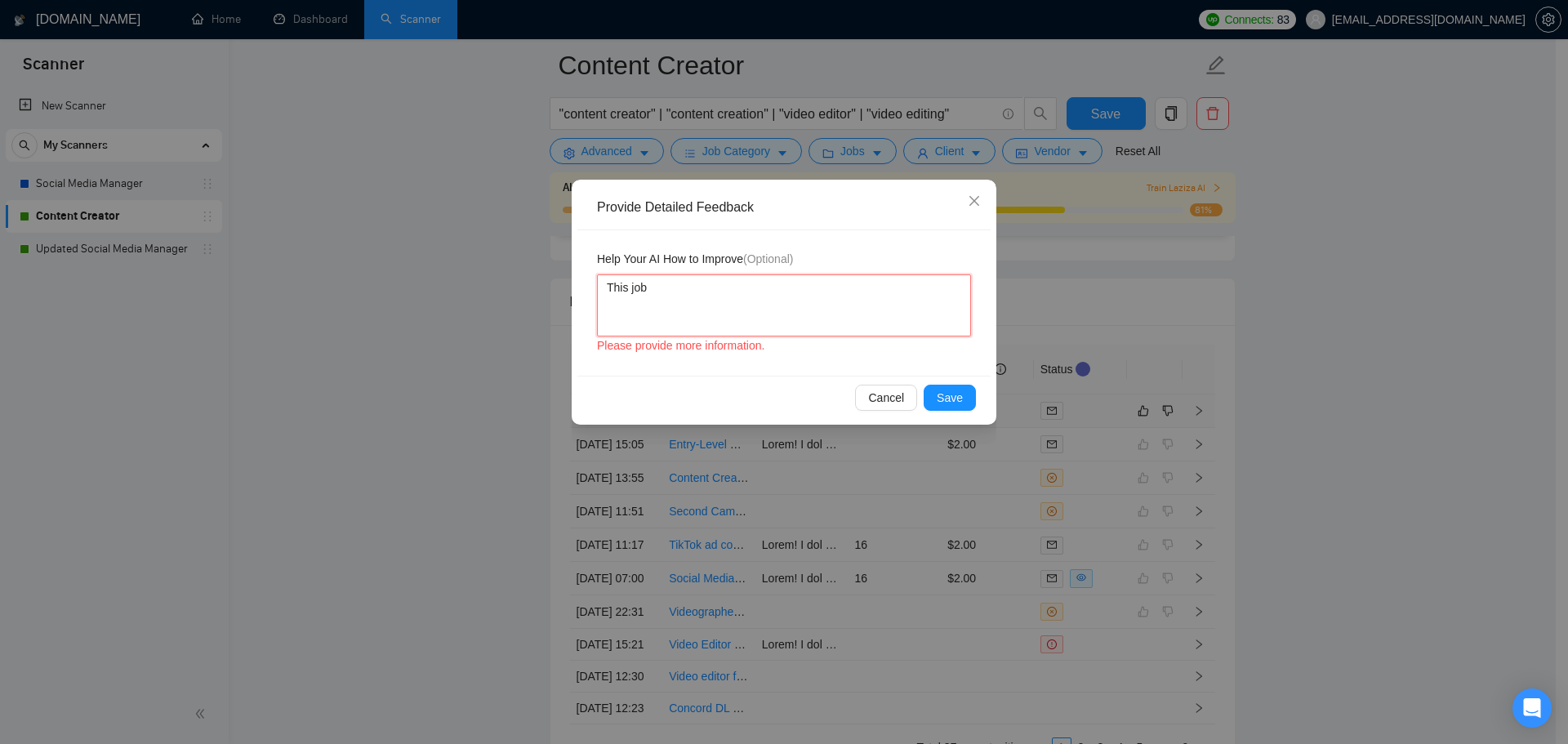
type textarea "This job s"
type textarea "This job sh"
type textarea "This job sho"
type textarea "This job shou"
type textarea "This job shoul"
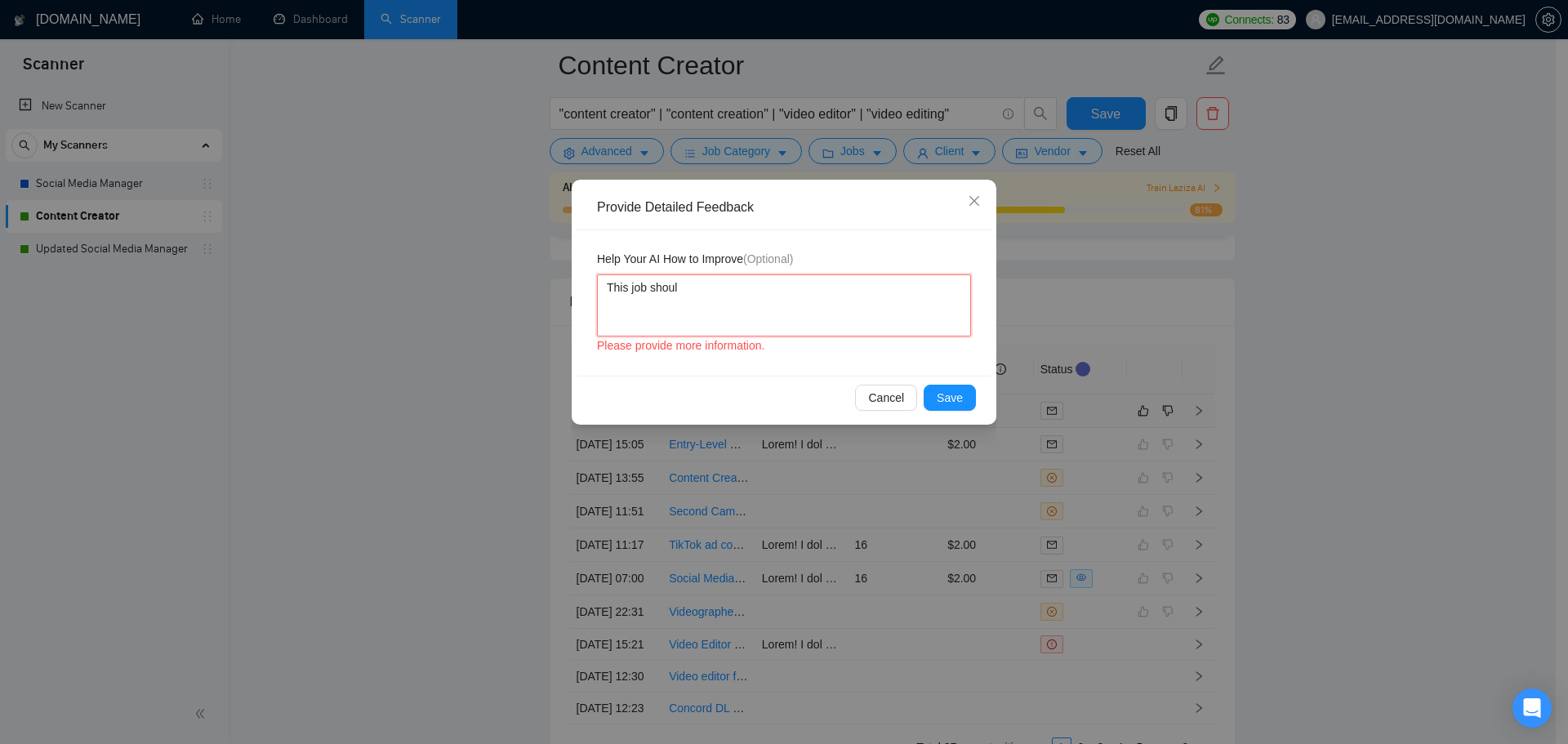
type textarea "This job should"
type textarea "This job should h"
type textarea "This job should ha"
type textarea "This job should hav"
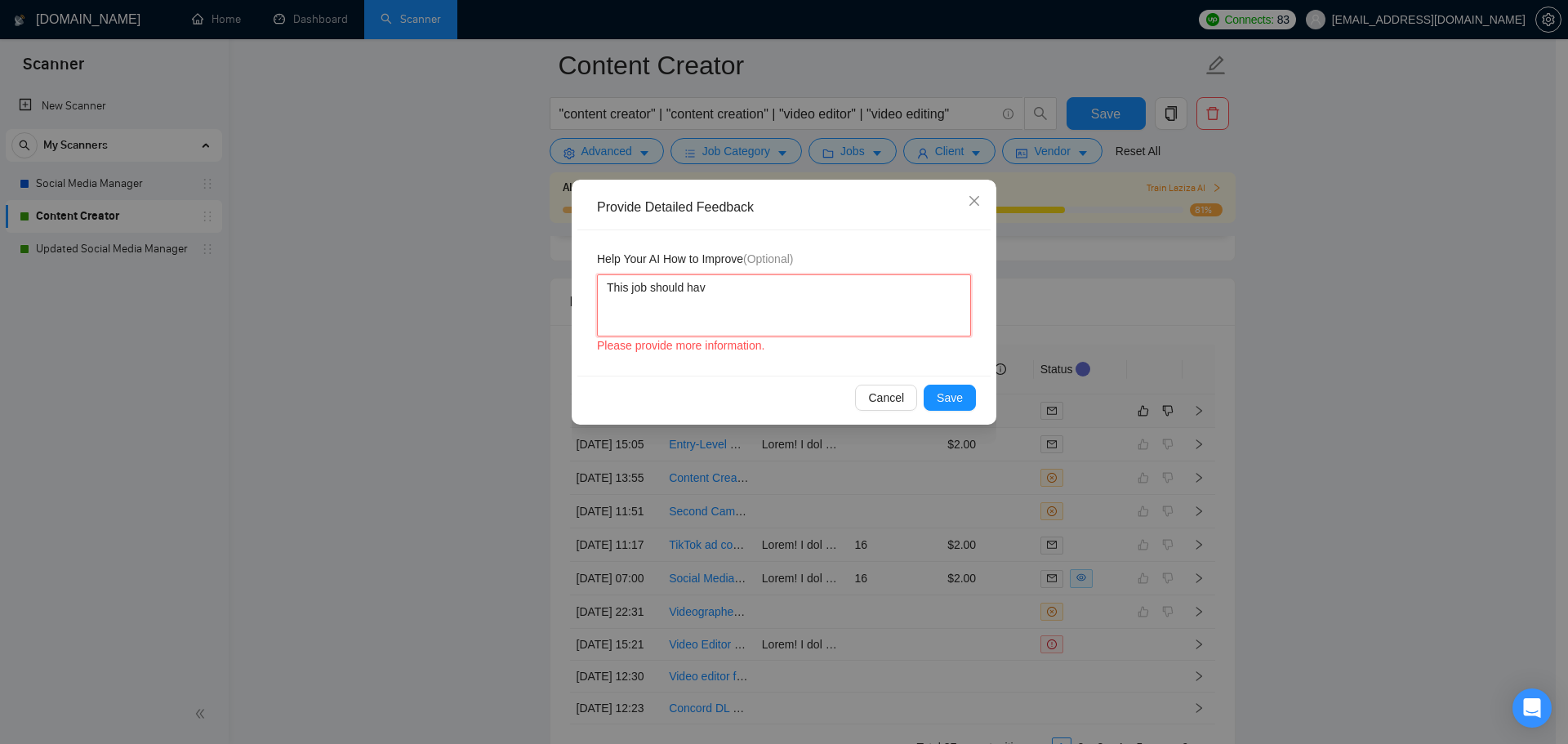
type textarea "This job should have"
type textarea "This job should have b"
type textarea "This job should have be"
type textarea "This job should have bee"
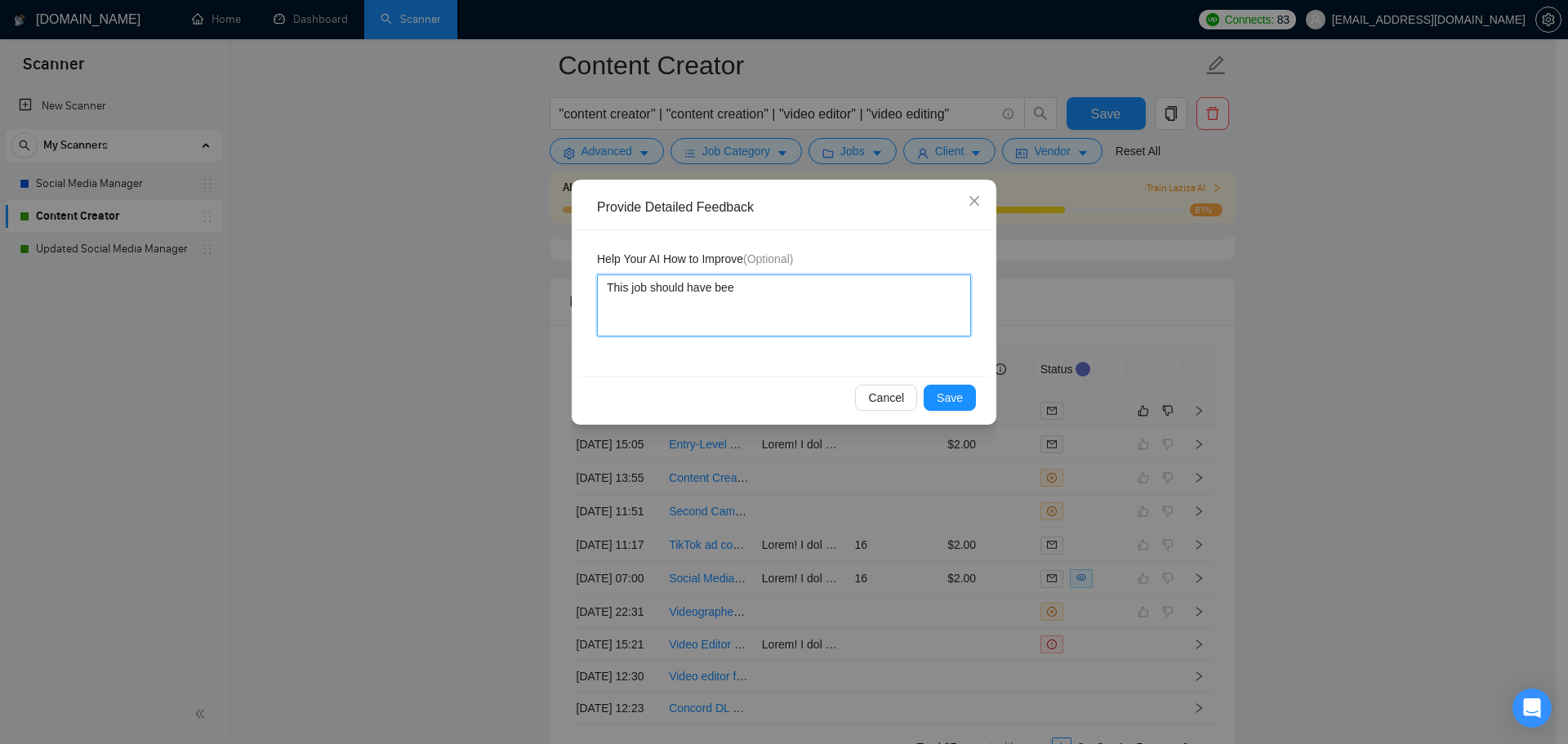
type textarea "This job should have been"
type textarea "This job should have been d"
type textarea "This job should have been di"
type textarea "This job should have been dis"
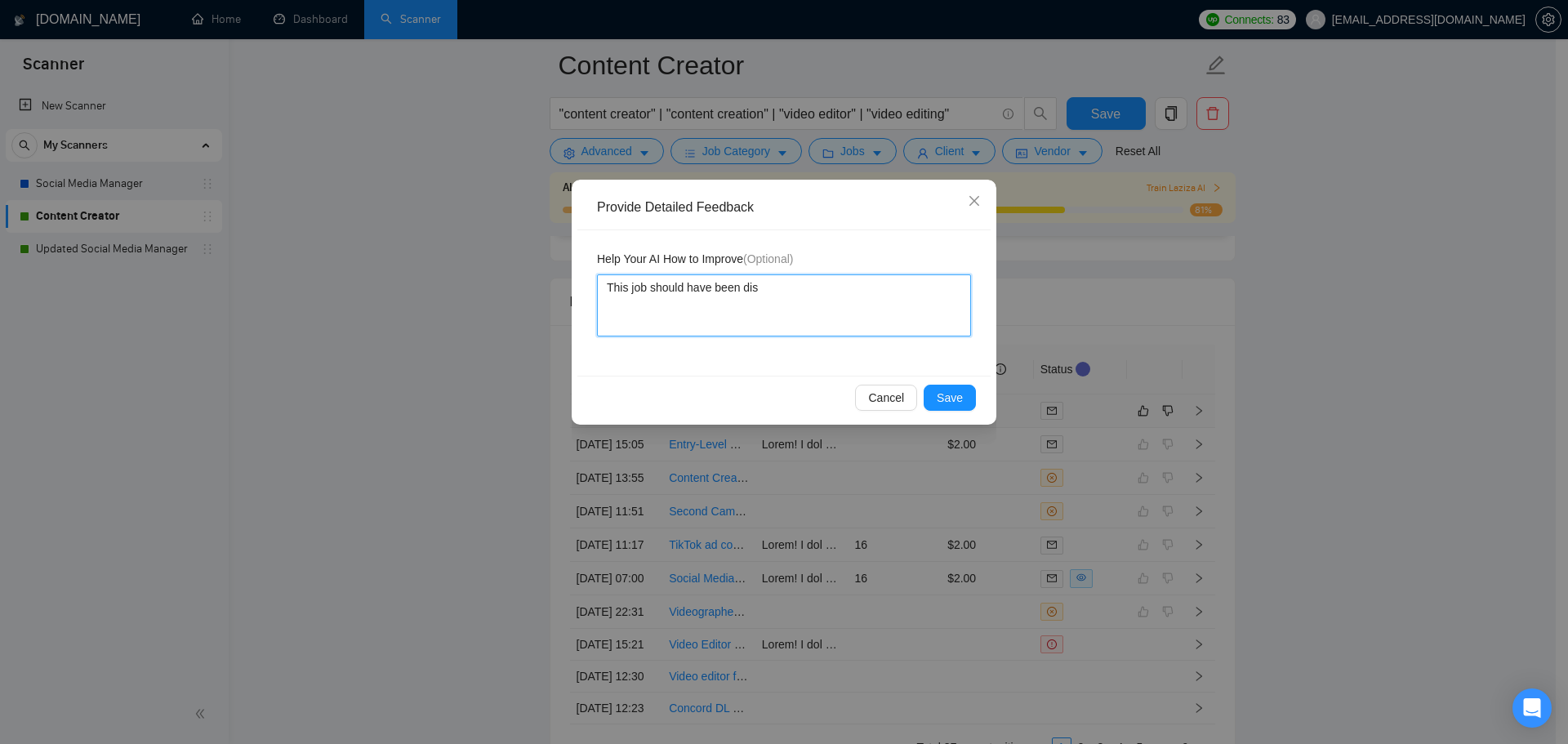
type textarea "This job should have been disq"
type textarea "This job should have been disqu"
type textarea "This job should have been disqua"
type textarea "This job should have been disqual"
type textarea "This job should have been disqualif"
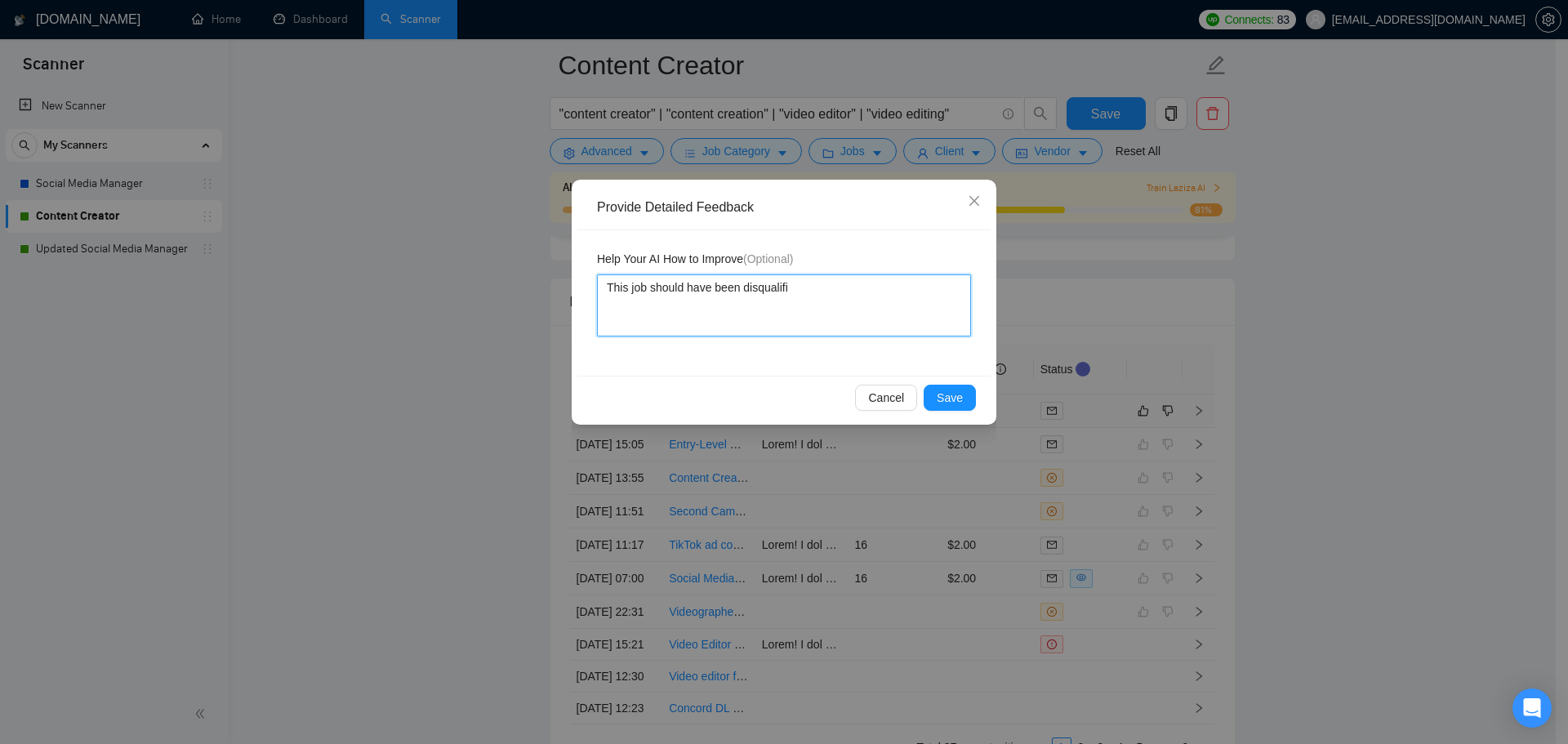
type textarea "This job should have been disqualifie"
type textarea "This job should have been disqualified"
type textarea "This job should have been disqualified b"
type textarea "This job should have been disqualified be"
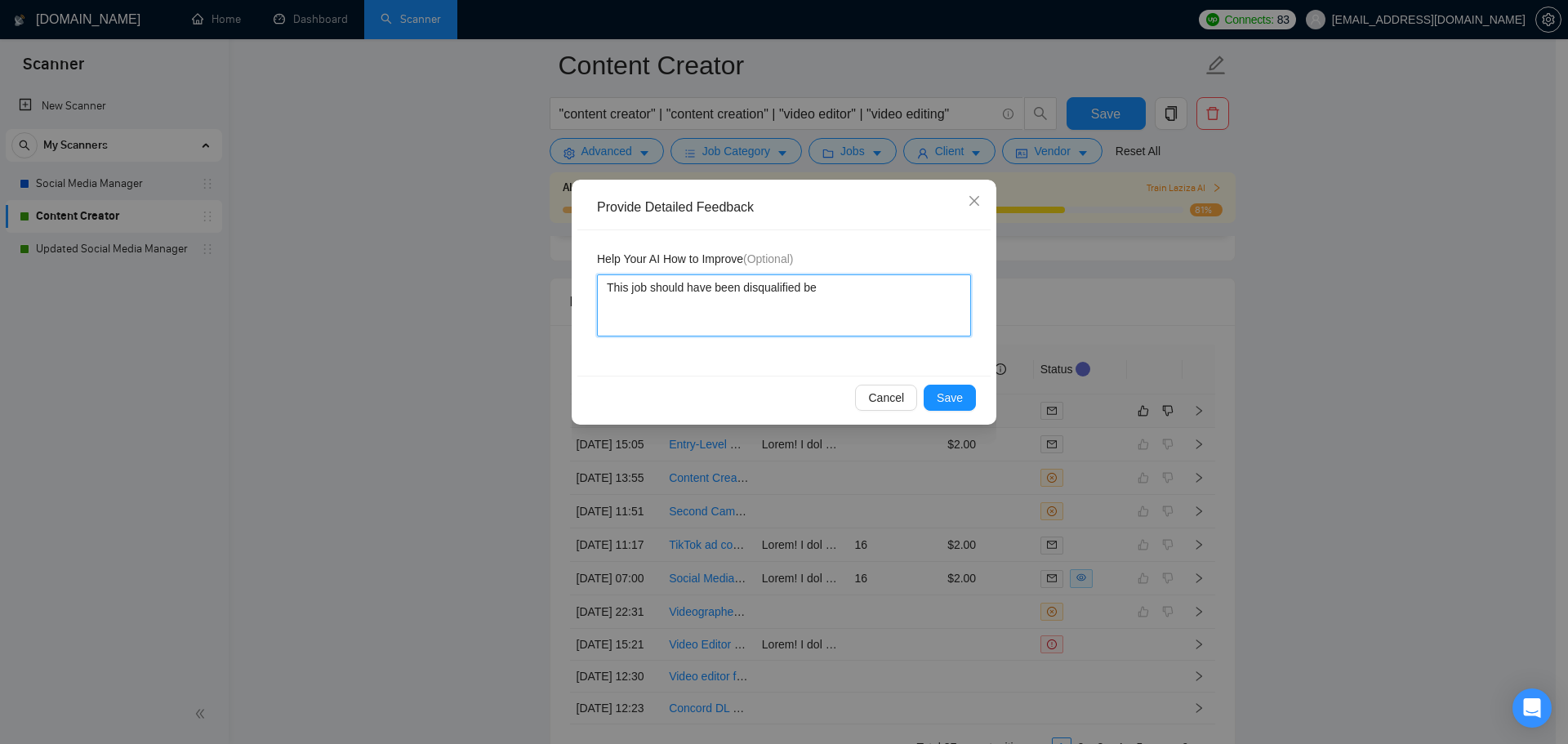
type textarea "This job should have been disqualified bec"
type textarea "This job should have been disqualified beca"
type textarea "This job should have been disqualified becau"
type textarea "This job should have been disqualified becaus"
type textarea "This job should have been disqualified because"
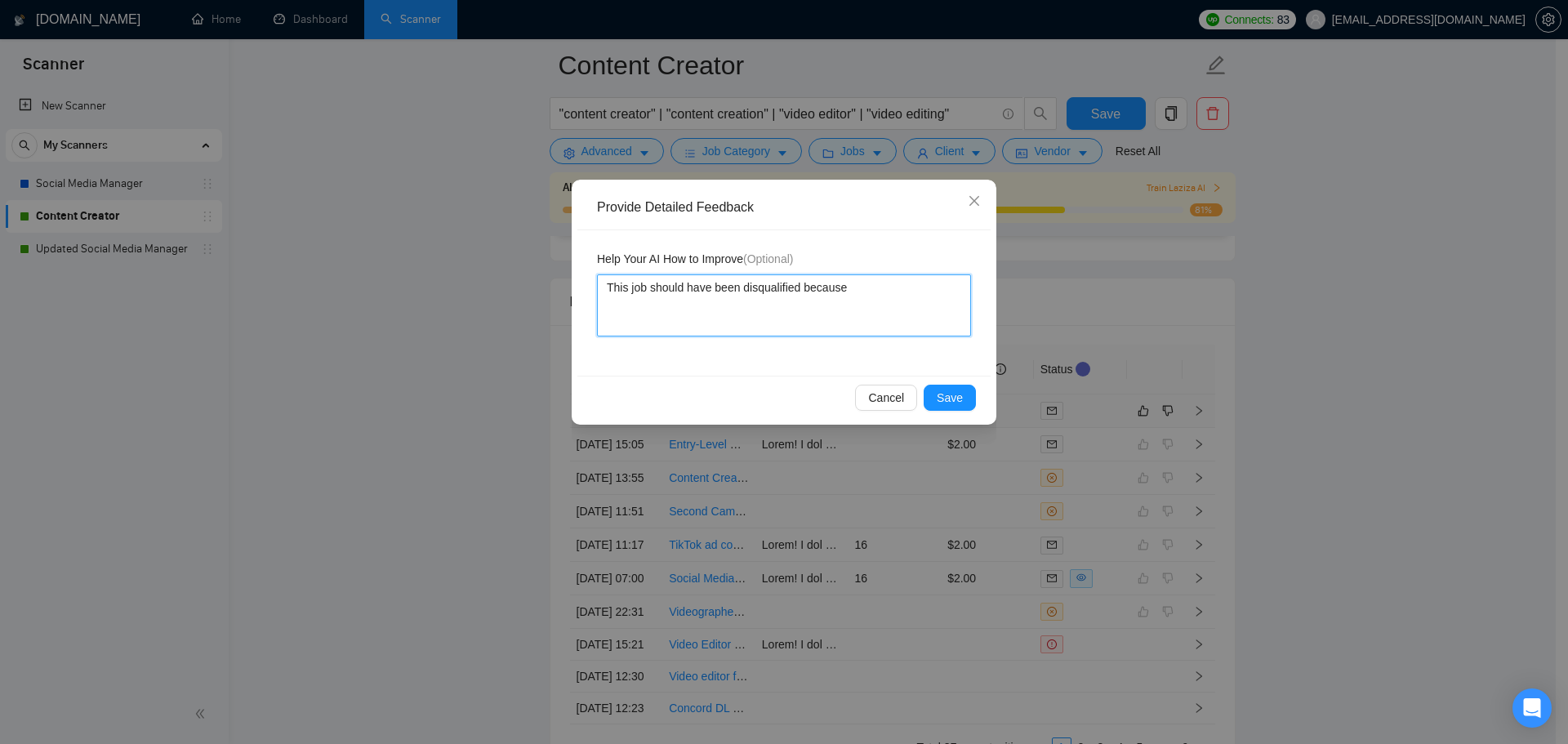
type textarea "This job should have been disqualified because"
type textarea "This job should have been disqualified because I"
type textarea "This job should have been disqualified because I d"
type textarea "This job should have been disqualified because I do"
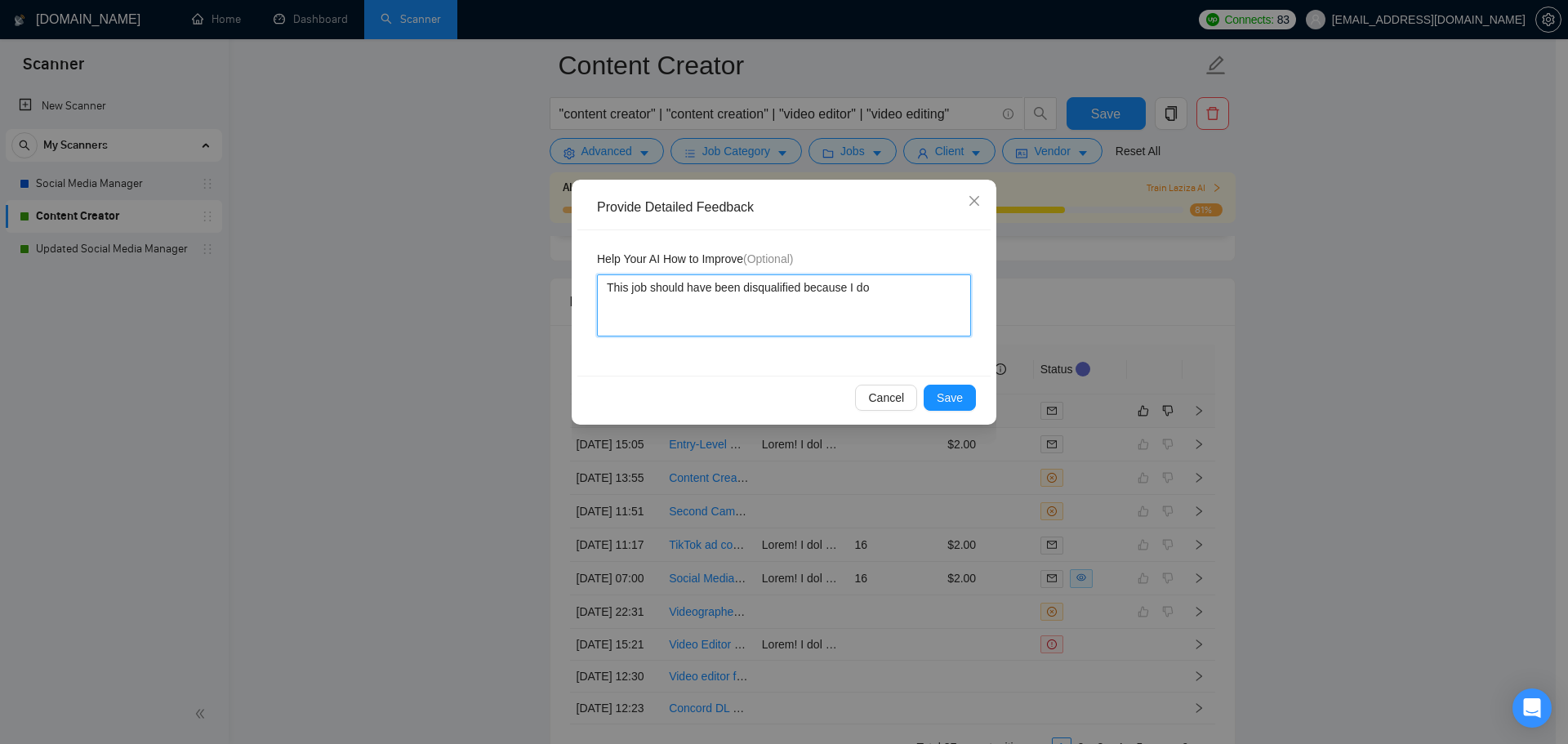
type textarea "This job should have been disqualified because I do"
type textarea "This job should have been disqualified because I do n"
type textarea "This job should have been disqualified because I do no"
type textarea "This job should have been disqualified because I do not"
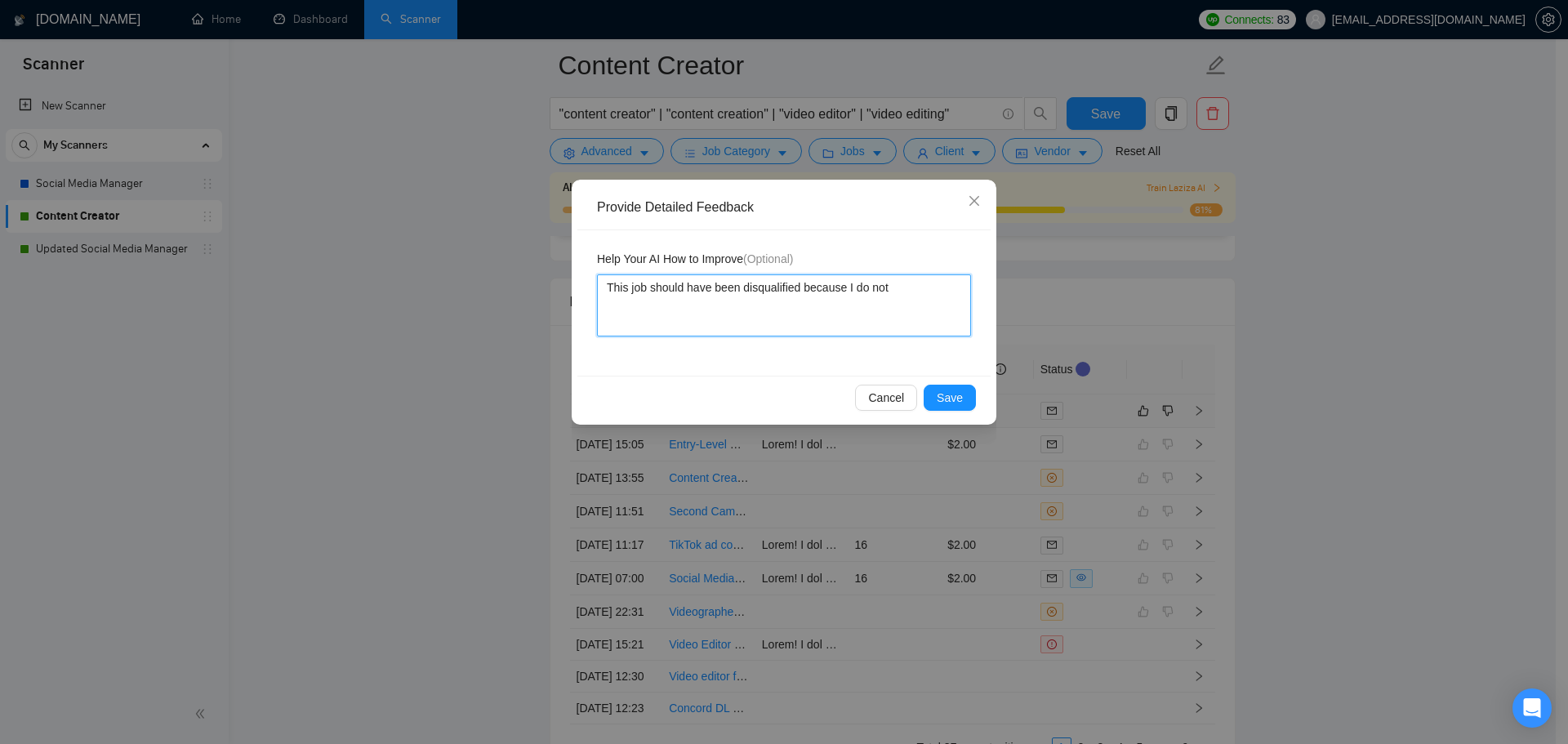
type textarea "This job should have been disqualified because I do not o"
type textarea "This job should have been disqualified because I do not of"
type textarea "This job should have been disqualified because I do not off"
type textarea "This job should have been disqualified because I do not offe"
type textarea "This job should have been disqualified because I do not offer"
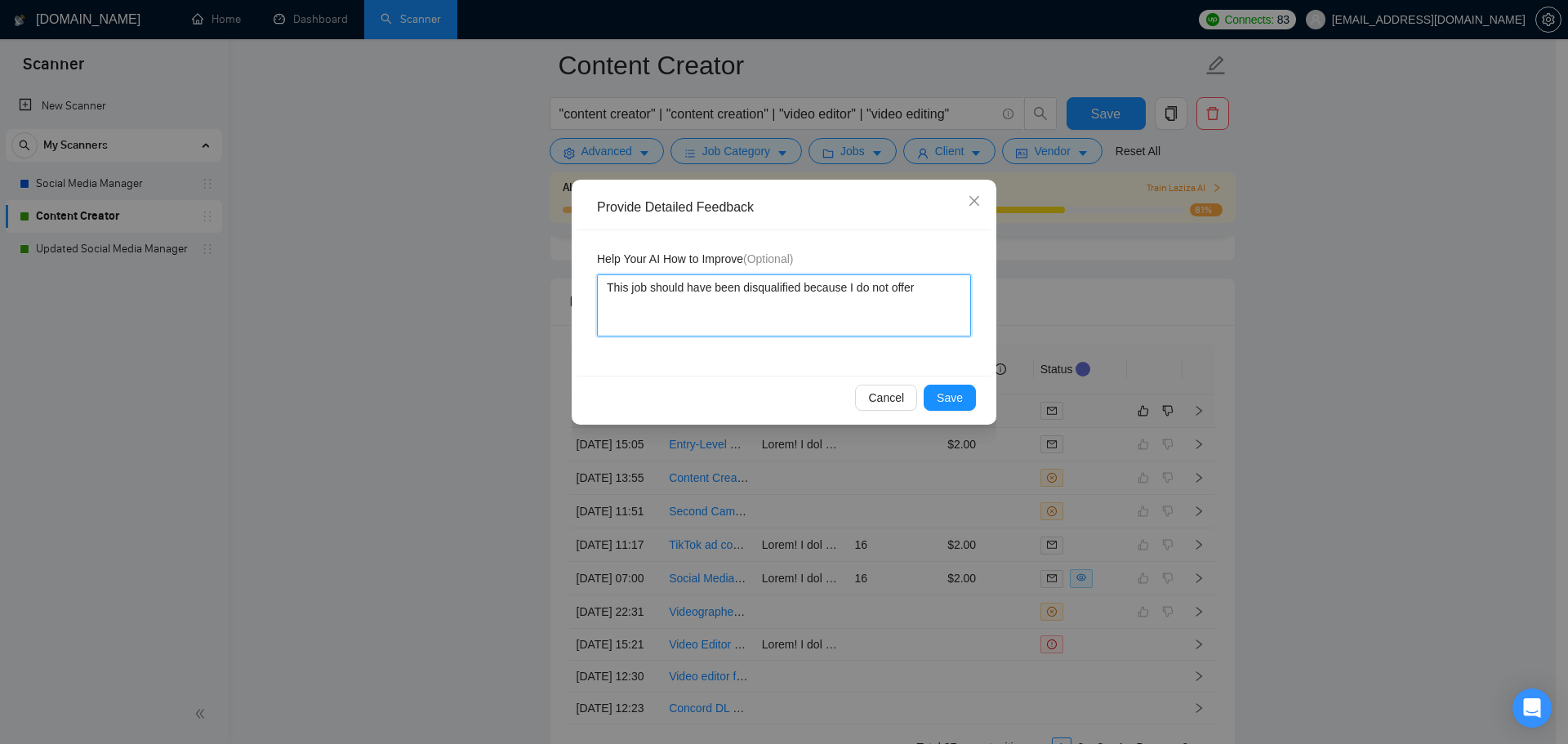
type textarea "This job should have been disqualified because I do not offer"
type textarea "This job should have been disqualified because I do not offer an"
type textarea "This job should have been disqualified because I do not offer any"
type textarea "This job should have been disqualified because I do not offer any s"
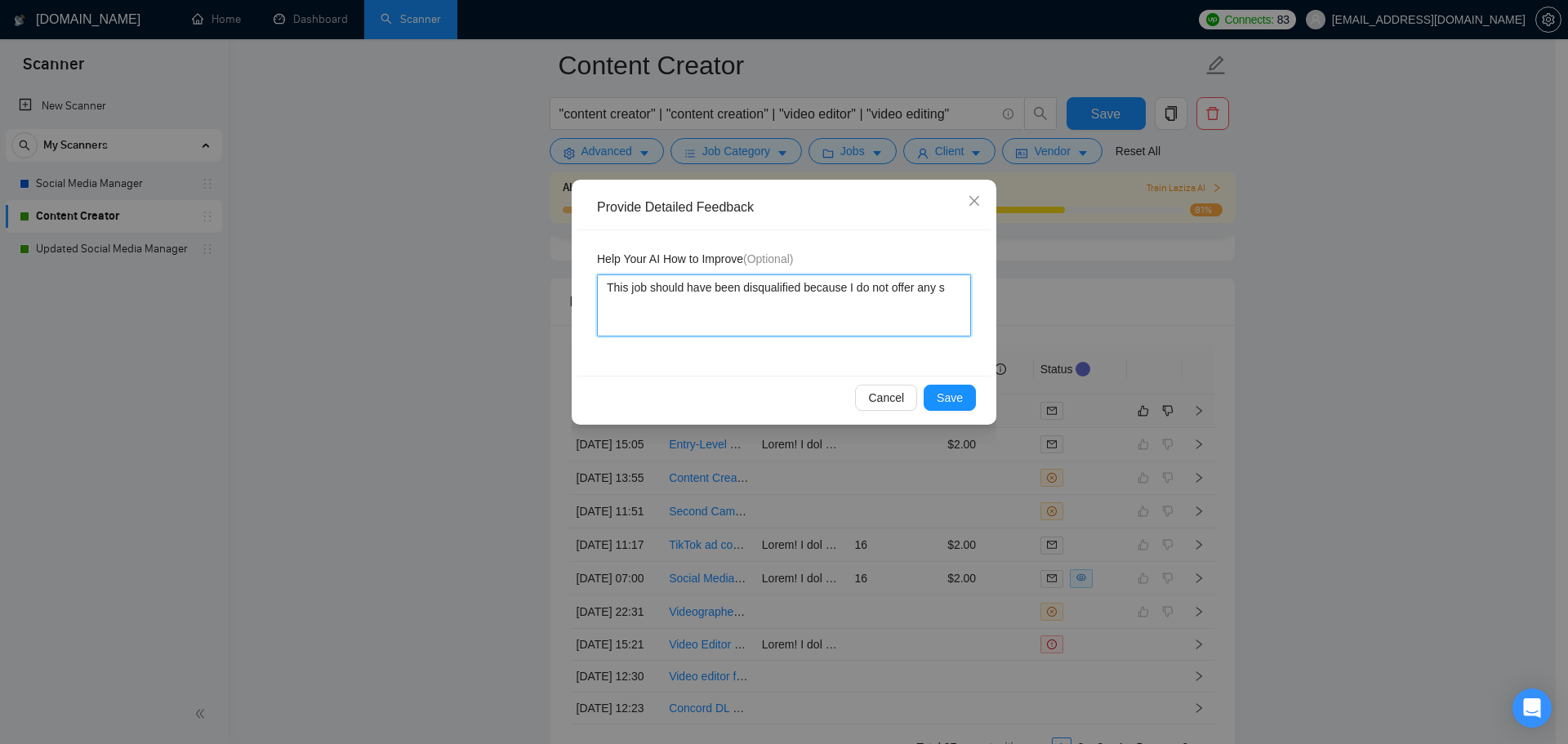
type textarea "This job should have been disqualified because I do not offer any se"
type textarea "This job should have been disqualified because I do not offer any ser"
type textarea "This job should have been disqualified because I do not offer any serv"
type textarea "This job should have been disqualified because I do not offer any servi"
type textarea "This job should have been disqualified because I do not offer any servic"
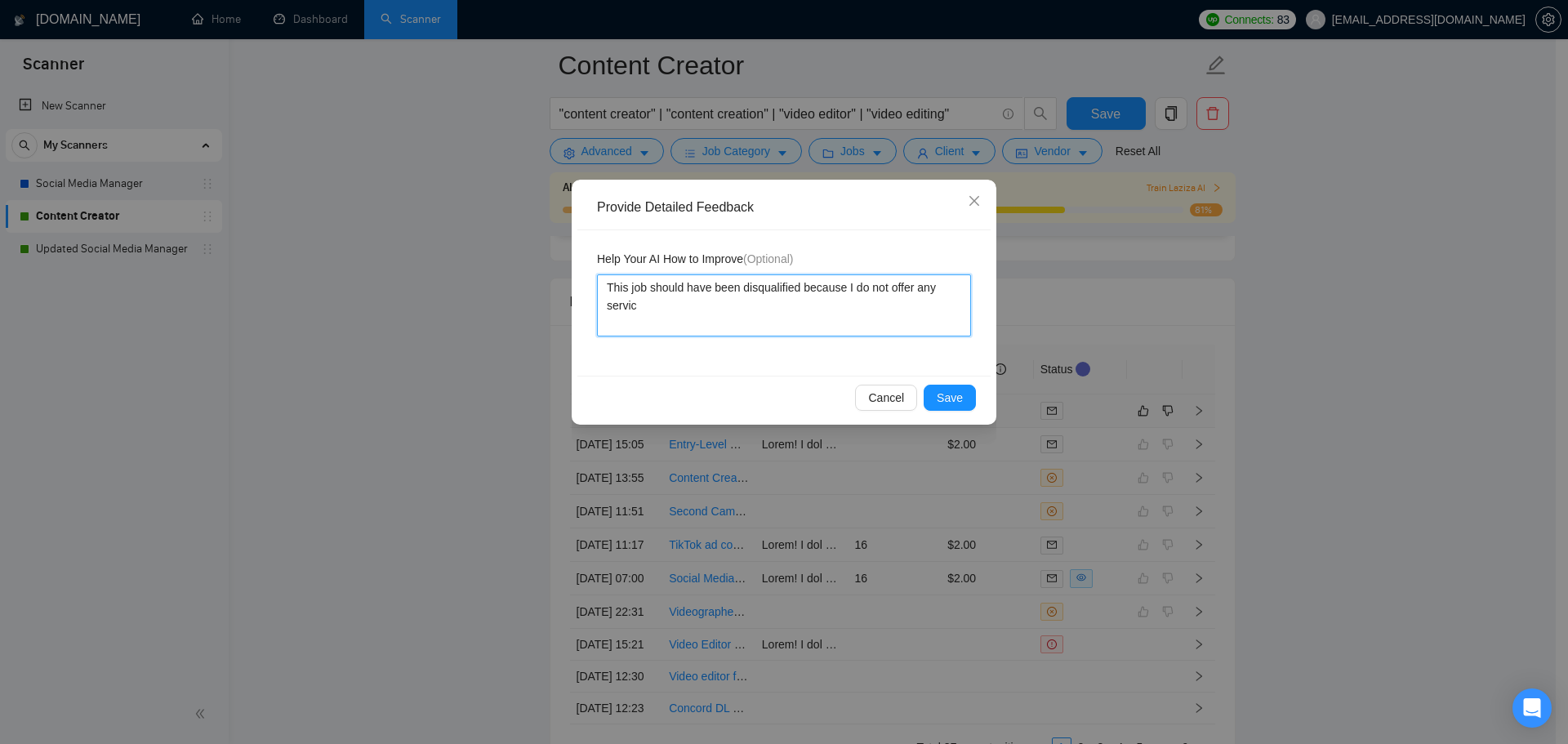
type textarea "This job should have been disqualified because I do not offer any service"
type textarea "This job should have been disqualified because I do not offer any services"
click at [851, 285] on textarea "This job should have been disqualified because I do not offer any services" at bounding box center [783, 305] width 374 height 62
type textarea "This job should have been disqualified because t do not offer any services"
type textarea "This job should have been disqualified because th do not offer any services"
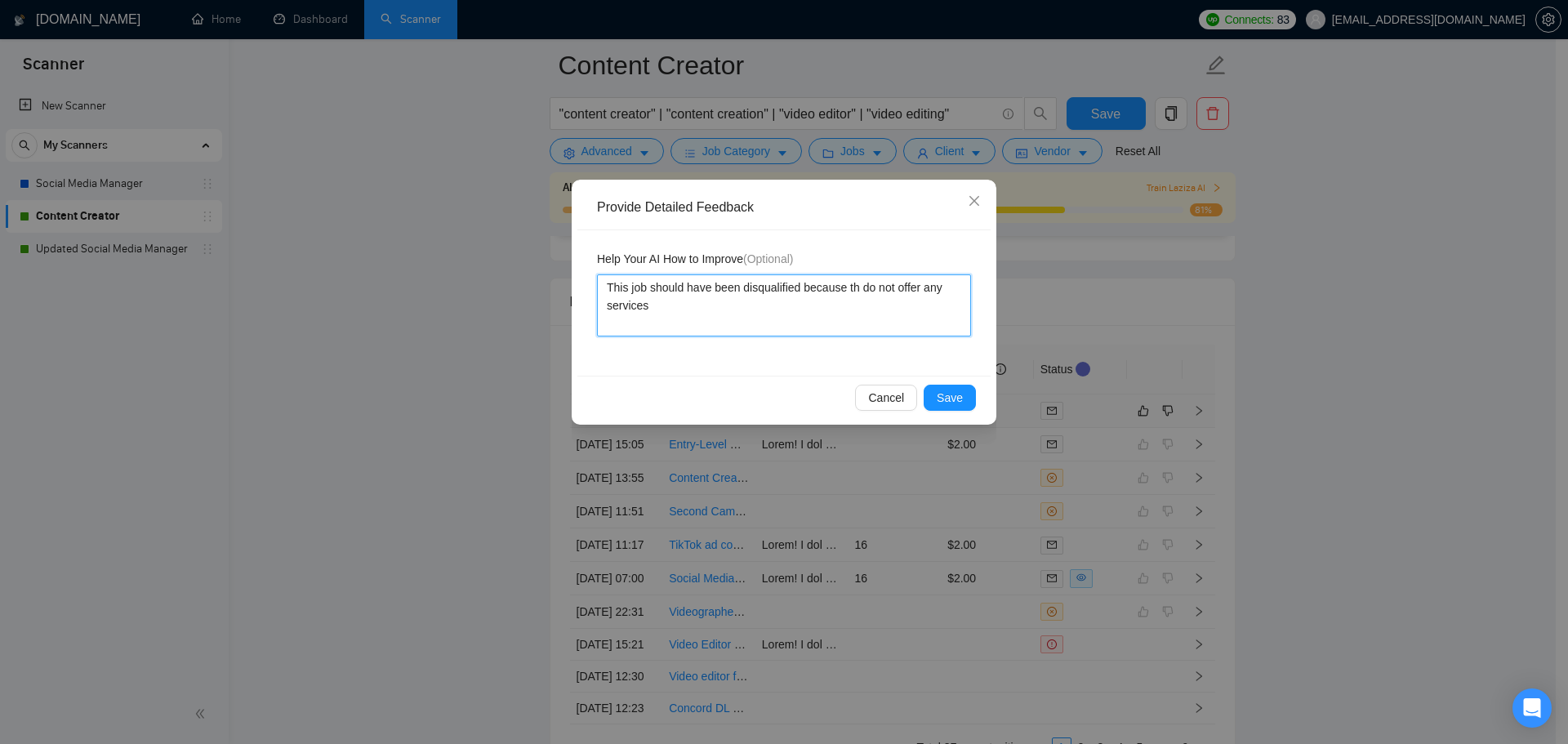
type textarea "This job should have been disqualified because the do not offer any services"
type textarea "This job should have been disqualified because the f do not offer any services"
type textarea "This job should have been disqualified because the fr do not offer any services"
type textarea "This job should have been disqualified because the fre do not offer any services"
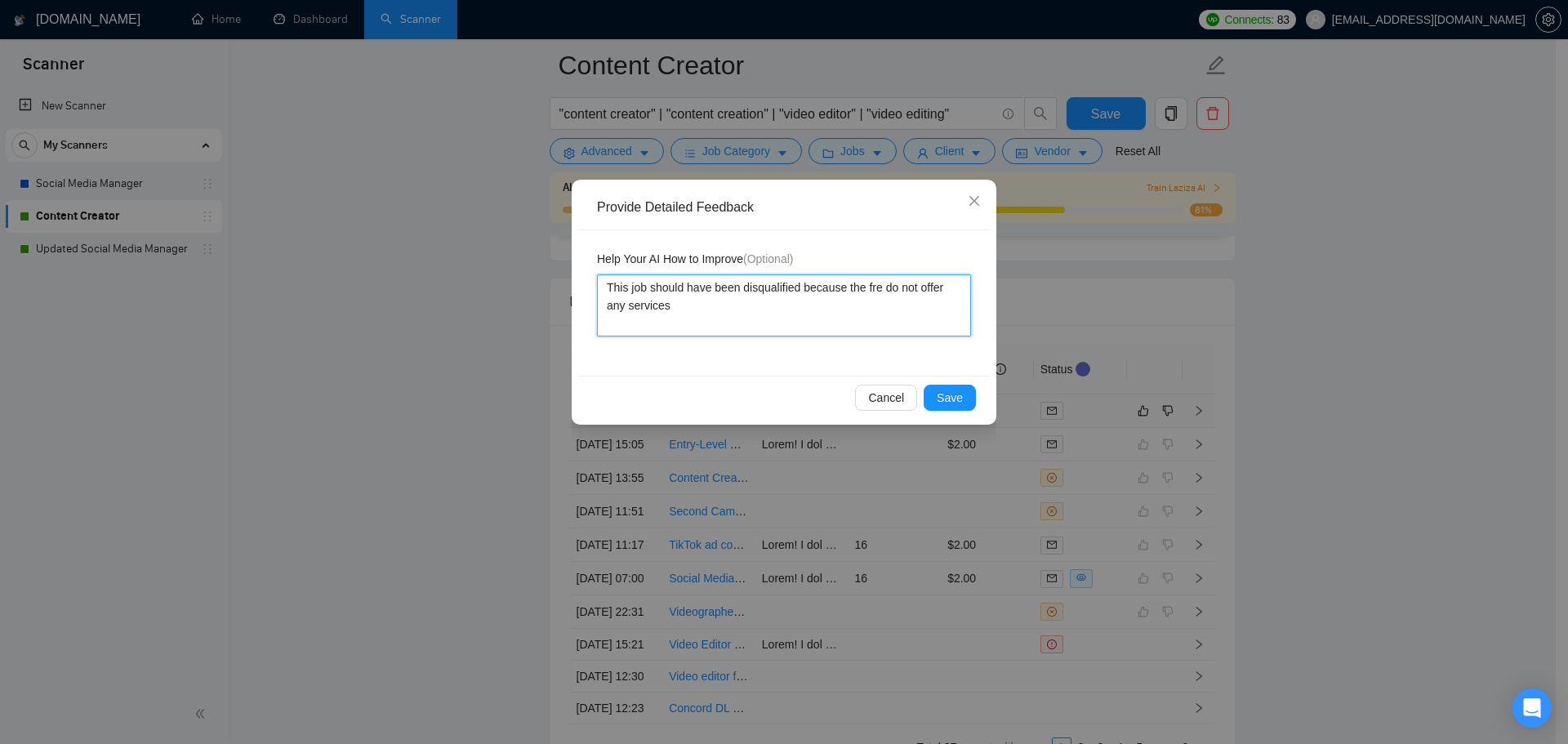
type textarea "This job should have been disqualified because the free do not offer any servic…"
type textarea "This job should have been disqualified because the freela do not offer any serv…"
type textarea "This job should have been disqualified because the freelan do not offer any ser…"
type textarea "This job should have been disqualified because the freelanc do not offer any se…"
type textarea "This job should have been disqualified because the freelance do not offer any s…"
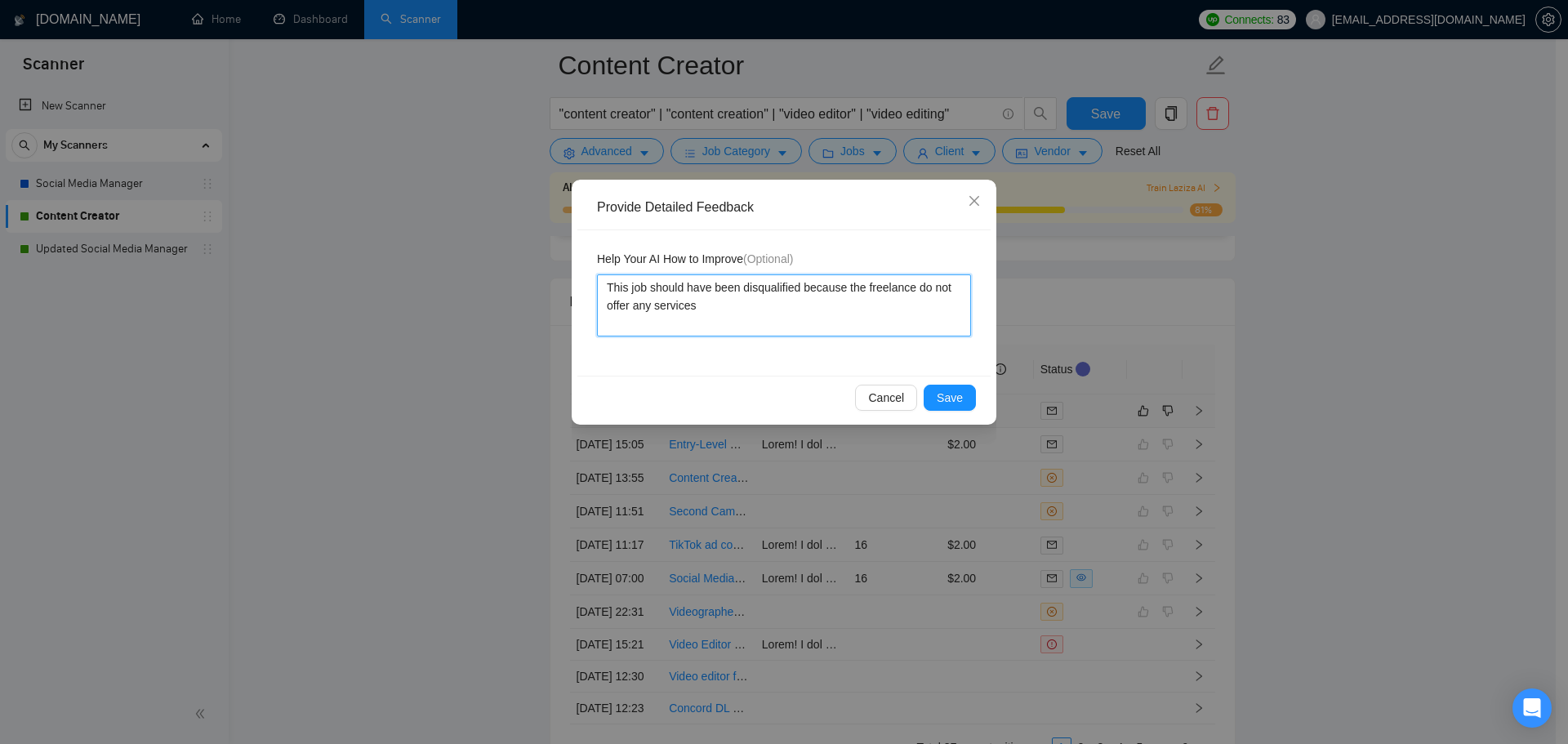
type textarea "This job should have been disqualified because the freelancer do not offer any …"
type textarea "This job should have been disqualified because the freelancer ( do not offer an…"
type textarea "This job should have been disqualified because the freelancer (S do not offer a…"
type textarea "This job should have been disqualified because the freelancer (Su do not offer …"
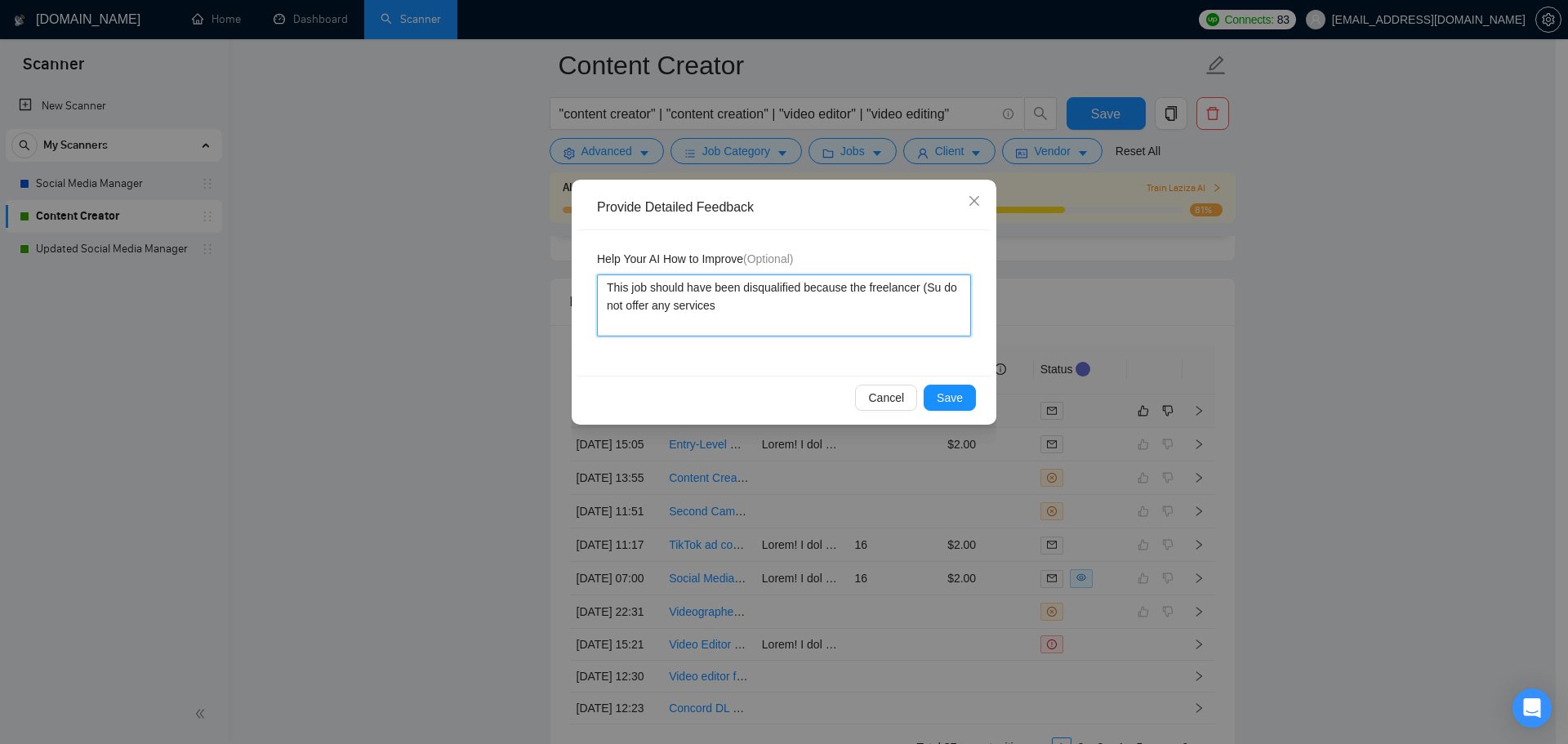
type textarea "This job should have been disqualified because the freelancer (Sun do not offer…"
type textarea "This job should have been disqualified because the freelancer (Sunn do not offe…"
type textarea "This job should have been disqualified because the freelancer (Sunny do not off…"
type textarea "This job should have been disqualified because the freelancer (Sunny H do not o…"
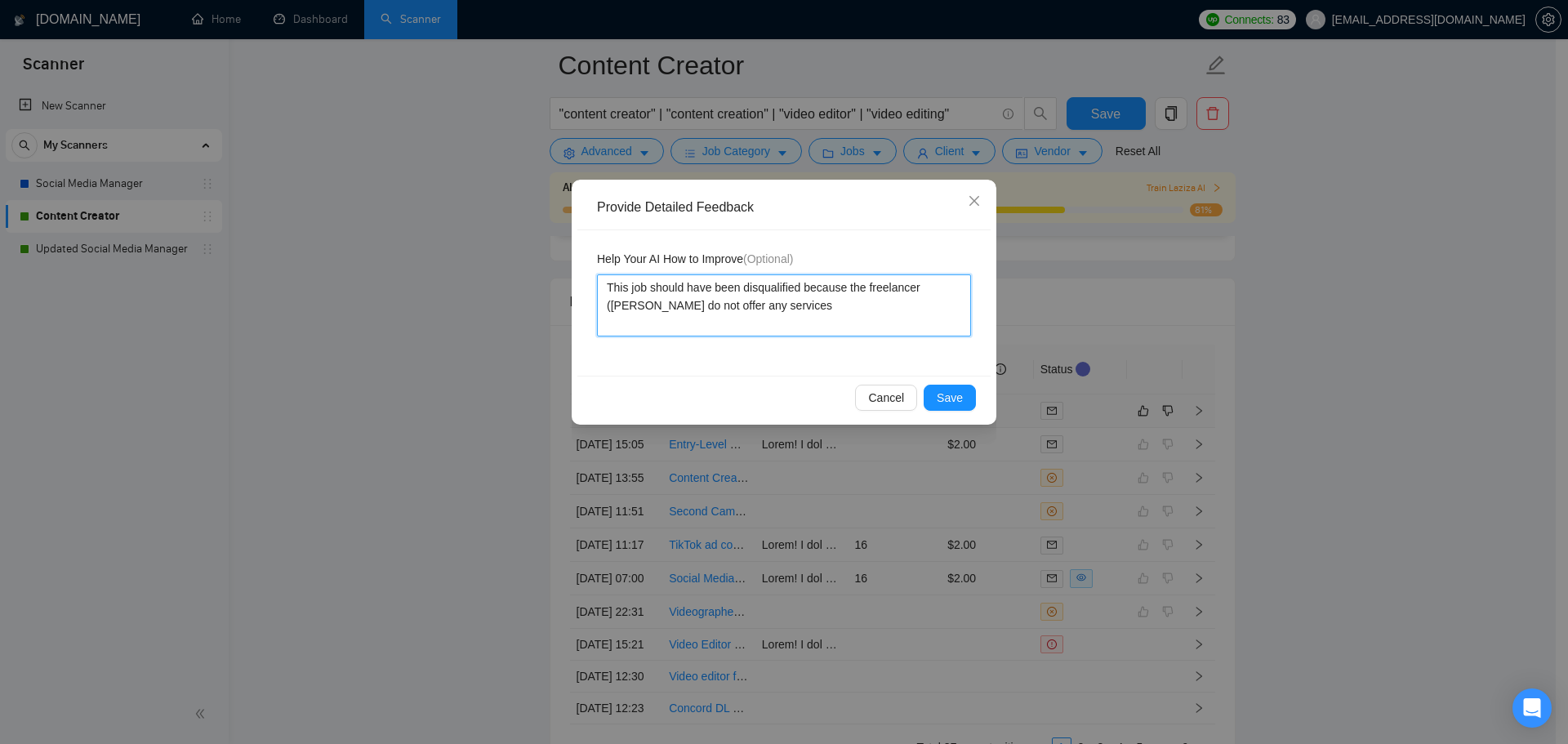
type textarea "This job should have been disqualified because the freelancer (Sunny Ha do not …"
type textarea "This job should have been disqualified because the freelancer (Sunny Har do not…"
type textarea "This job should have been disqualified because the freelancer (Sunny Hari do no…"
type textarea "This job should have been disqualified because the freelancer (Sunny Hari) do n…"
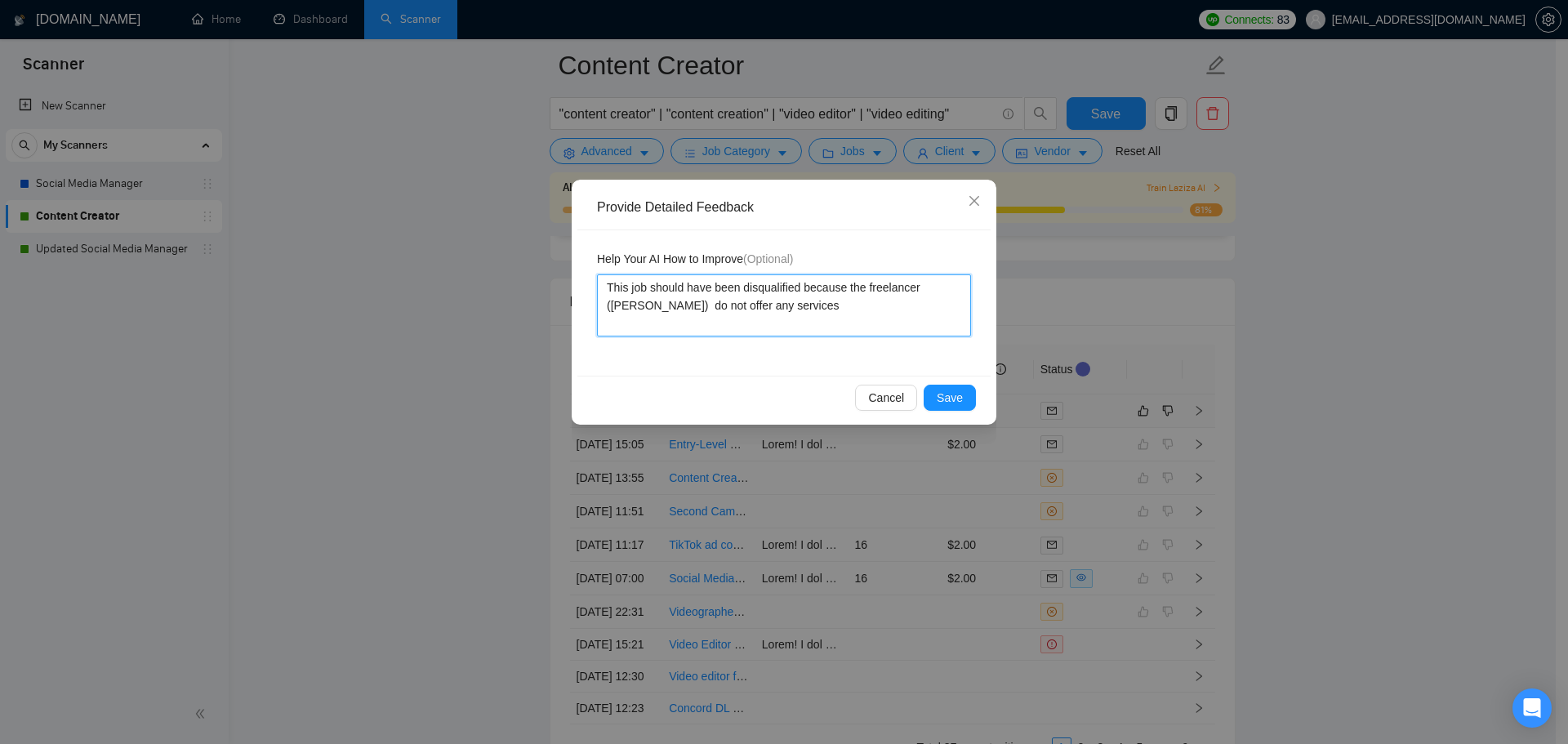
type textarea "This job should have been disqualified because the freelancer (Sunny Hari) n do…"
type textarea "This job should have been disqualified because the freelancer (Sunny Hari) no d…"
drag, startPoint x: 650, startPoint y: 309, endPoint x: 636, endPoint y: 309, distance: 14.0
click at [636, 309] on textarea "This job should have been disqualified because the freelancer (Sunny Hari) nor …" at bounding box center [783, 305] width 374 height 62
click at [898, 308] on textarea "This job should have been disqualified because the freelancer (Sunny Hari) and …" at bounding box center [783, 305] width 374 height 62
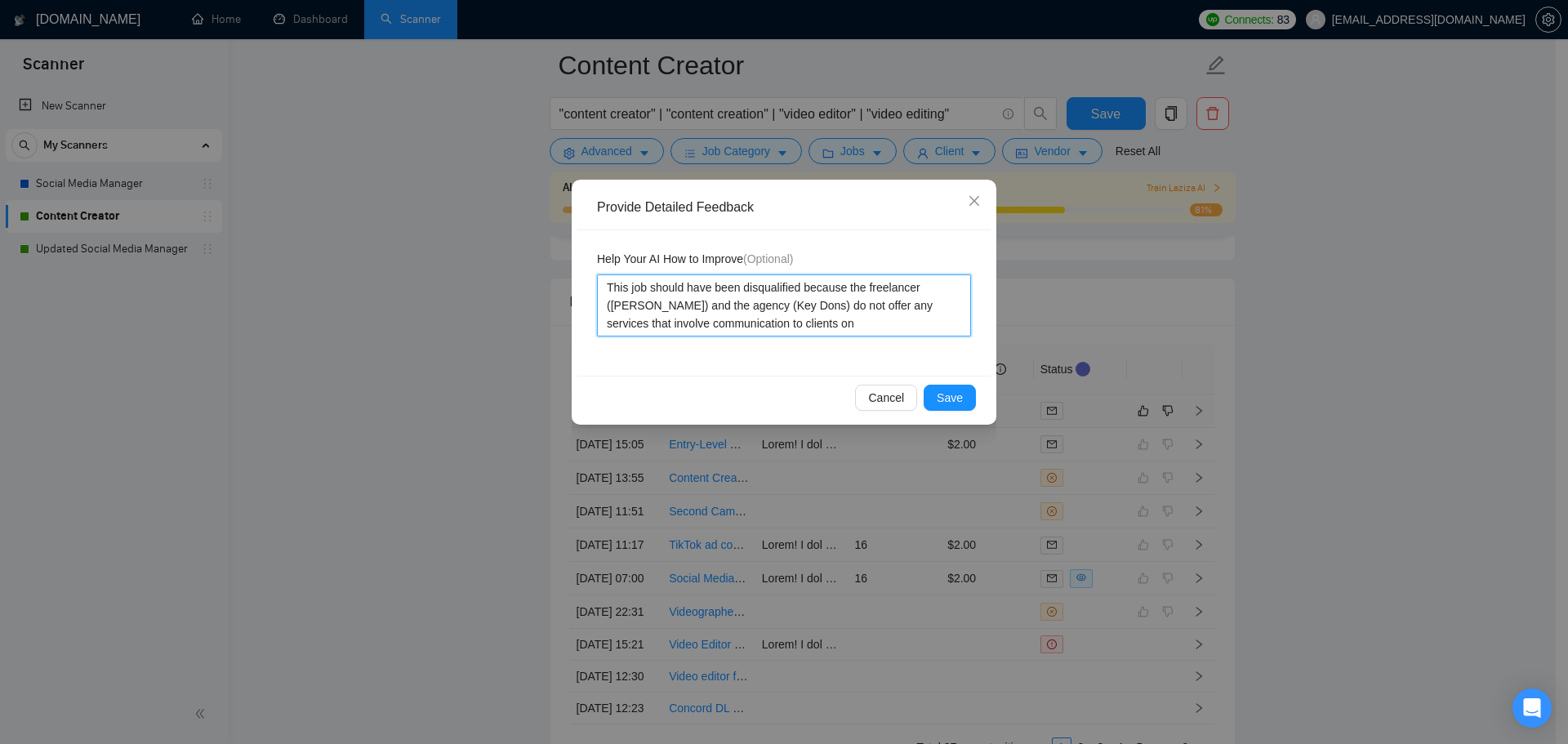
drag, startPoint x: 756, startPoint y: 325, endPoint x: 814, endPoint y: 326, distance: 58.0
click at [814, 326] on textarea "This job should have been disqualified because the freelancer (Sunny Hari) and …" at bounding box center [783, 305] width 374 height 62
click at [817, 317] on textarea "This job should have been disqualified because the freelancer (Sunny Hari) and …" at bounding box center [783, 305] width 374 height 62
click at [701, 326] on textarea "This job should have been disqualified because the freelancer (Sunny Hari) and …" at bounding box center [783, 305] width 374 height 62
click at [758, 328] on textarea "This job should have been disqualified because the freelancer (Sunny Hari) and …" at bounding box center [783, 305] width 374 height 62
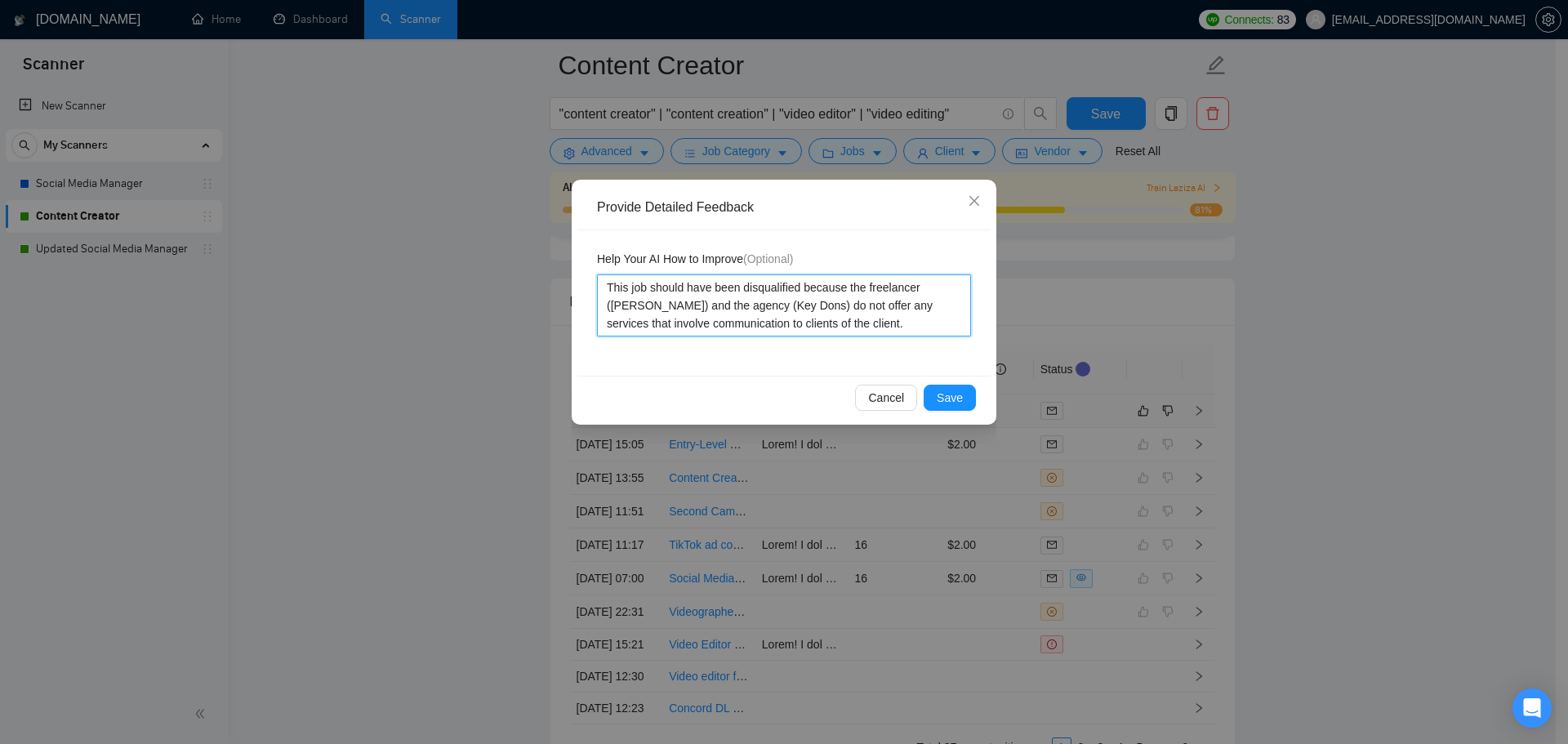
click at [686, 324] on textarea "This job should have been disqualified because the freelancer (Sunny Hari) and …" at bounding box center [783, 305] width 374 height 62
click at [783, 328] on textarea "This job should have been disqualified because the freelancer (Sunny Hari) and …" at bounding box center [783, 305] width 374 height 62
click at [949, 401] on span "Save" at bounding box center [950, 398] width 26 height 18
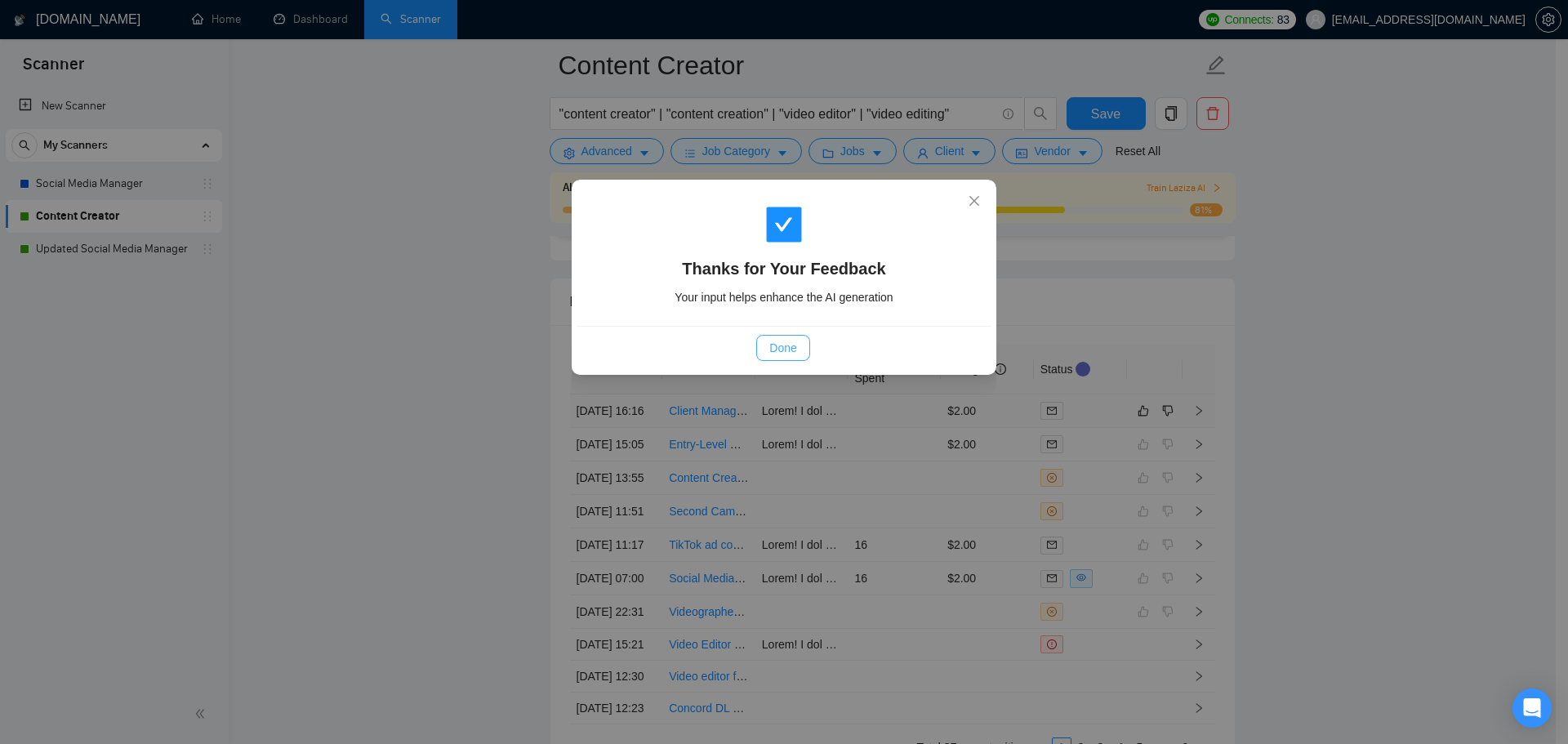
click at [803, 342] on button "Done" at bounding box center [782, 348] width 53 height 26
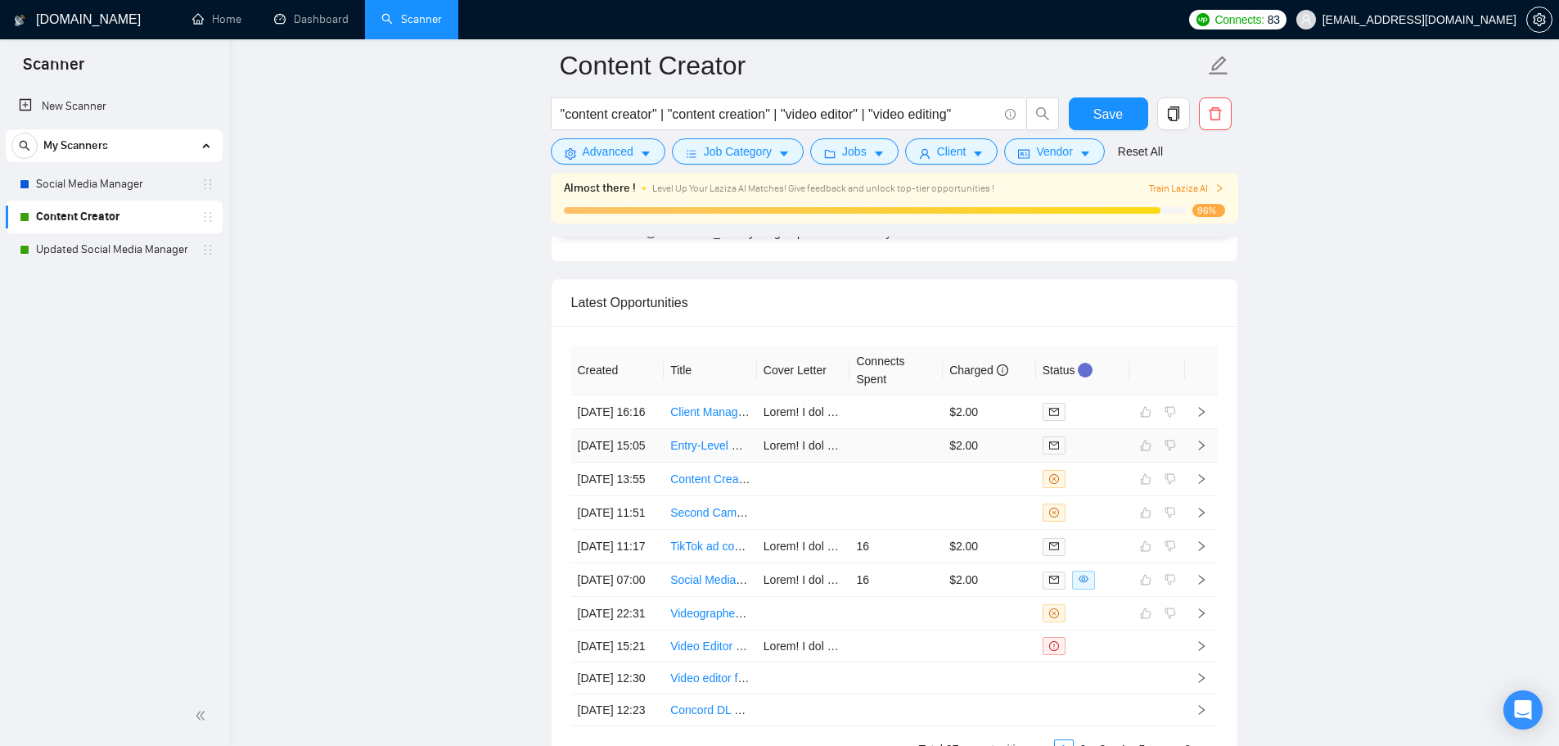
click at [887, 462] on td at bounding box center [896, 446] width 93 height 34
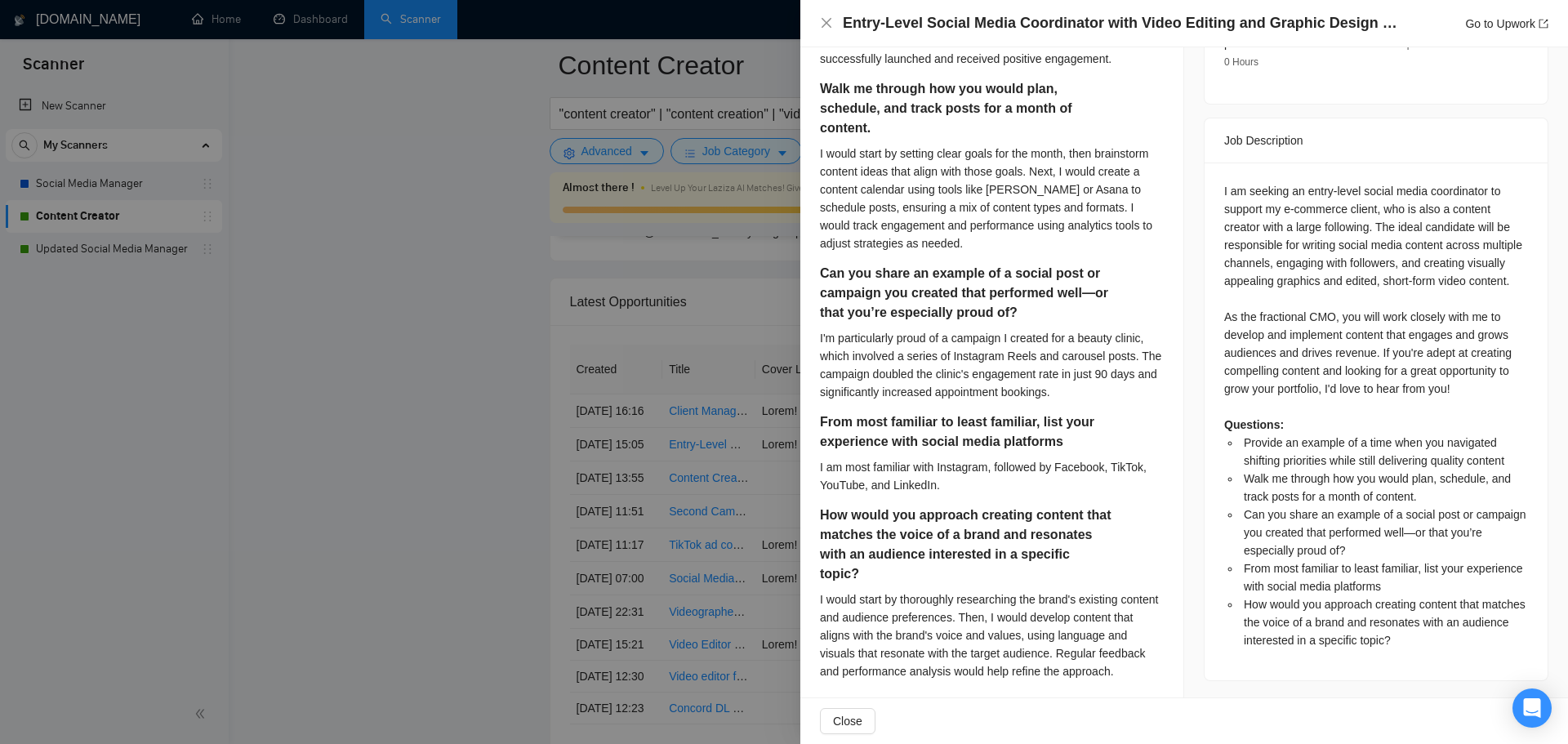
click at [475, 450] on div at bounding box center [784, 372] width 1568 height 744
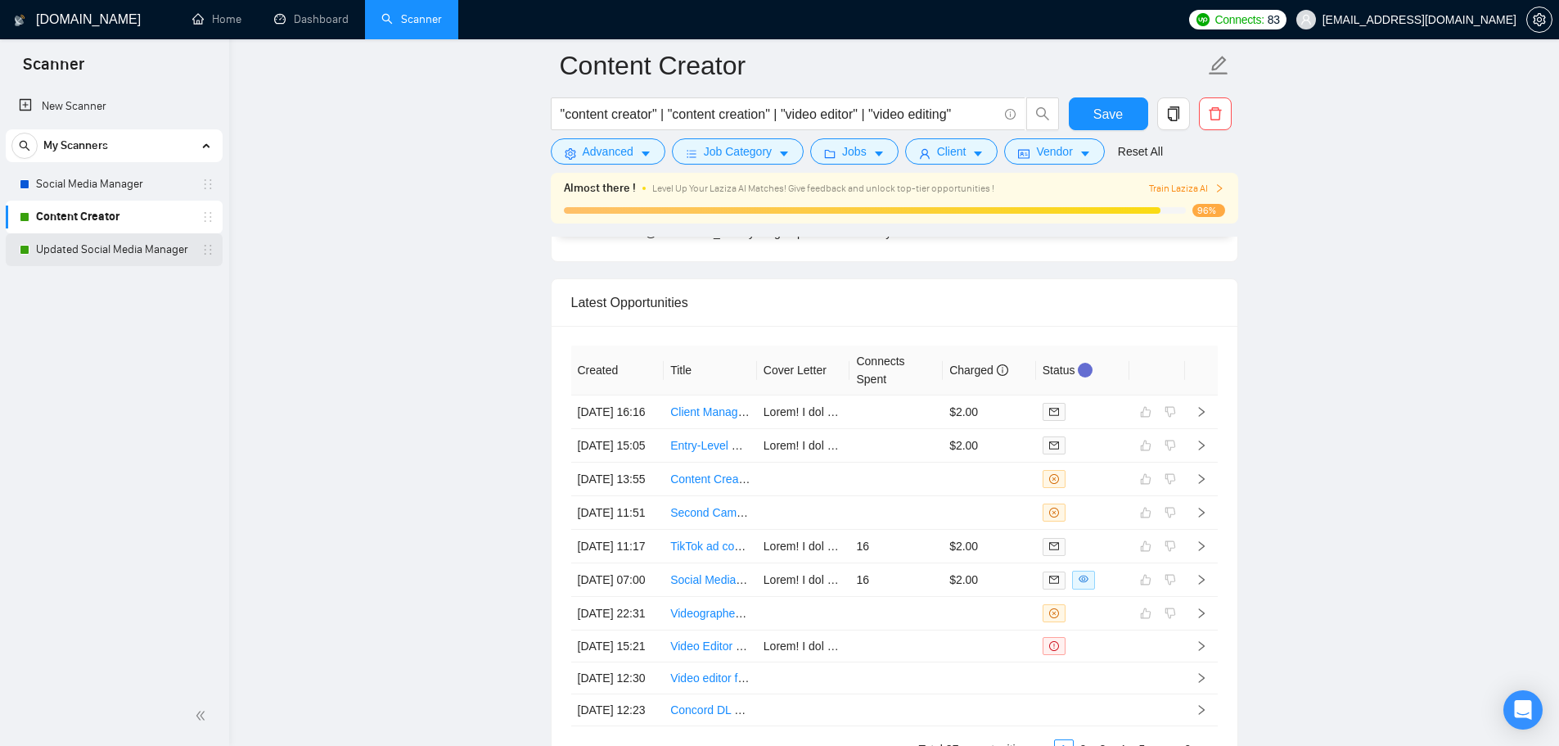
click at [117, 259] on link "Updated Social Media Manager" at bounding box center [114, 249] width 156 height 33
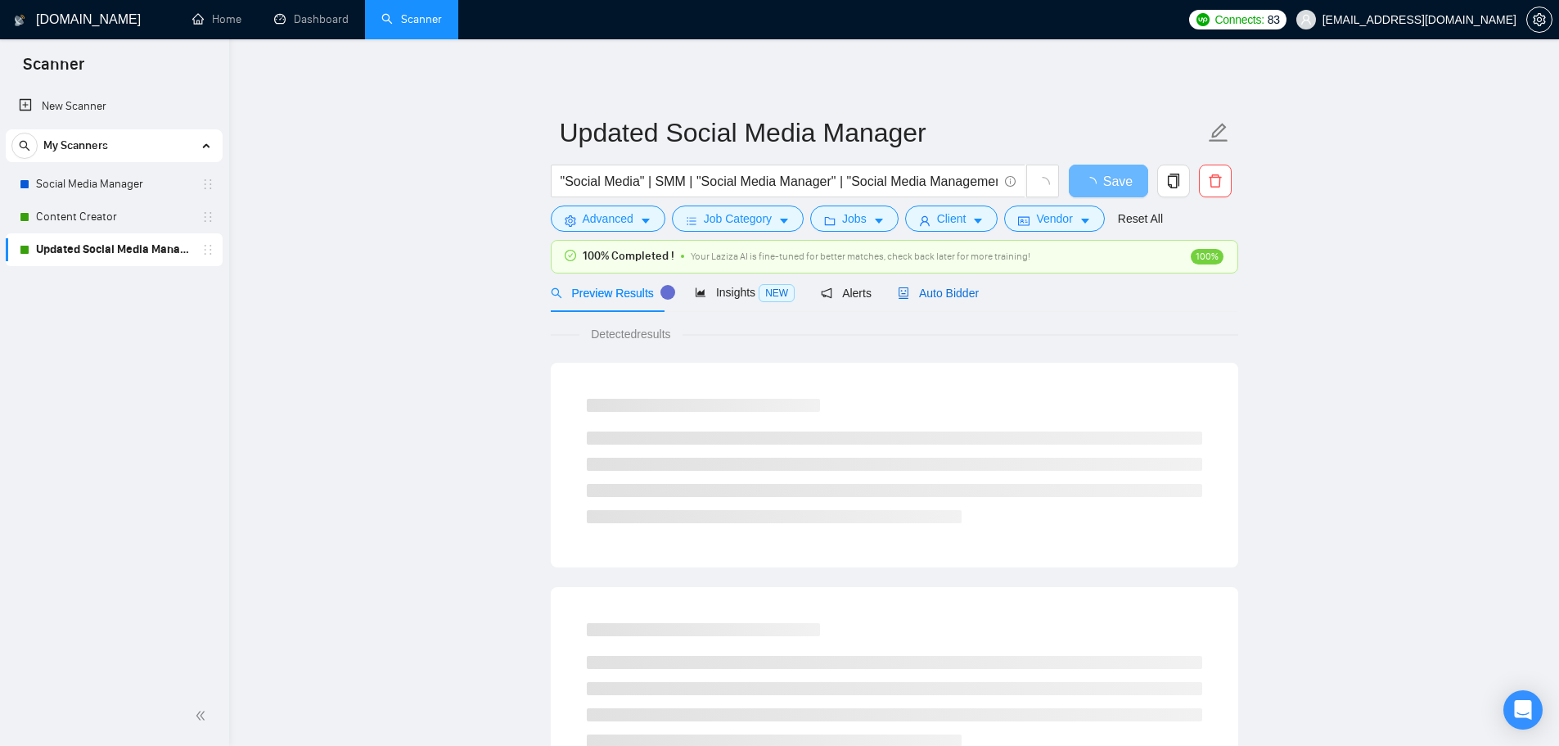
click at [949, 294] on span "Auto Bidder" at bounding box center [938, 292] width 81 height 13
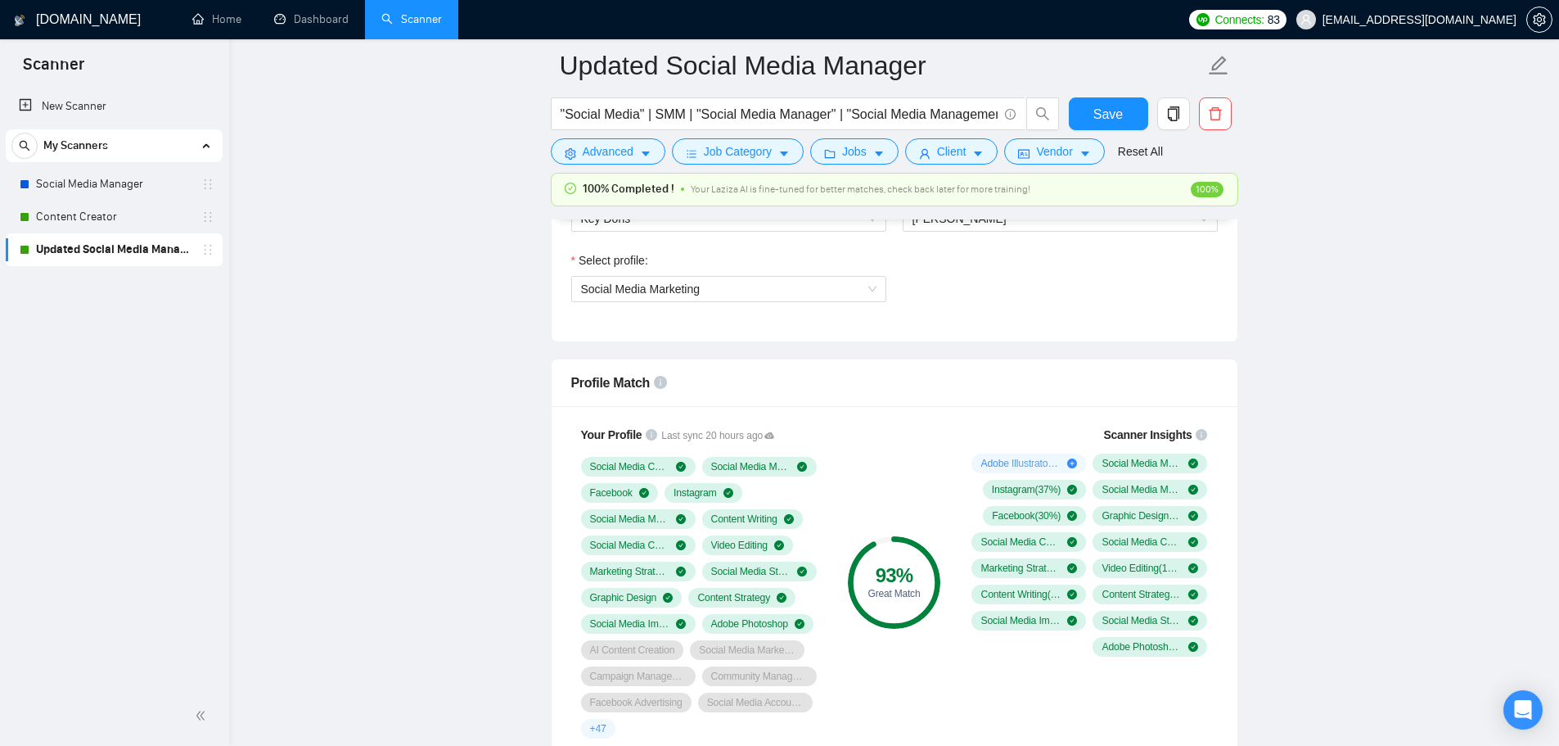
scroll to position [982, 0]
